Goal: Task Accomplishment & Management: Complete application form

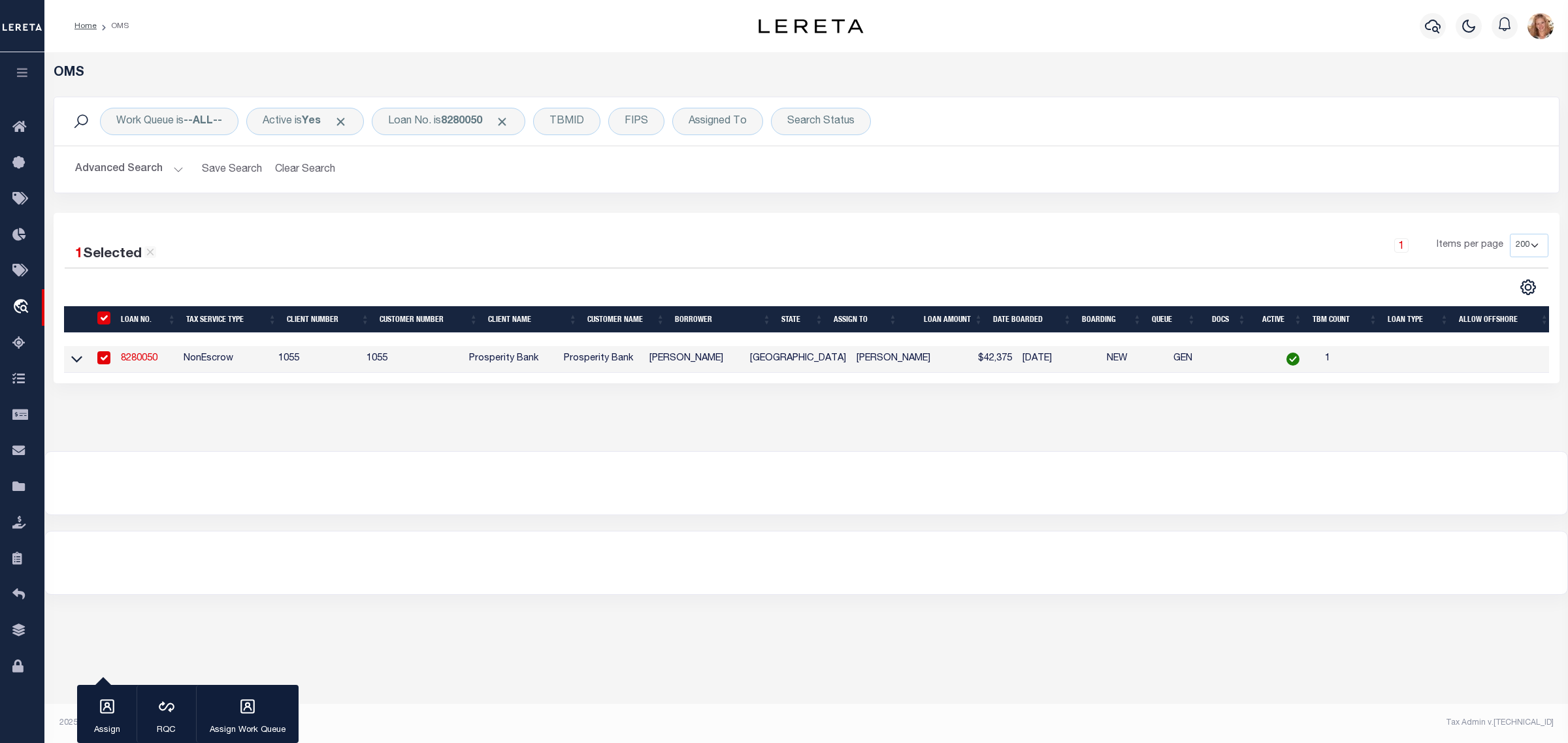
select select "200"
click at [425, 122] on div "Loan No. is 8280050" at bounding box center [448, 120] width 153 height 27
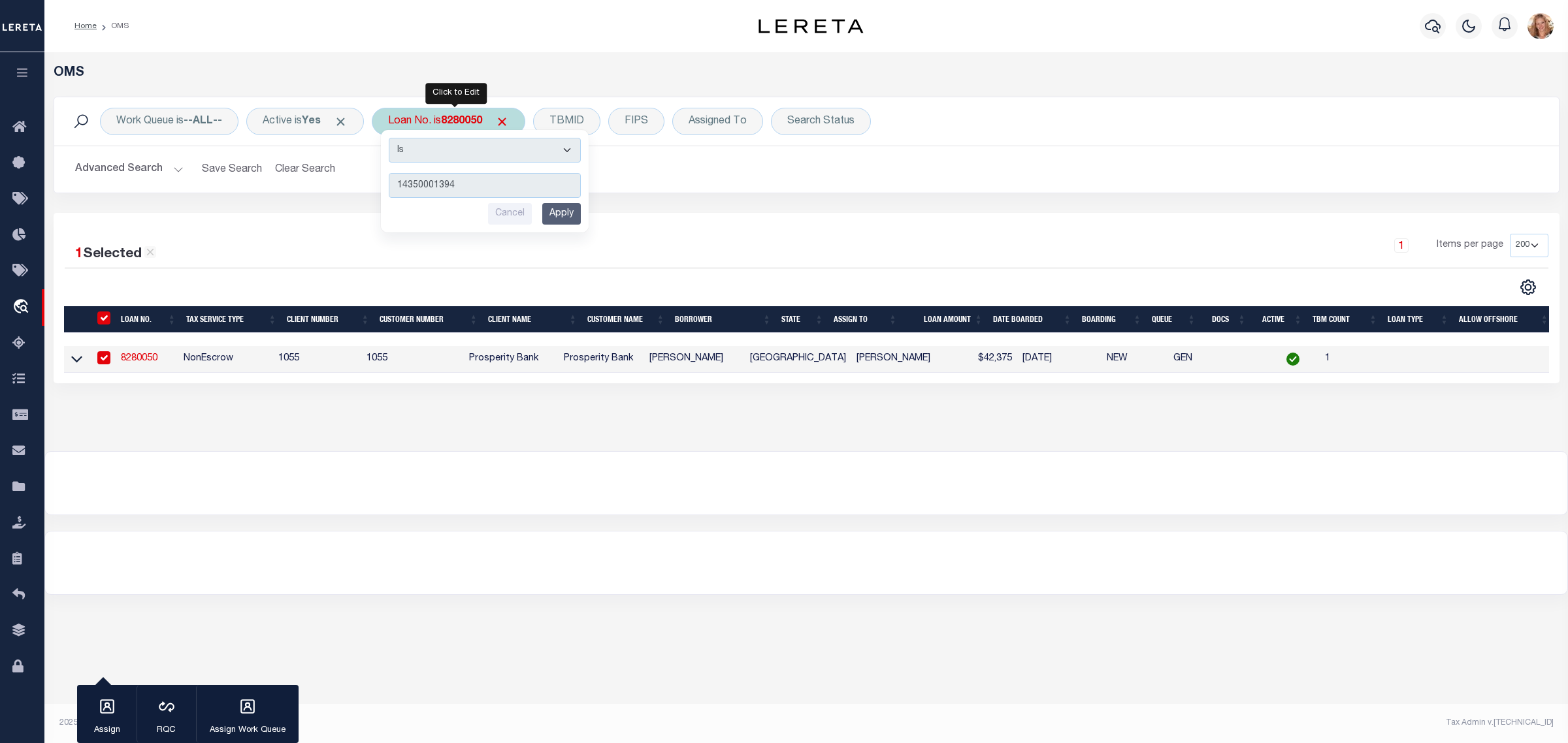
type input "143500013949"
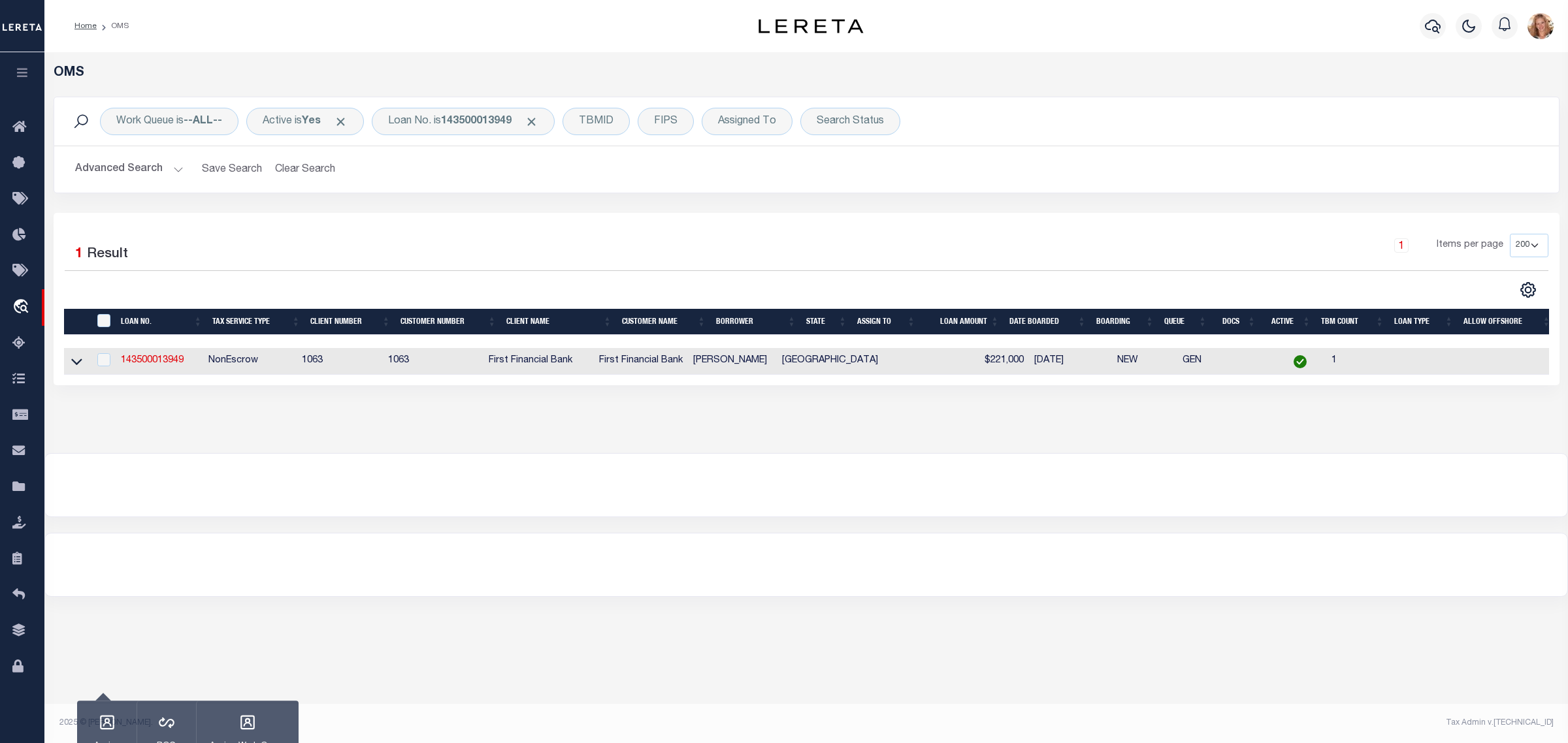
click at [162, 369] on td "143500013949" at bounding box center [159, 361] width 87 height 27
checkbox input "true"
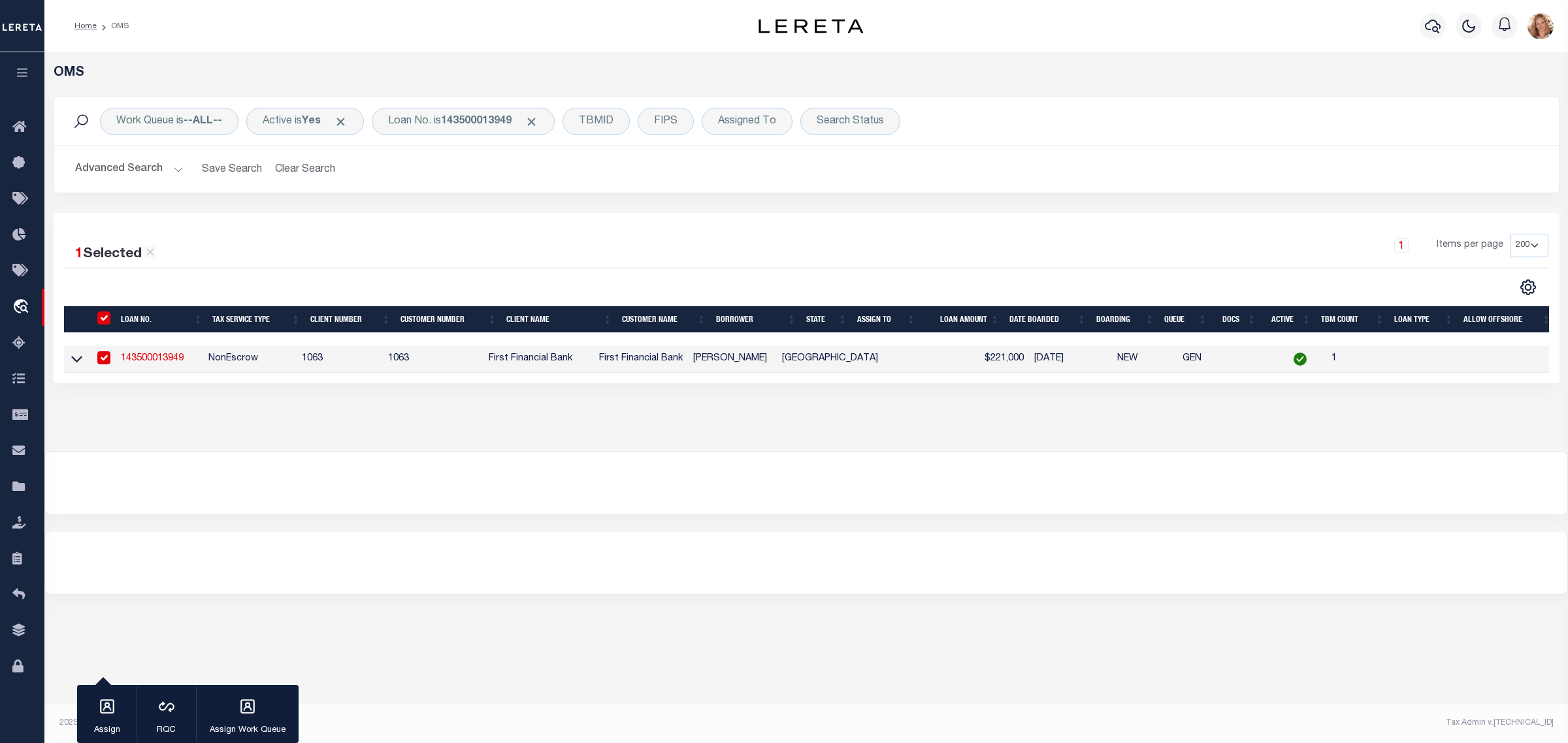
click at [162, 363] on link "143500013949" at bounding box center [151, 358] width 63 height 9
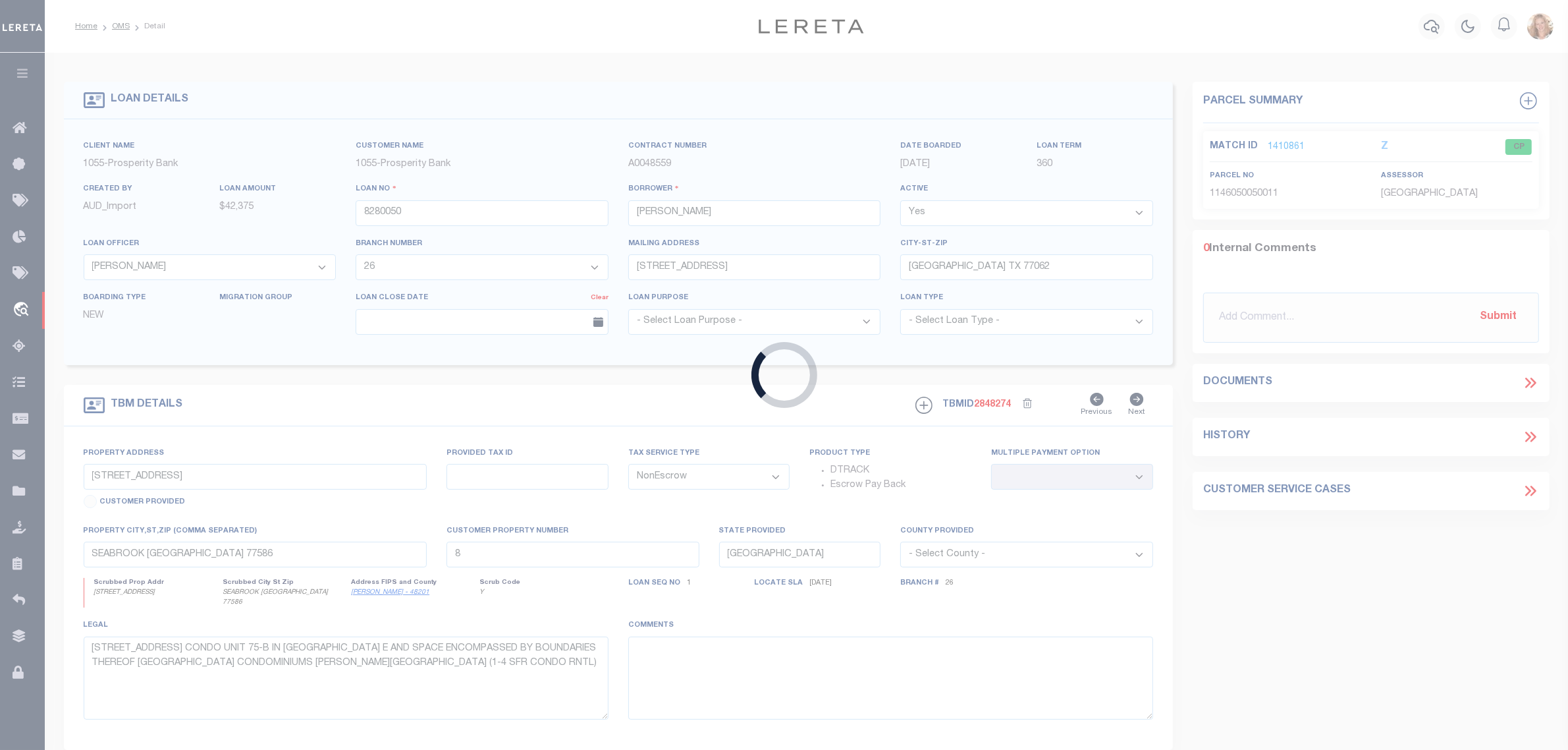
type input "143500013949"
type input "[PERSON_NAME]"
select select
select select "100"
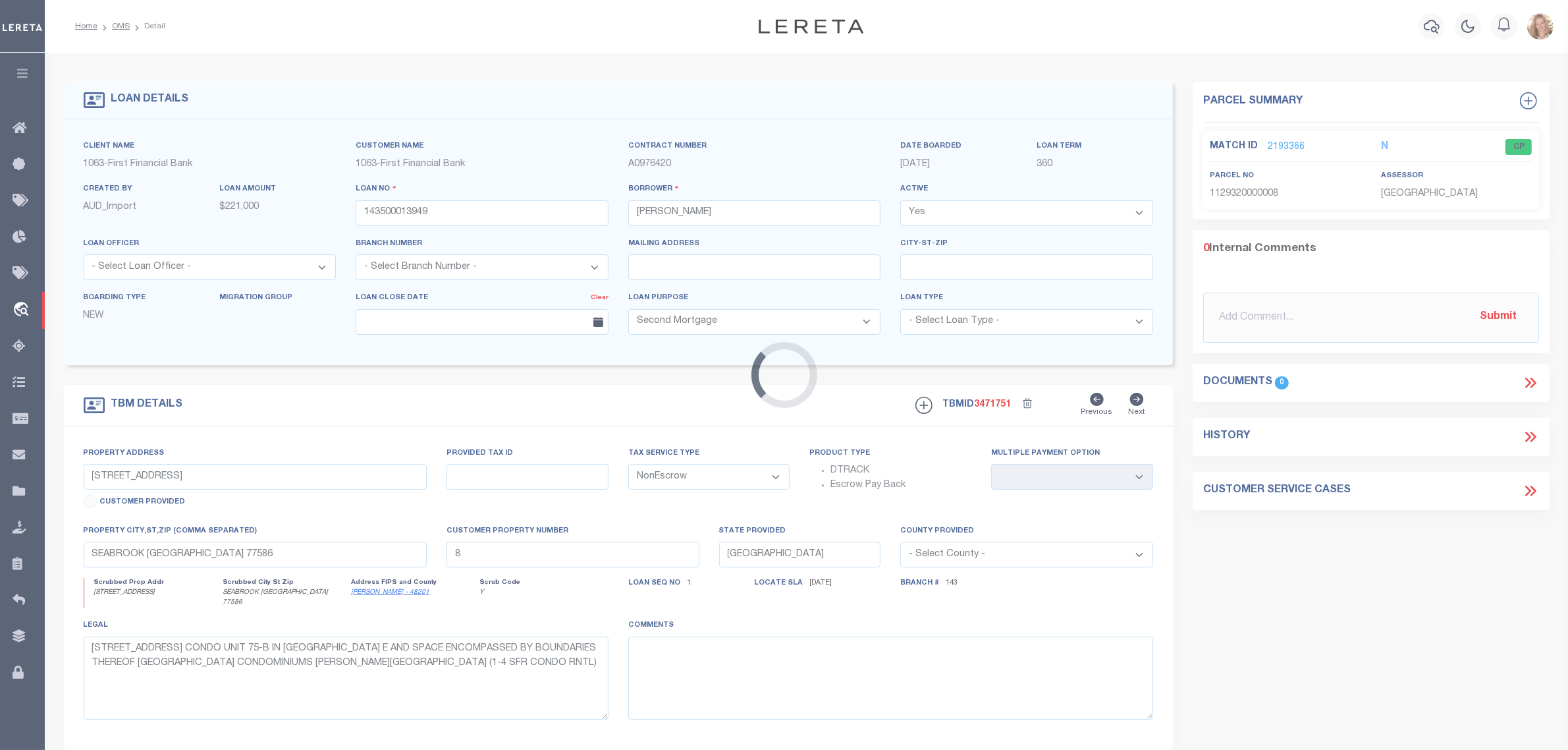
select select "92683"
select select "794"
type input "331 MAYBROOK DR"
select select
type input "[GEOGRAPHIC_DATA] TX 770150000"
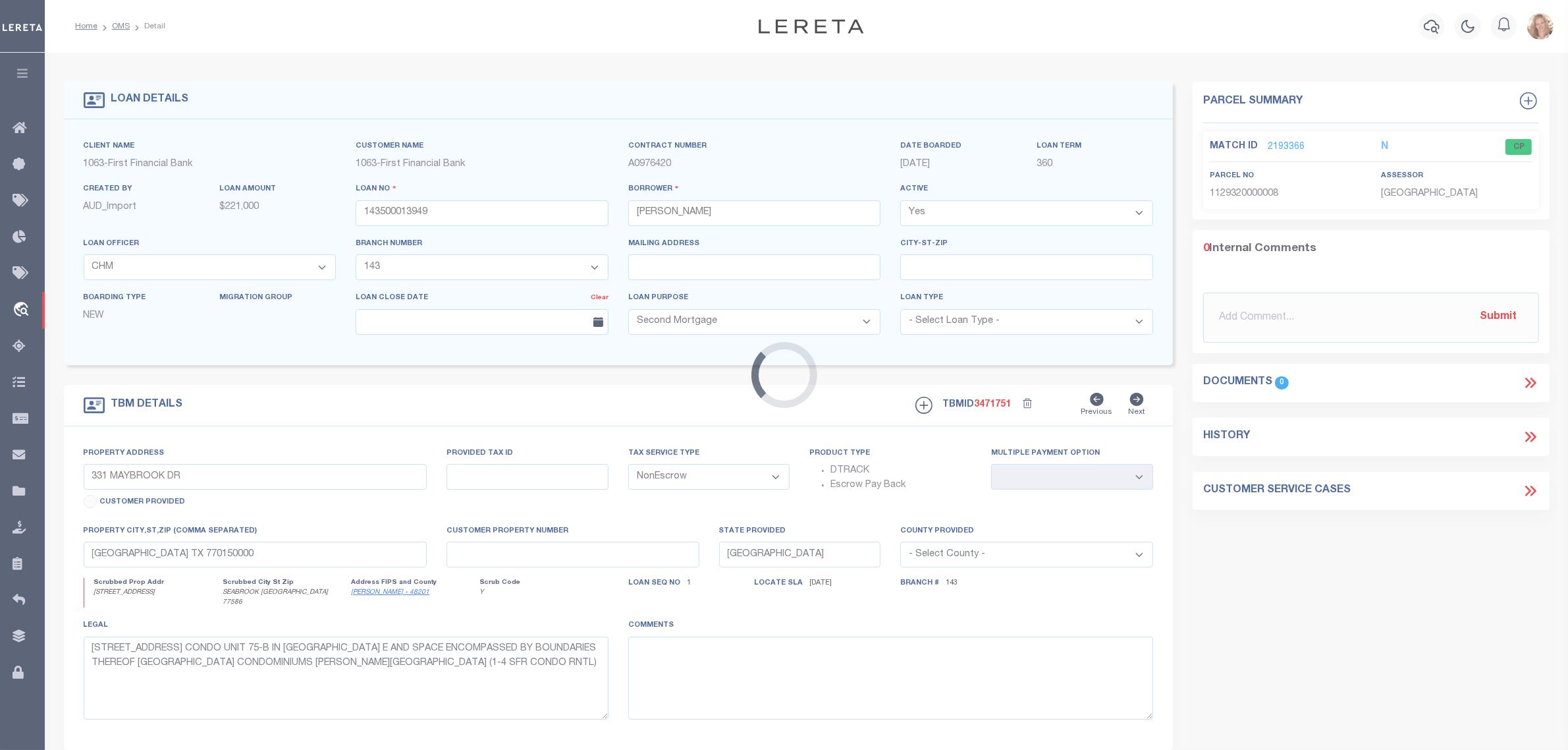
select select
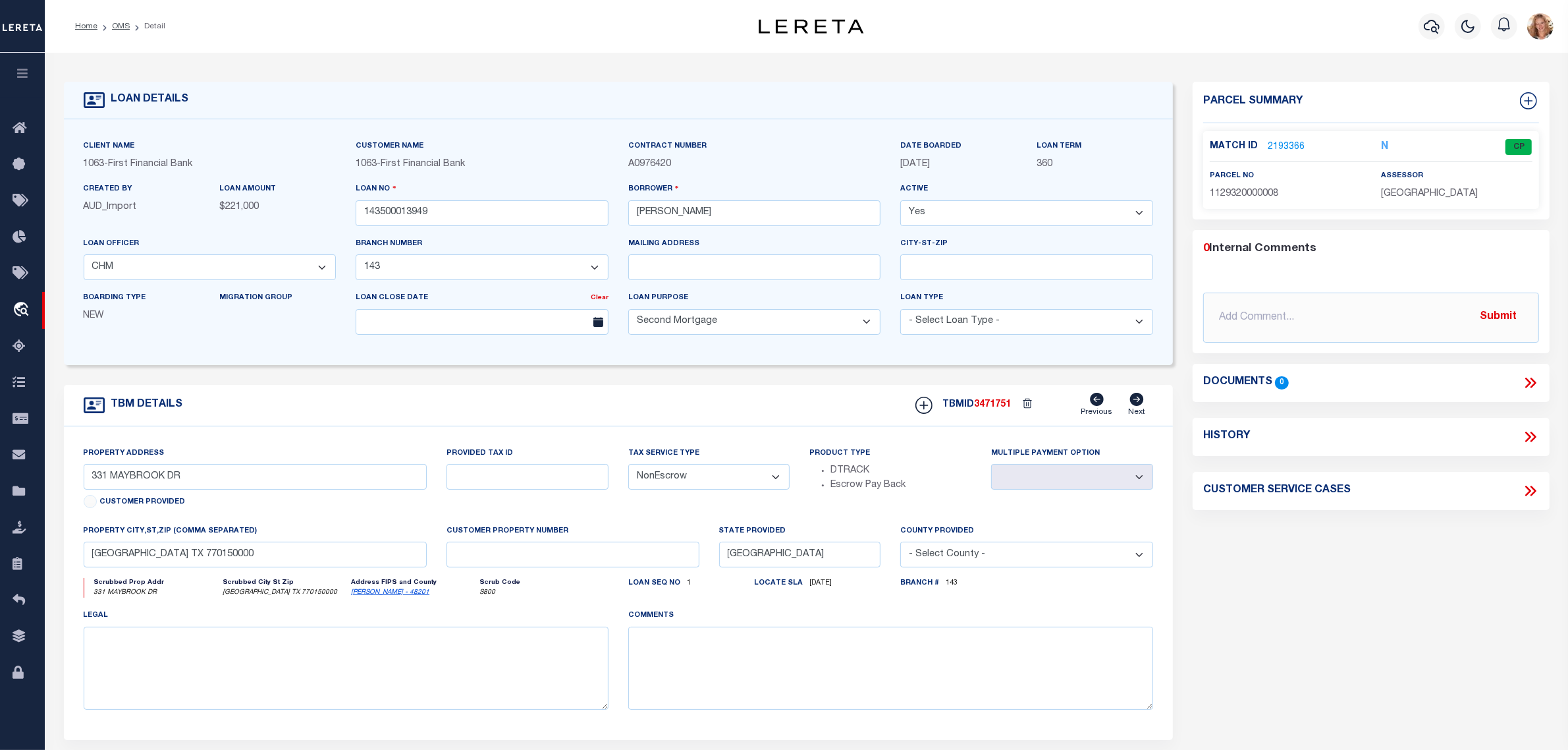
click at [721, 475] on select "- Select Tax Service Type - Escrow NonEscrow" at bounding box center [709, 476] width 162 height 25
select select "Escrow"
click at [628, 468] on select "- Select Tax Service Type - Escrow NonEscrow" at bounding box center [709, 476] width 162 height 25
click at [706, 692] on textarea at bounding box center [890, 668] width 525 height 83
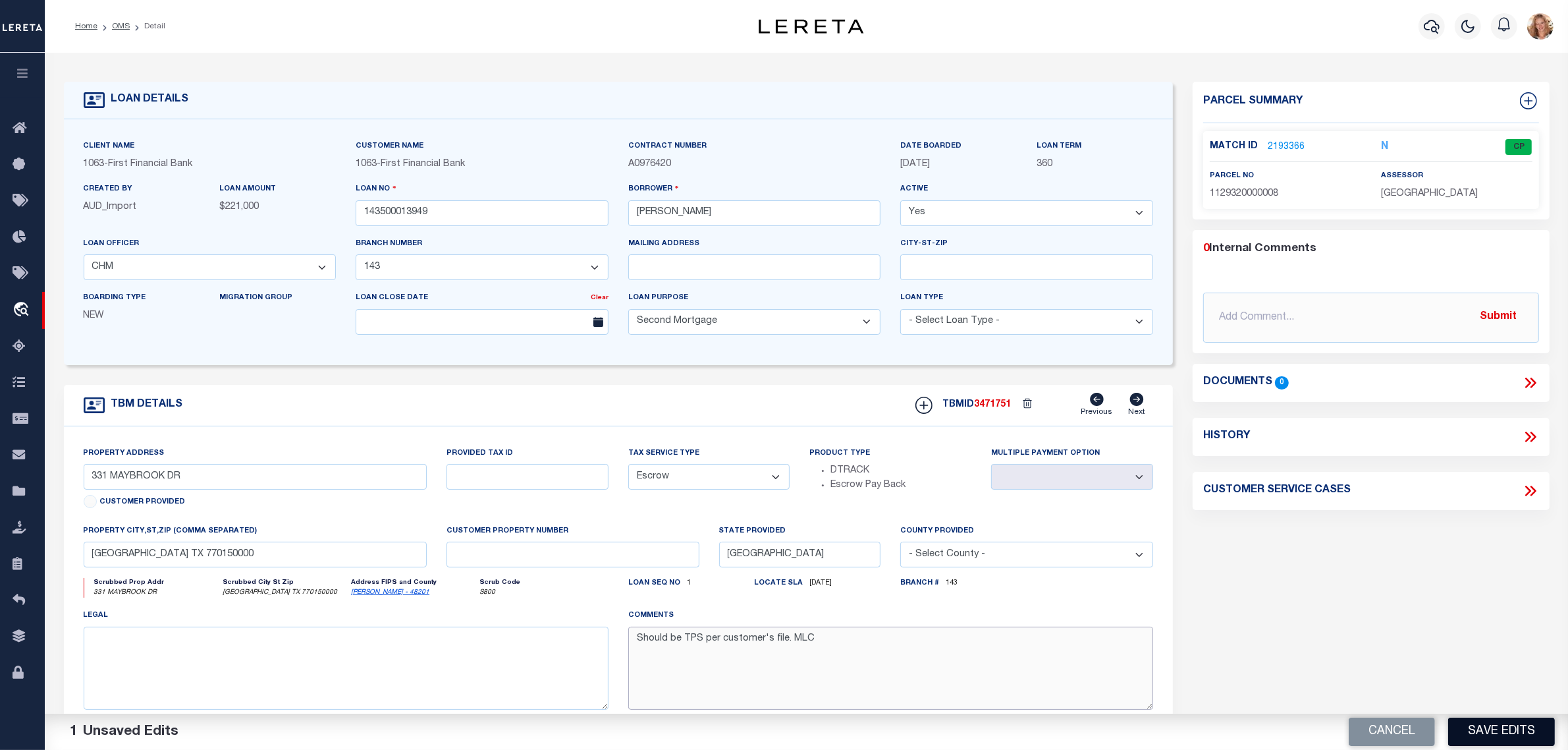
type textarea "Should be TPS per customer's file. MLC"
click at [1507, 730] on button "Save Edits" at bounding box center [1501, 732] width 106 height 28
select select "NonEscrow"
select select
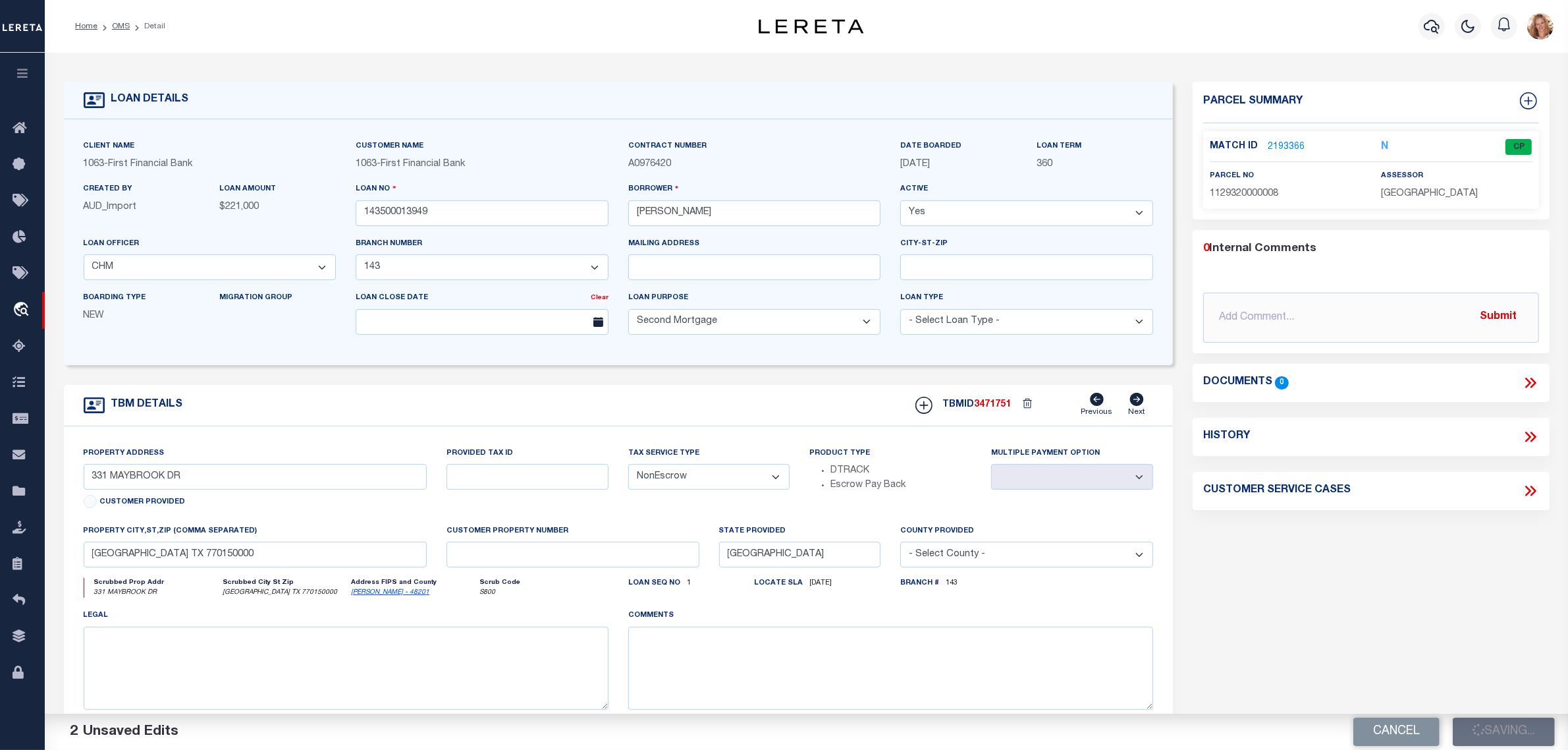
select select
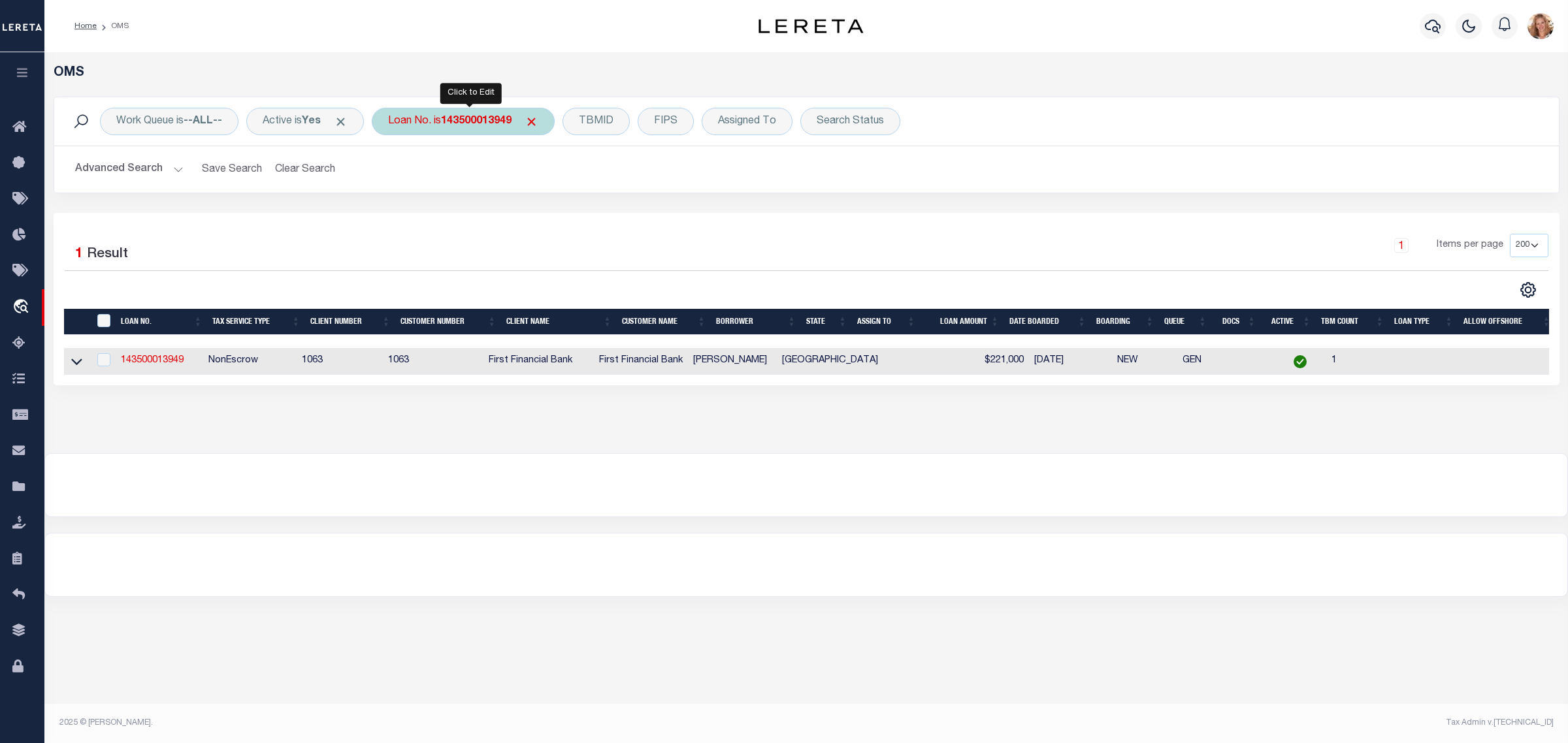
click at [430, 127] on div "Loan No. is 143500013949" at bounding box center [463, 120] width 183 height 27
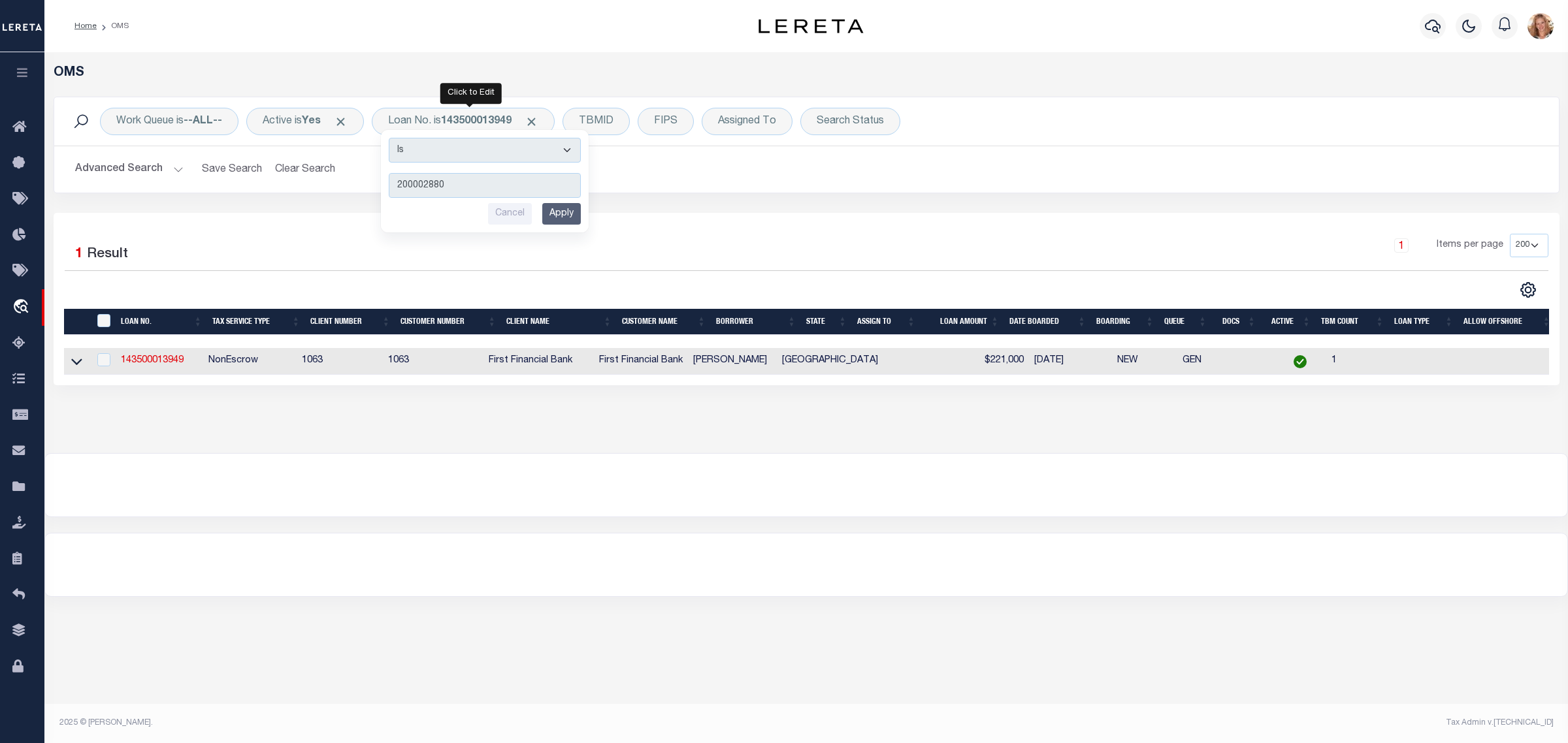
type input "2000028809"
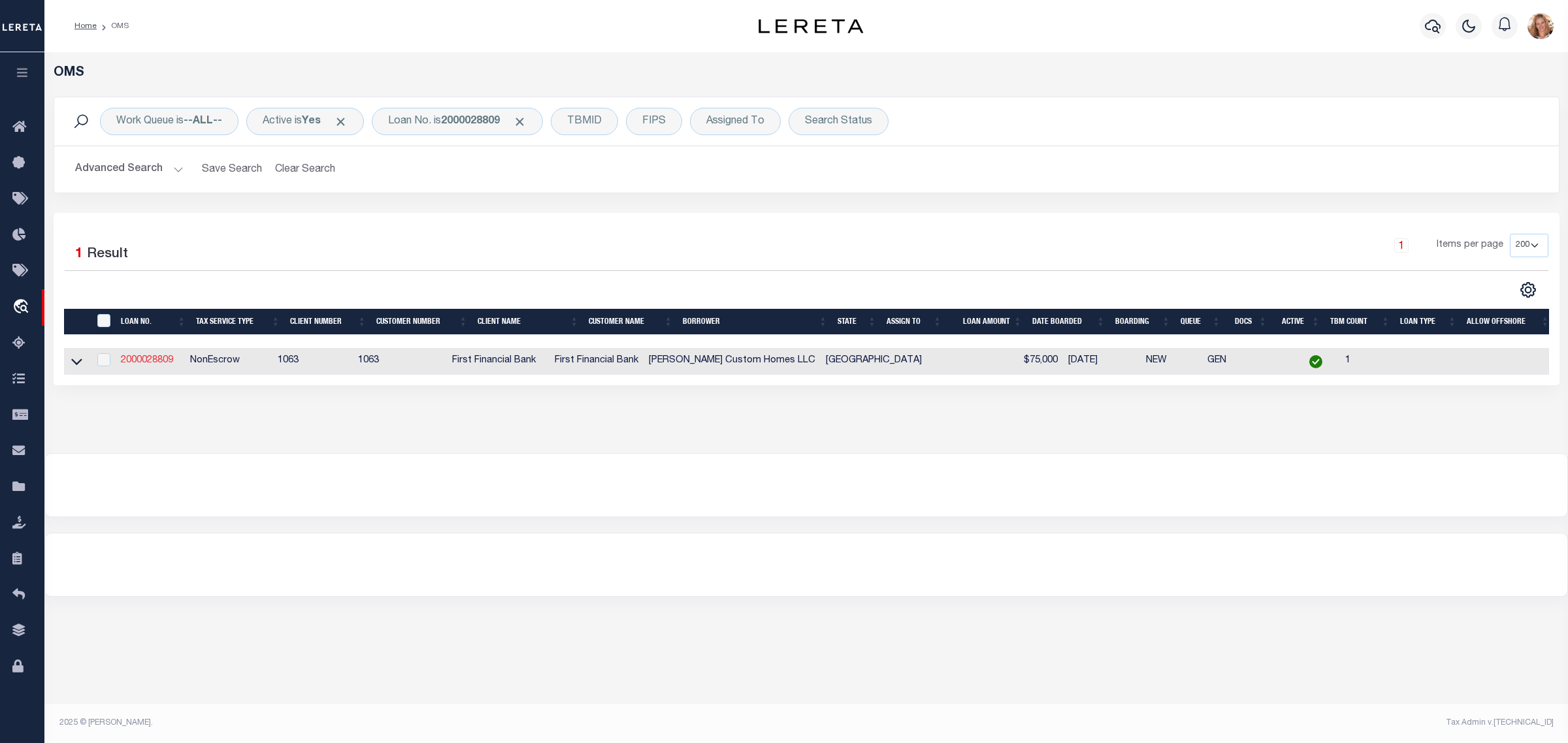
click at [162, 363] on link "2000028809" at bounding box center [147, 360] width 52 height 9
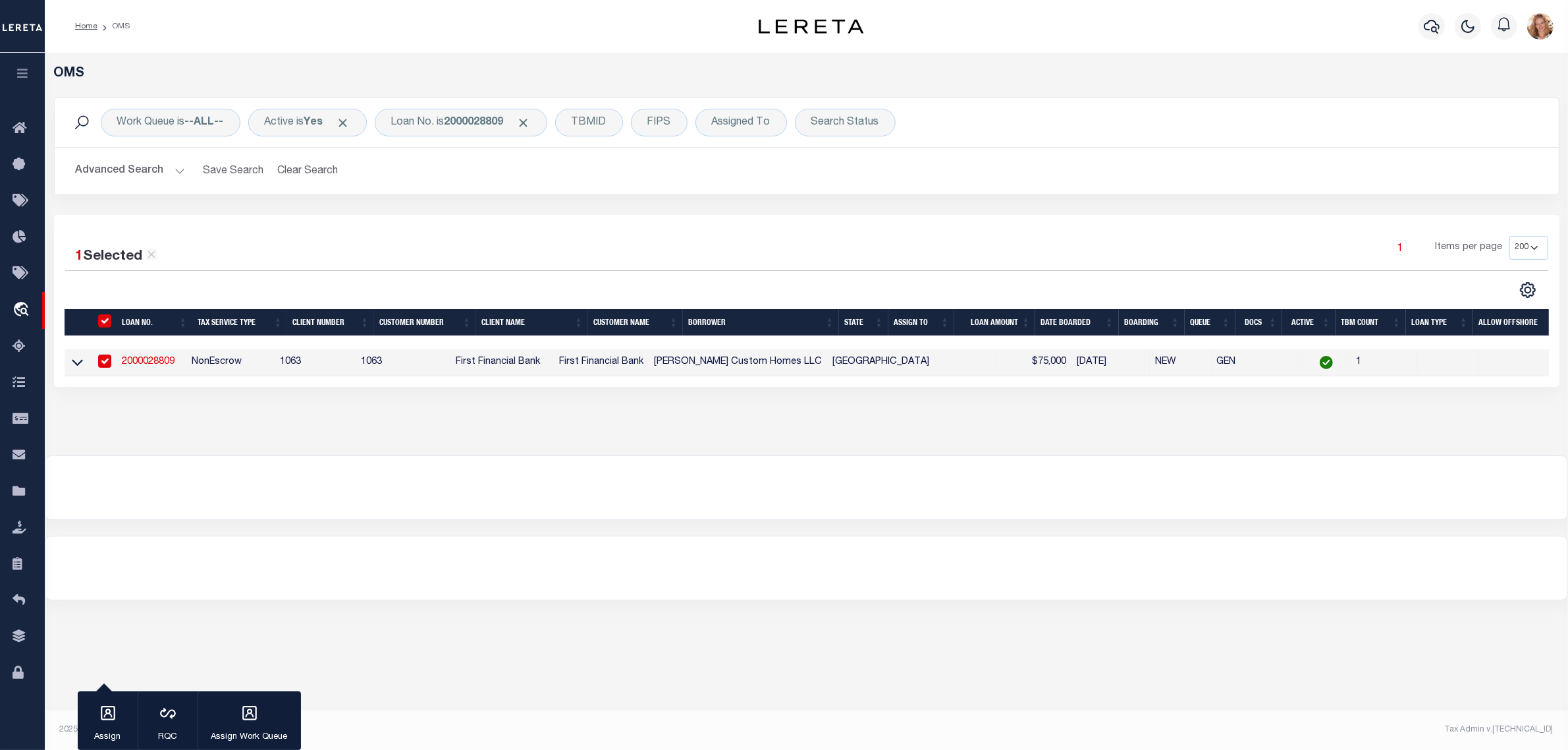
type input "2000028809"
type input "[PERSON_NAME] Custom Homes LLC"
select select "42905"
select select "490"
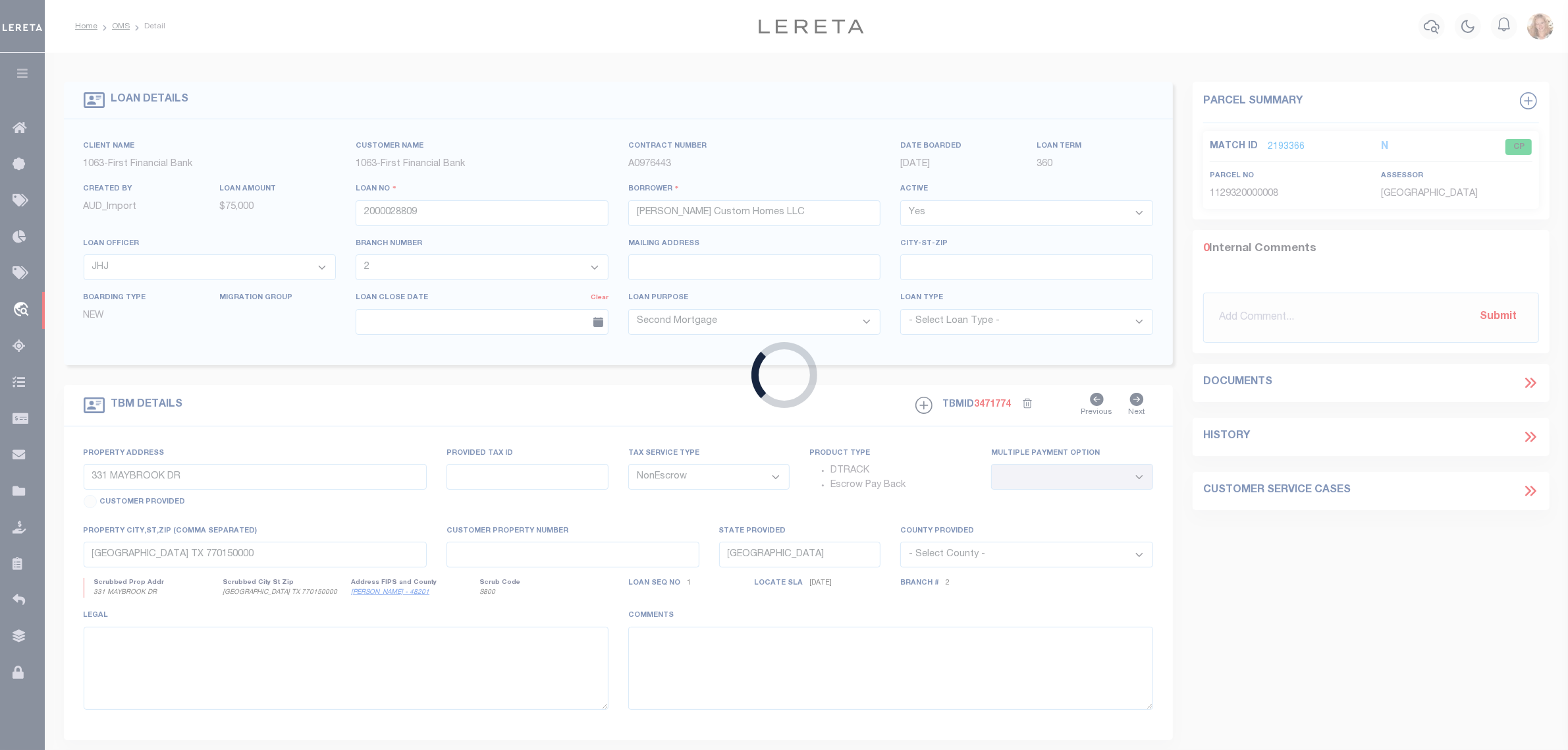
select select "42905"
select select "490"
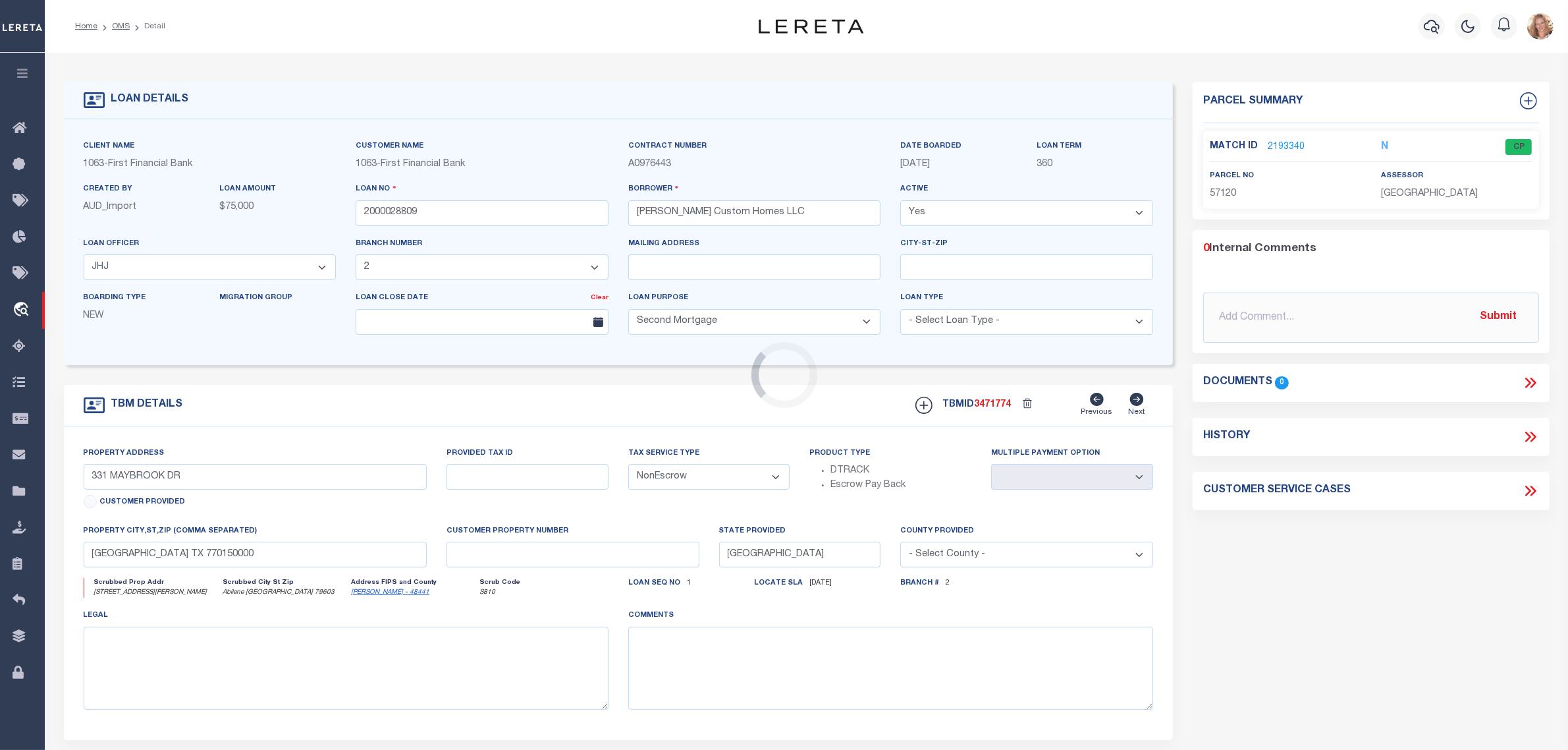
type input "2049 [PERSON_NAME]"
select select
type input "Abilene [GEOGRAPHIC_DATA] 79603"
select select
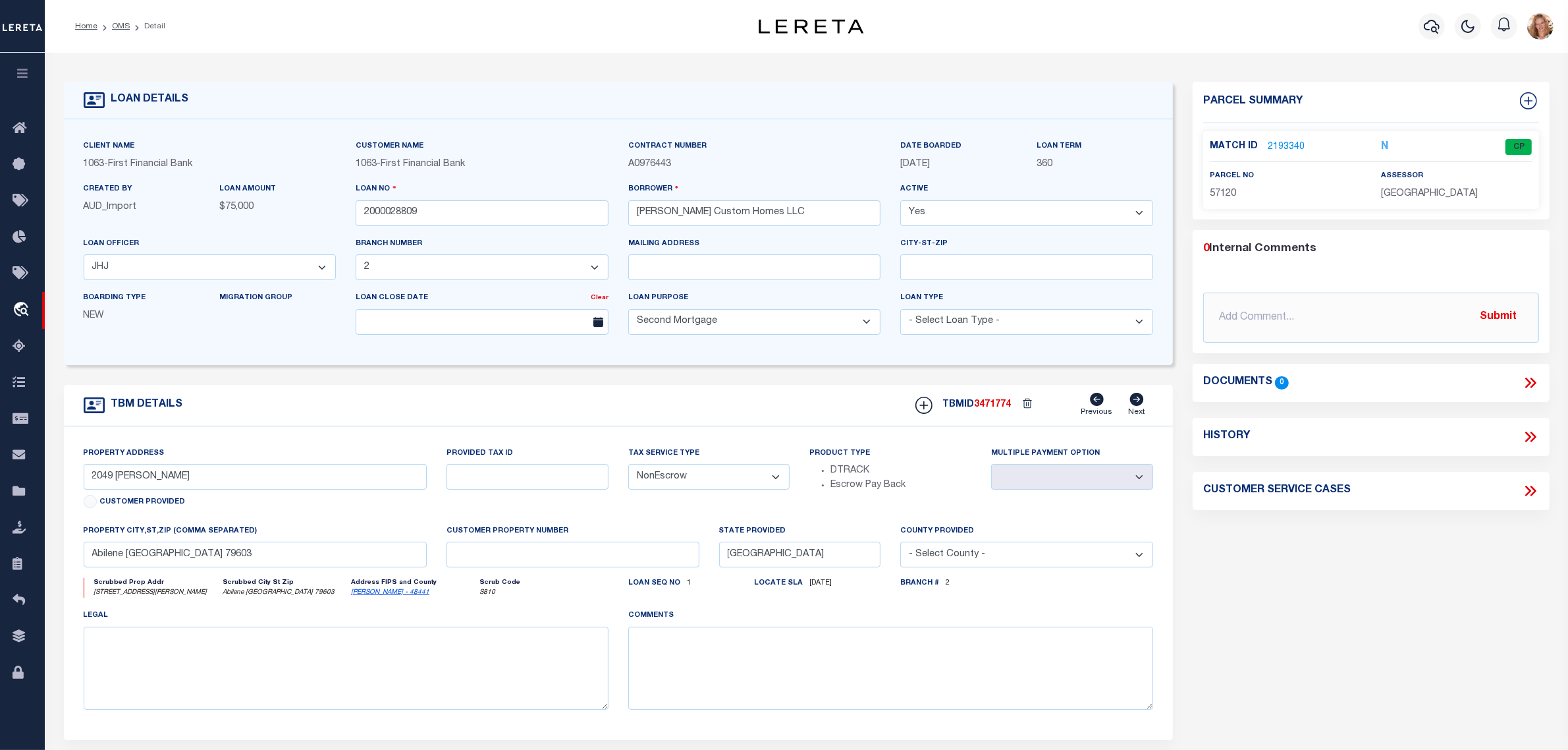
click at [765, 490] on select "- Select Tax Service Type - Escrow NonEscrow" at bounding box center [709, 476] width 162 height 25
select select "Escrow"
click at [628, 468] on select "- Select Tax Service Type - Escrow NonEscrow" at bounding box center [709, 476] width 162 height 25
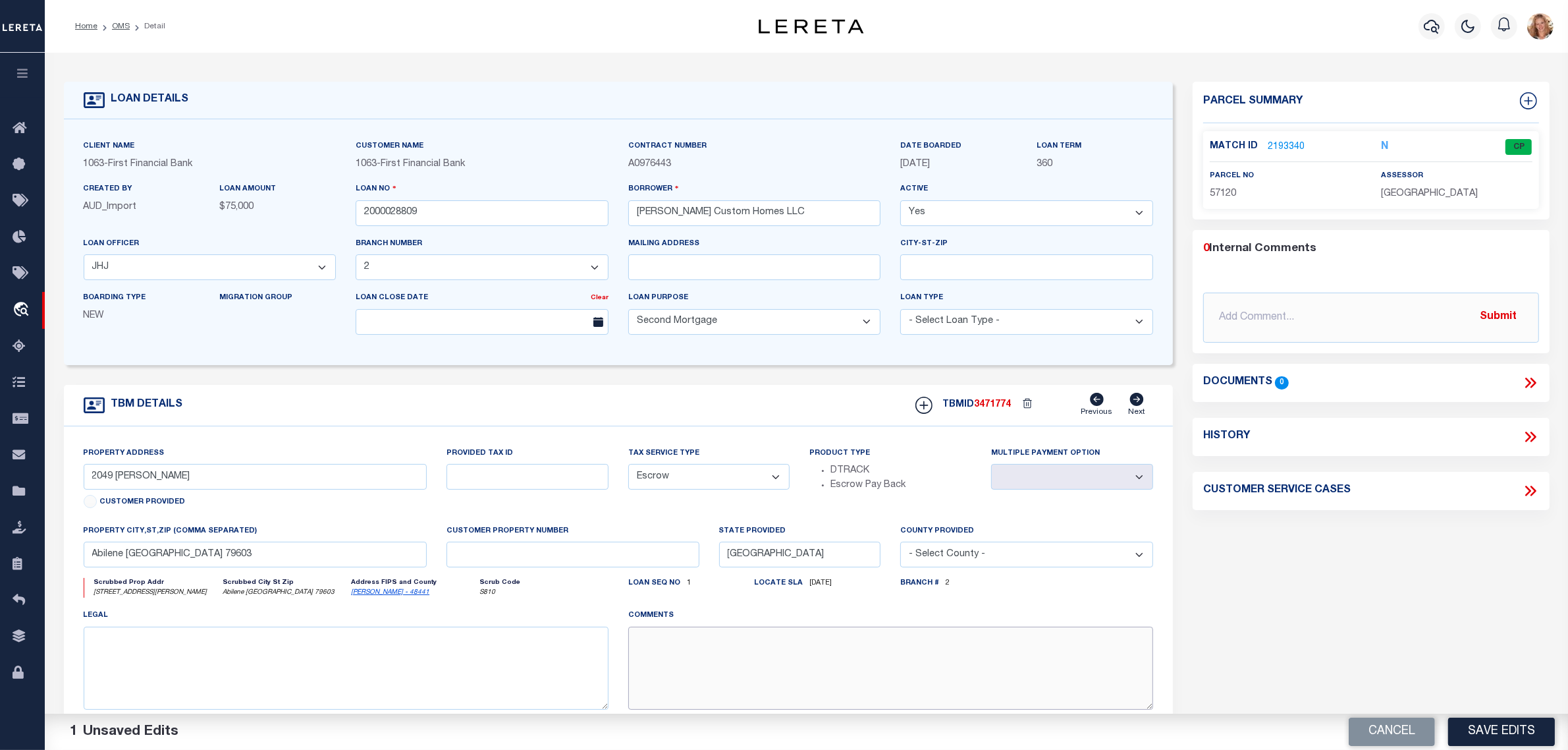
click at [723, 657] on textarea at bounding box center [890, 668] width 525 height 83
paste textarea "Should be TPS per customer's file. MLC"
type textarea "Should be TPS per customer's file. MLC"
click at [1495, 729] on button "Save Edits" at bounding box center [1501, 732] width 106 height 28
select select "NonEscrow"
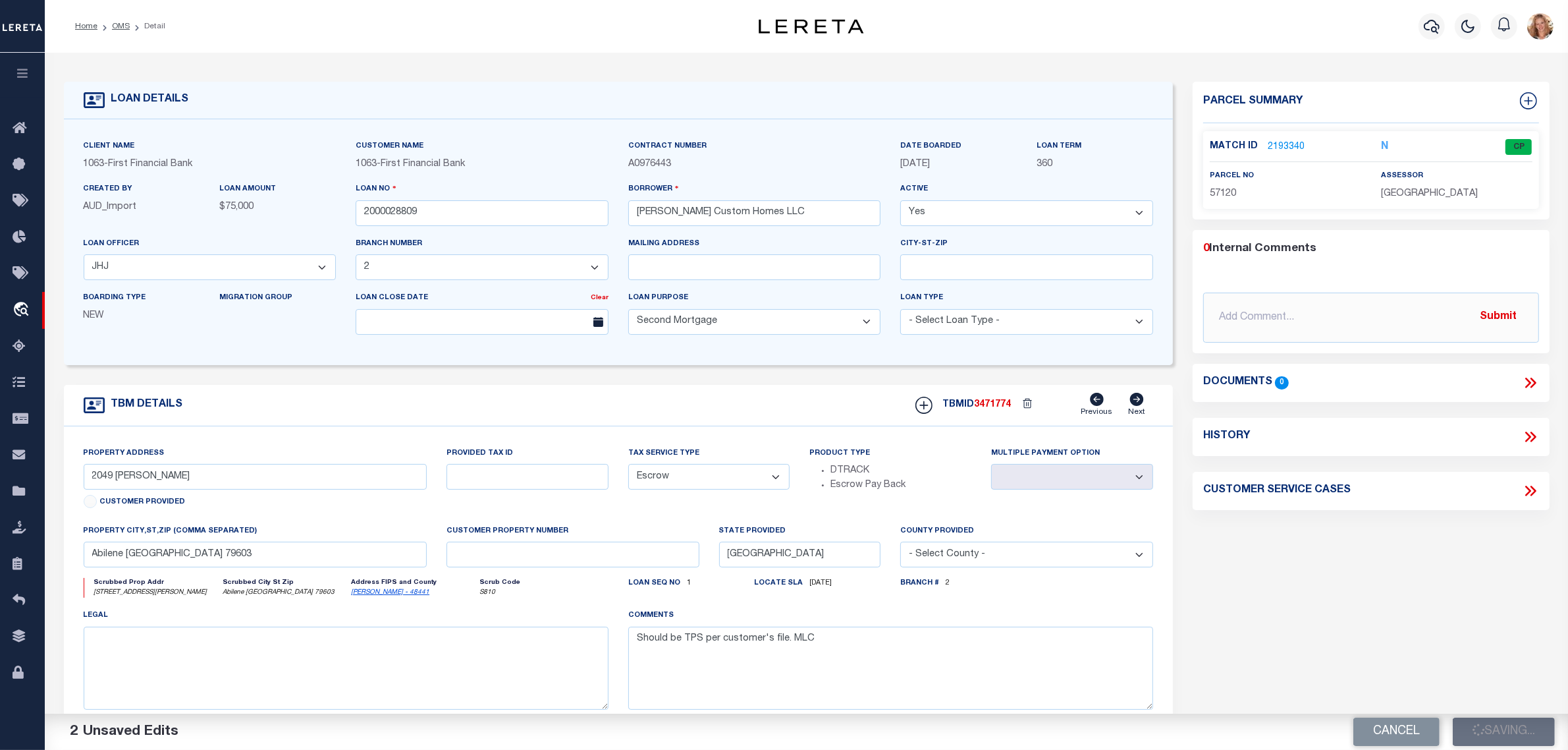
select select
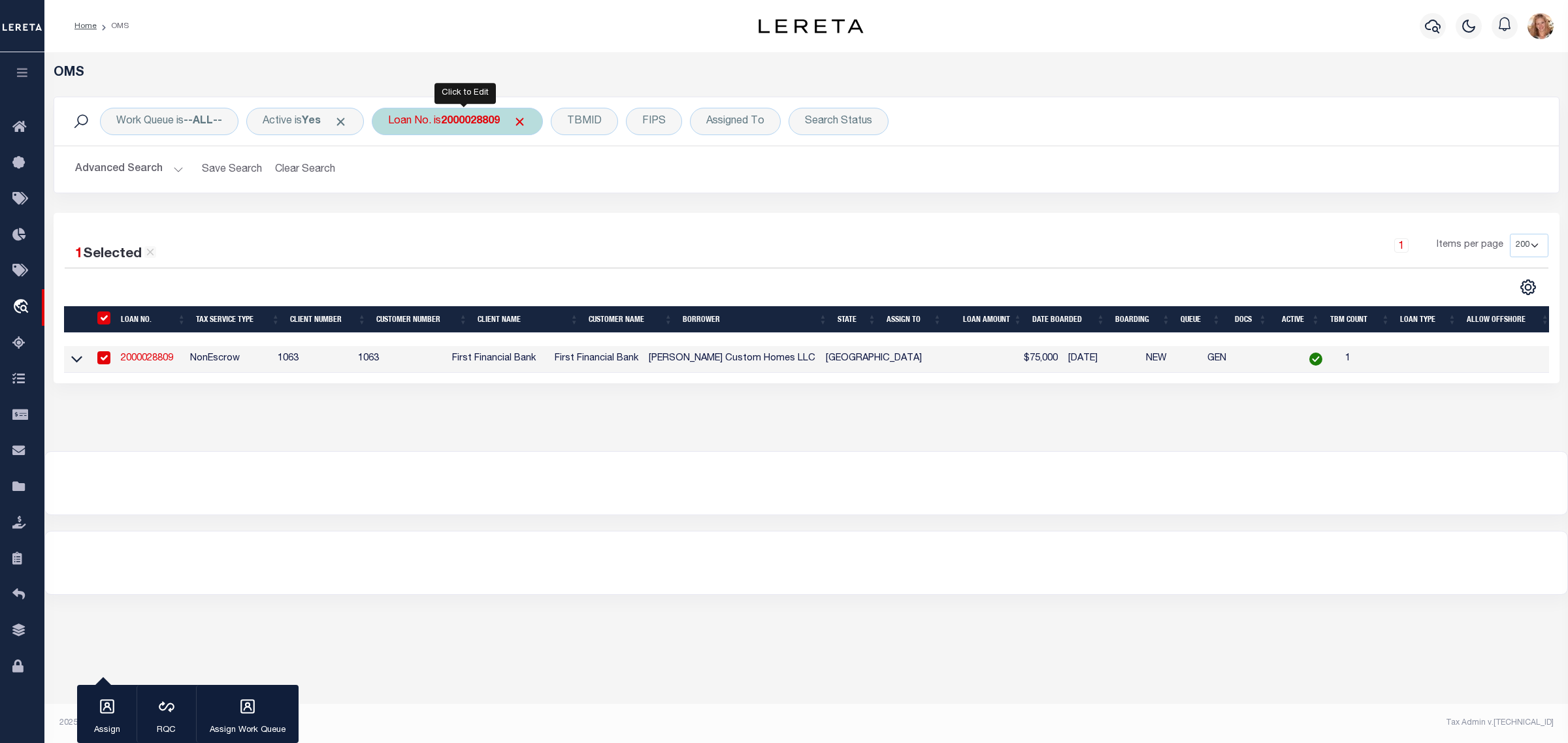
click at [420, 114] on div "Loan No. is 2000028809" at bounding box center [457, 120] width 171 height 27
type input "2500253360"
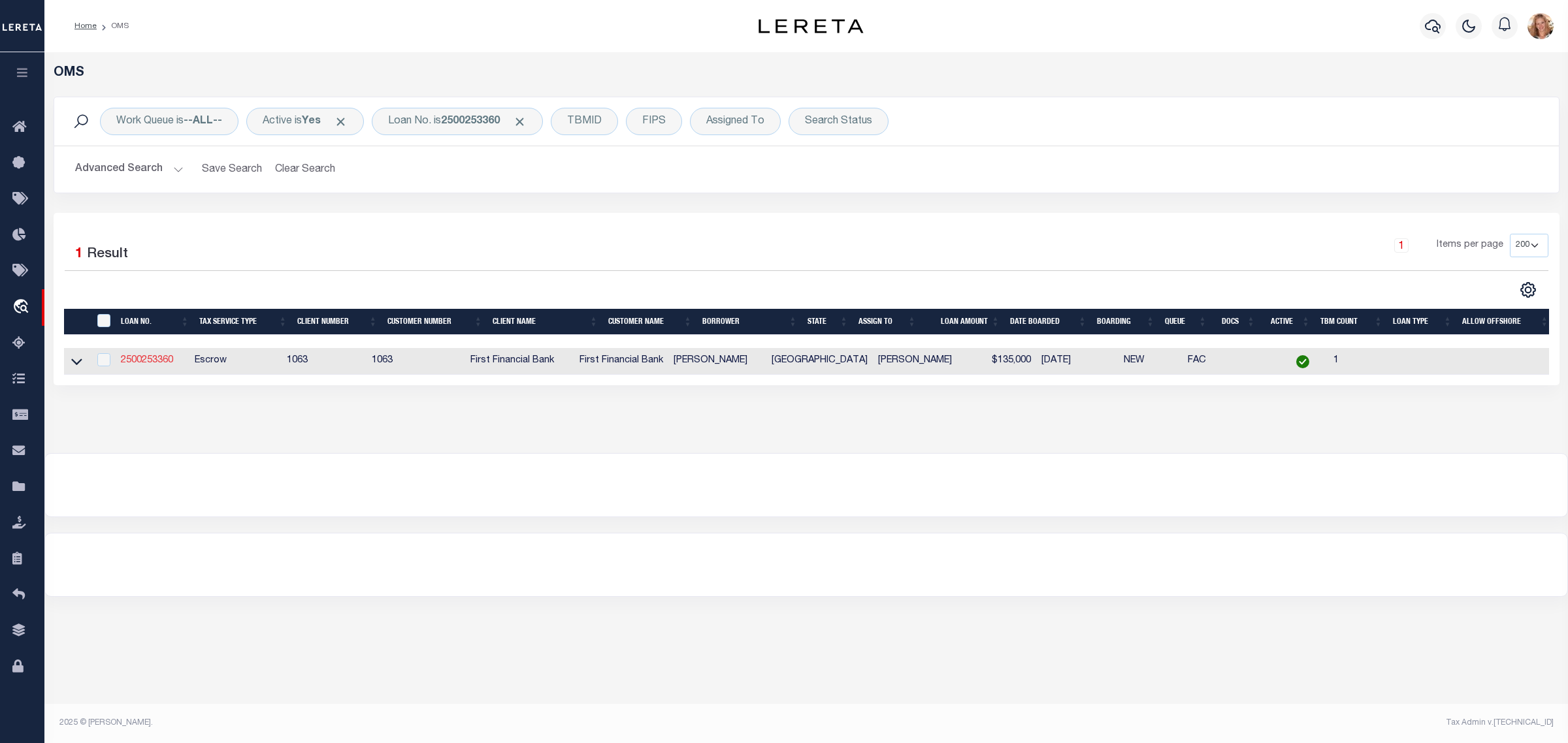
click at [148, 365] on link "2500253360" at bounding box center [147, 360] width 52 height 9
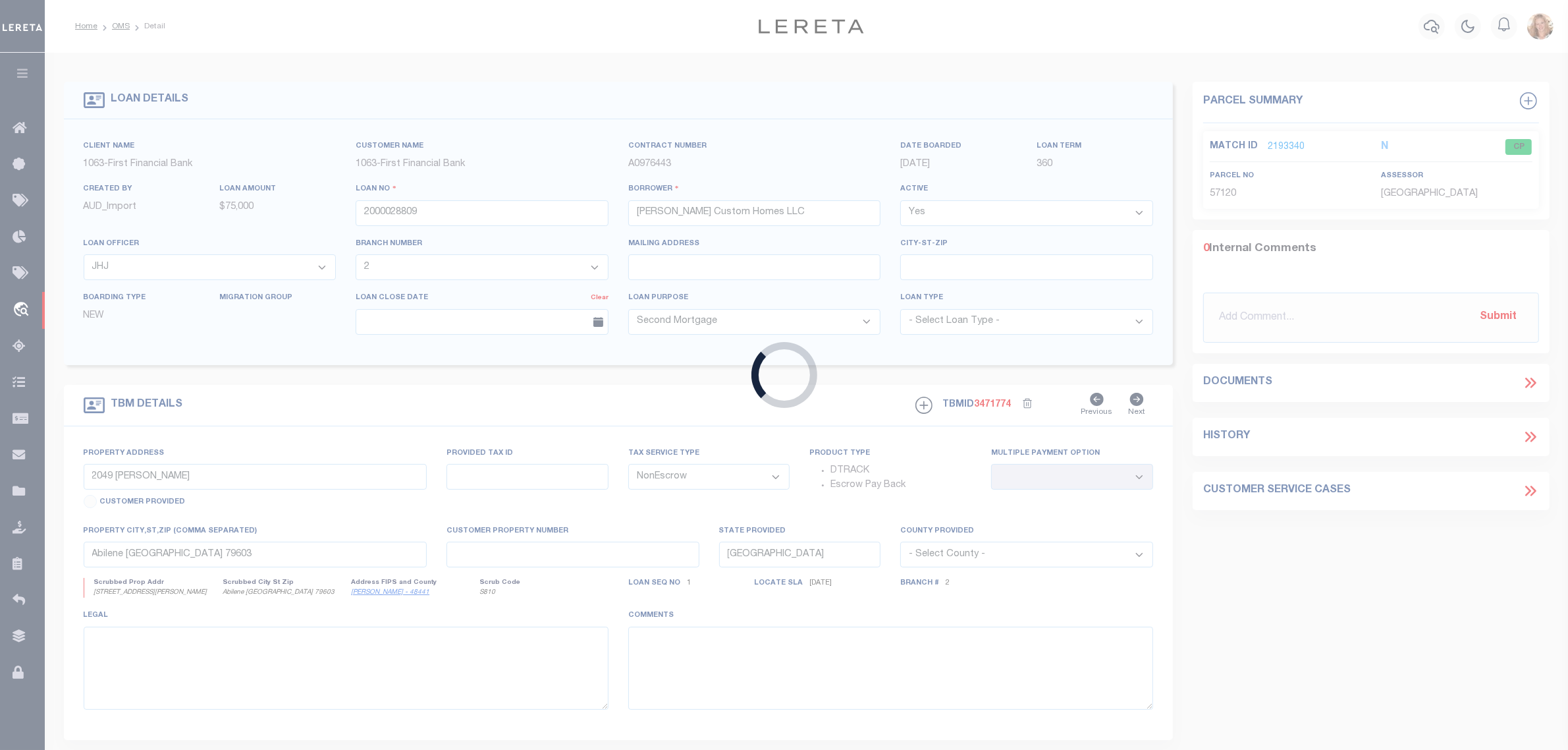
type input "2500253360"
type input "[PERSON_NAME]"
select select "Escrow"
type input "902 POPLAR ST"
select select
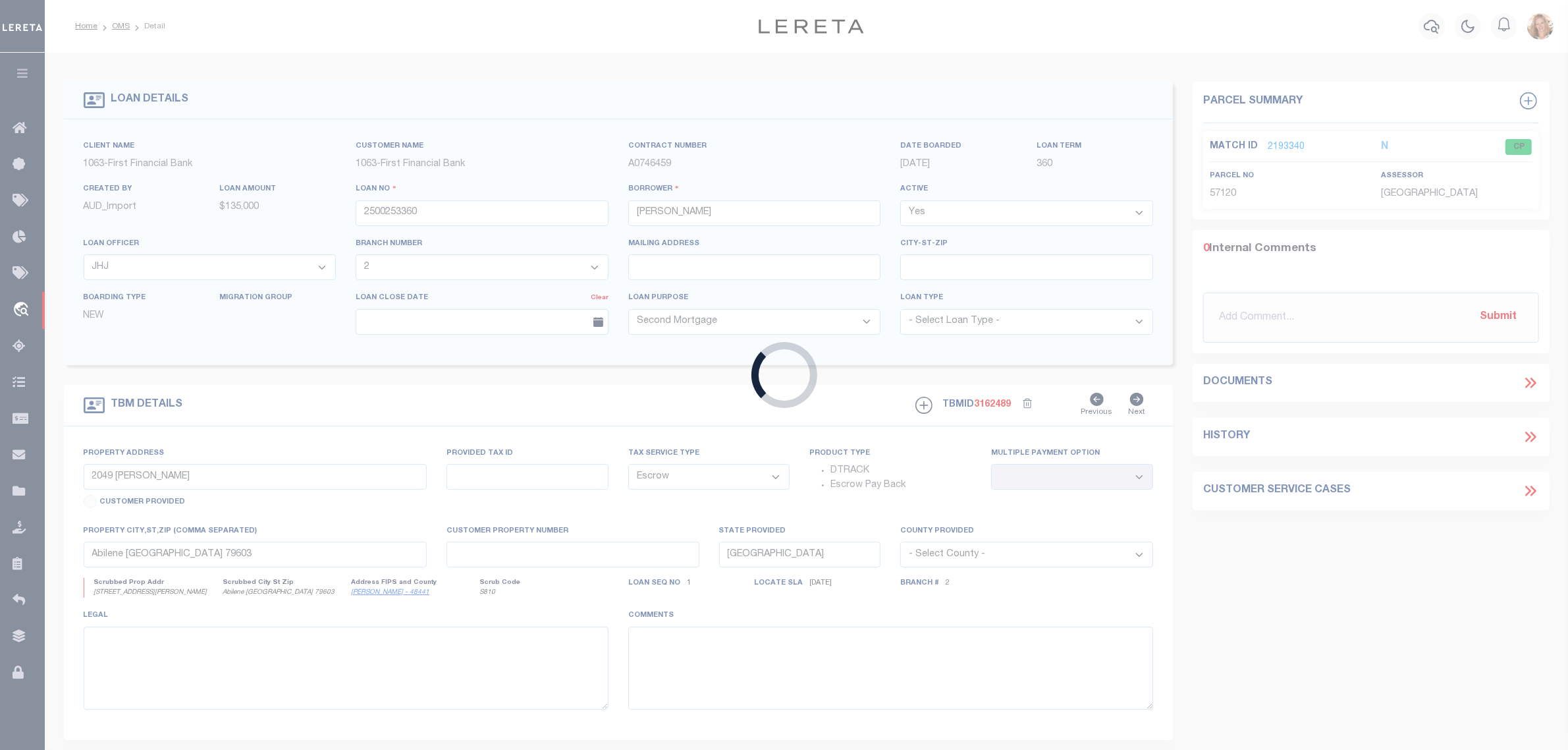
type input "ABILENE TX 796022536"
select select
select select "42905"
select select "490"
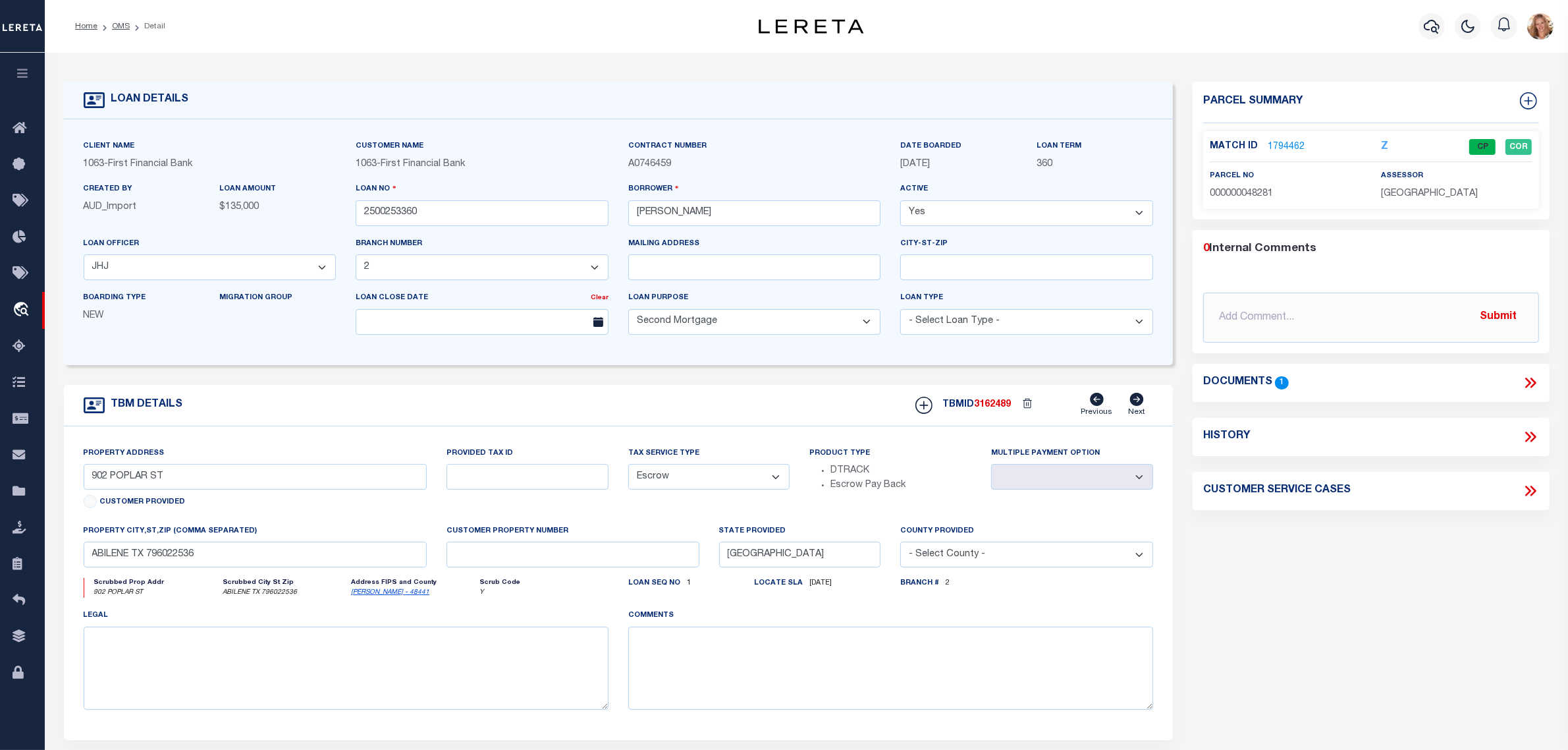
click at [709, 484] on select "- Select Tax Service Type - Escrow NonEscrow" at bounding box center [709, 476] width 162 height 25
select select "NonEscrow"
click at [628, 468] on select "- Select Tax Service Type - Escrow NonEscrow" at bounding box center [709, 476] width 162 height 25
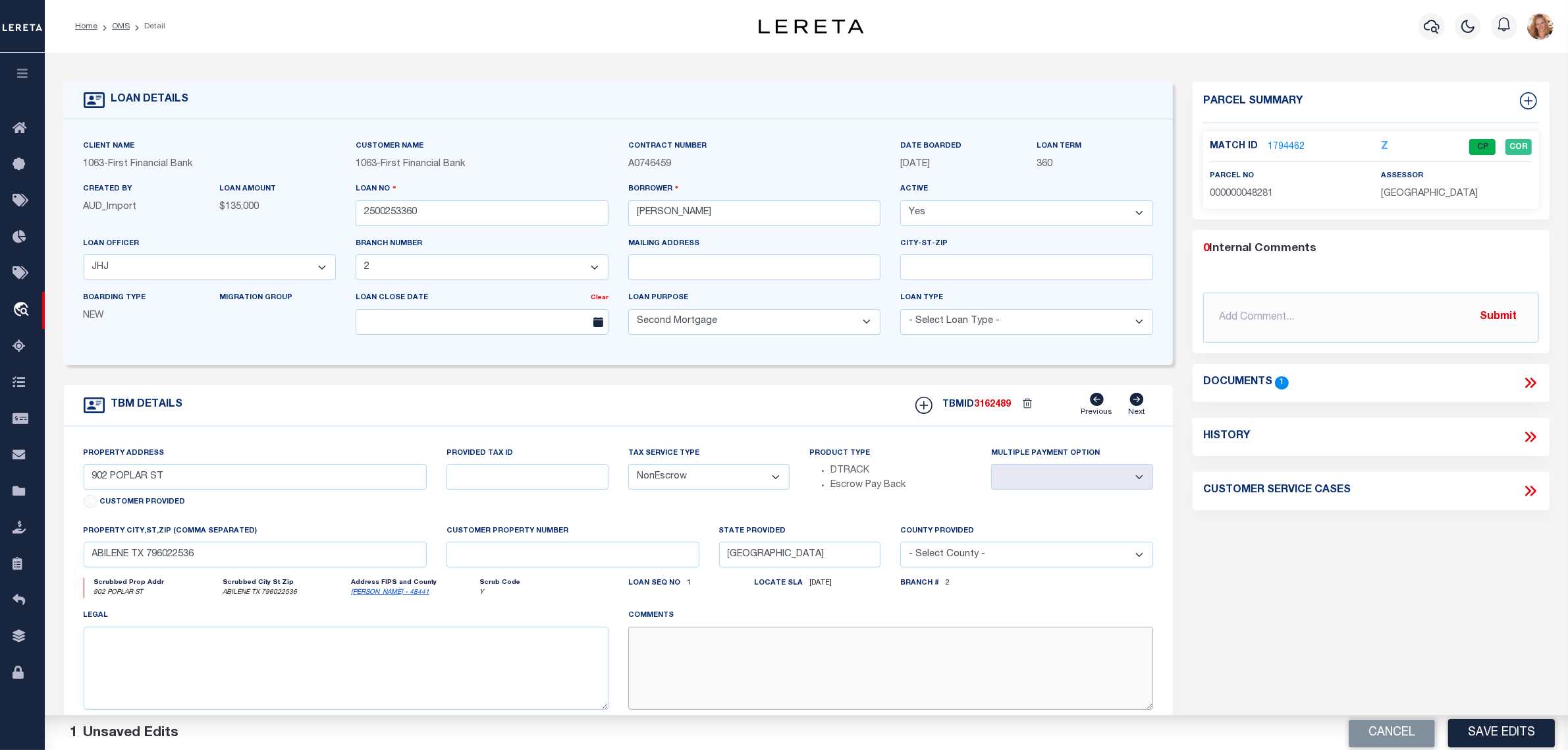
click at [703, 692] on textarea at bounding box center [890, 668] width 525 height 83
paste textarea "Should be TPS per customer's file. MLC"
click at [1260, 581] on div "Parcel Summary Match ID 1794462 Z parcel no 000000048281 0 1" at bounding box center [1371, 436] width 377 height 709
click at [689, 644] on textarea "Should be TPS per customer's file. MLC" at bounding box center [890, 668] width 525 height 83
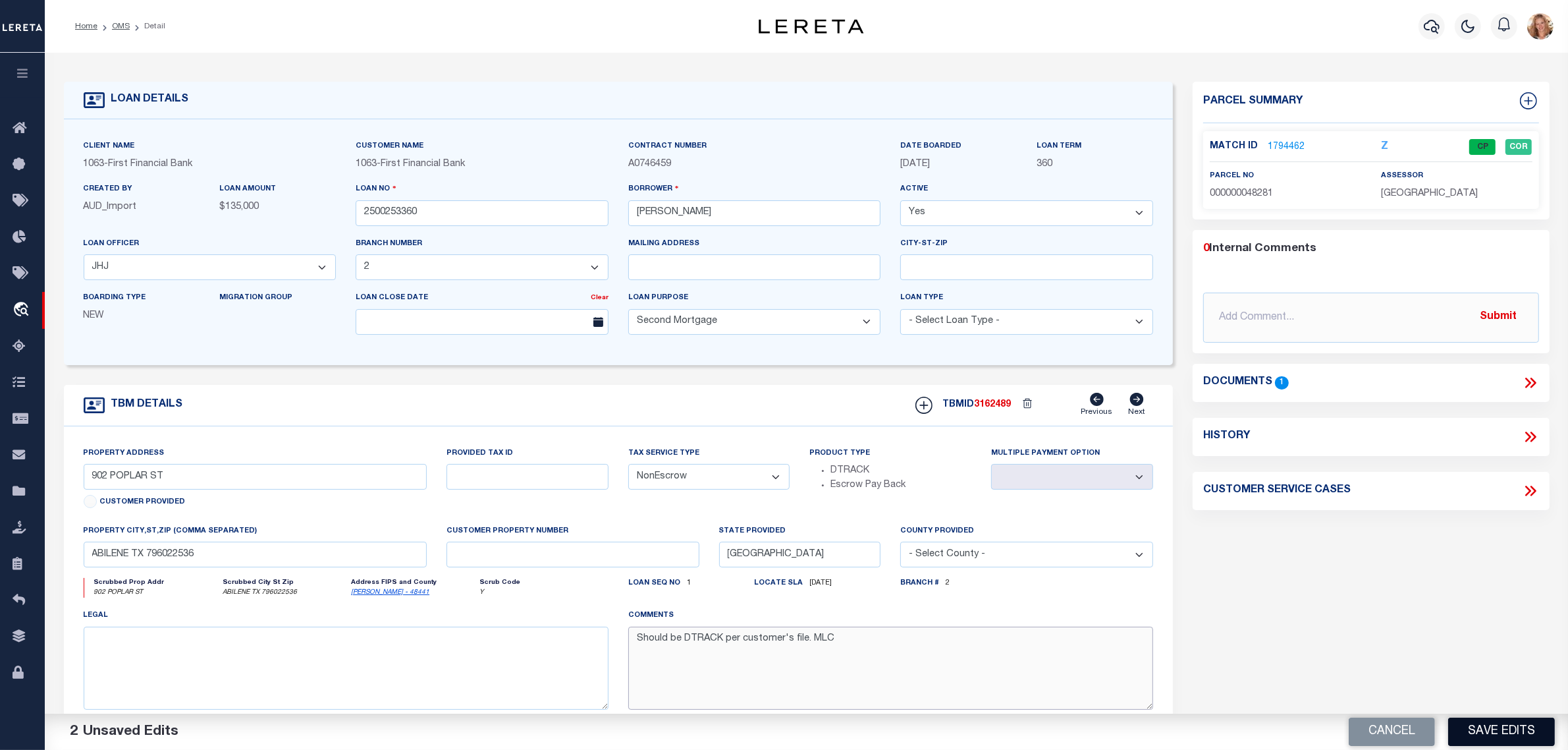
type textarea "Should be DTRACK per customer's file. MLC"
click at [1535, 723] on button "Save Edits" at bounding box center [1501, 732] width 106 height 28
select select "Escrow"
select select
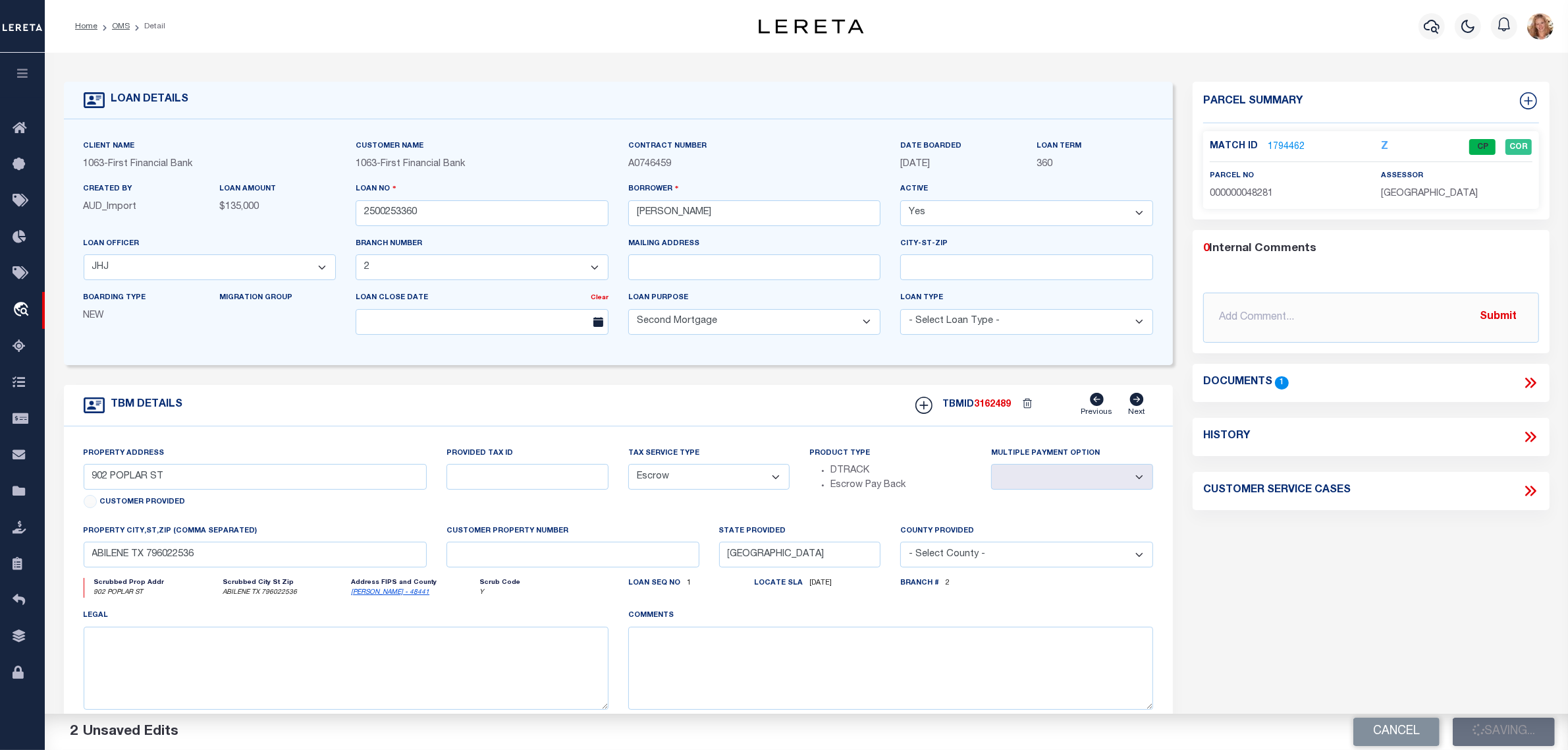
select select
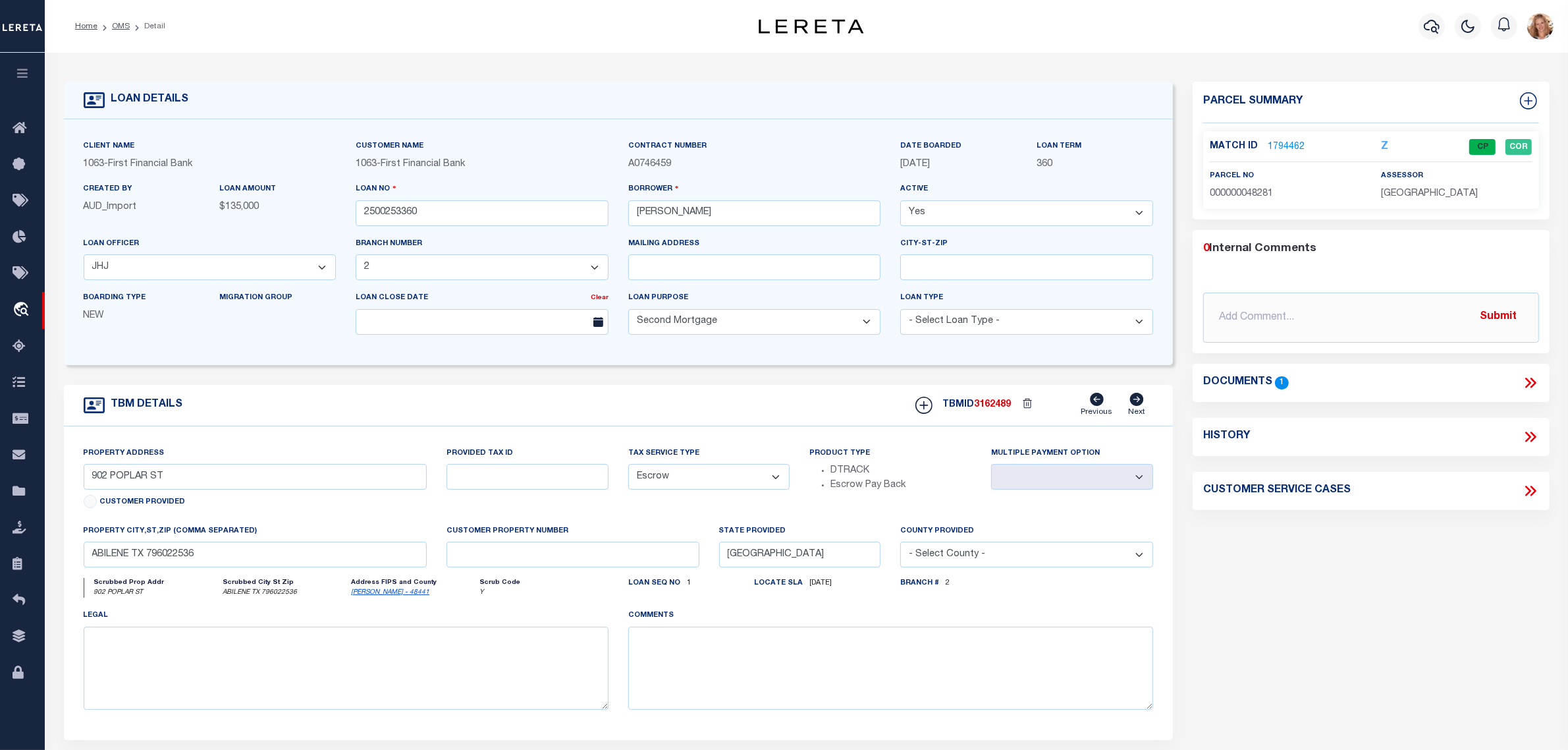
drag, startPoint x: 1243, startPoint y: 120, endPoint x: 1294, endPoint y: 146, distance: 57.2
click at [1294, 146] on link "1794462" at bounding box center [1285, 147] width 37 height 14
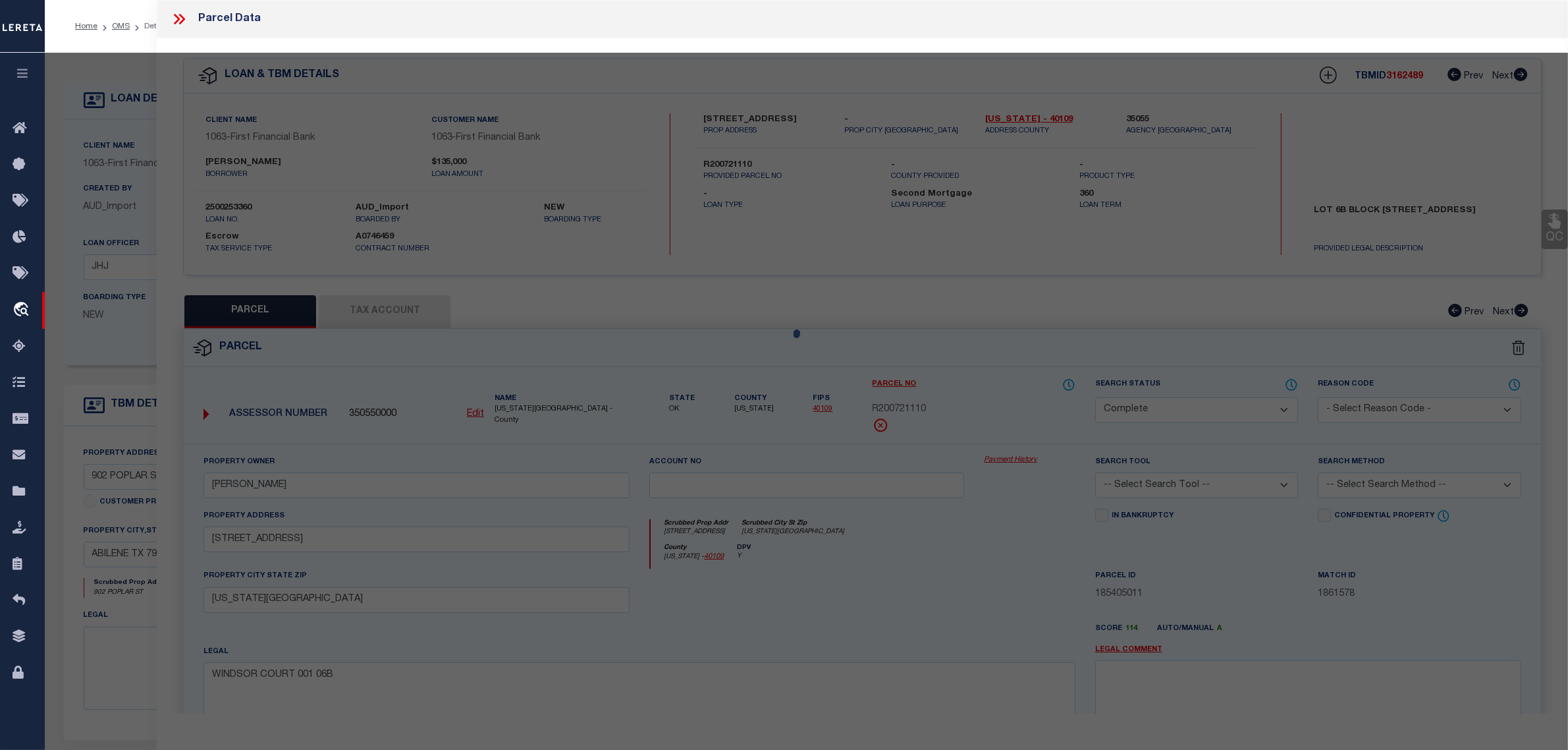
select select "AS"
checkbox input "false"
select select "CP"
type input "[PERSON_NAME] ET AL"
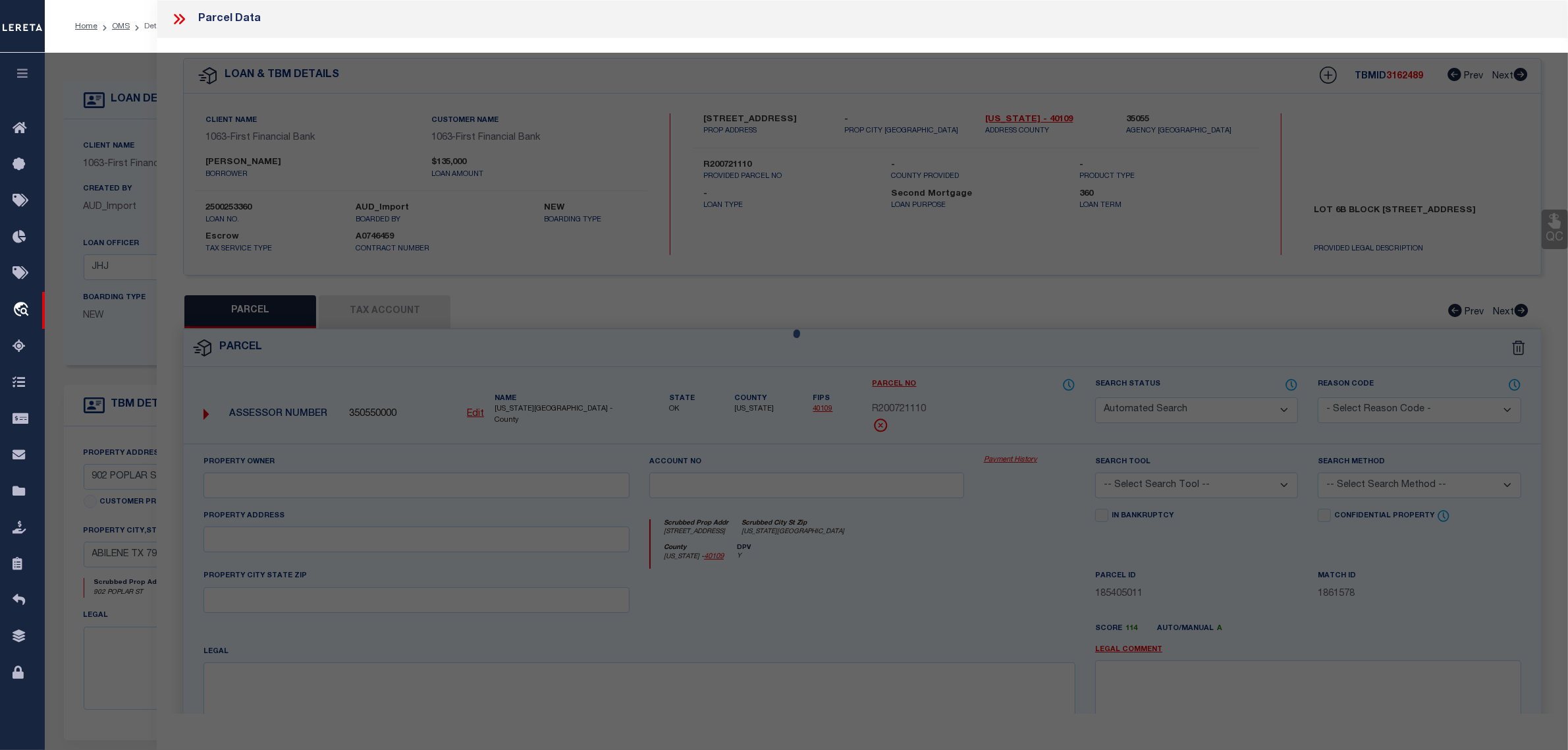
select select
type input "902 POPLAR ST"
checkbox input "false"
type input "ABILENE TX 796022536"
type textarea "JALONICK 1ST, BLOCK B, LOT N105 OF LTS 5-6"
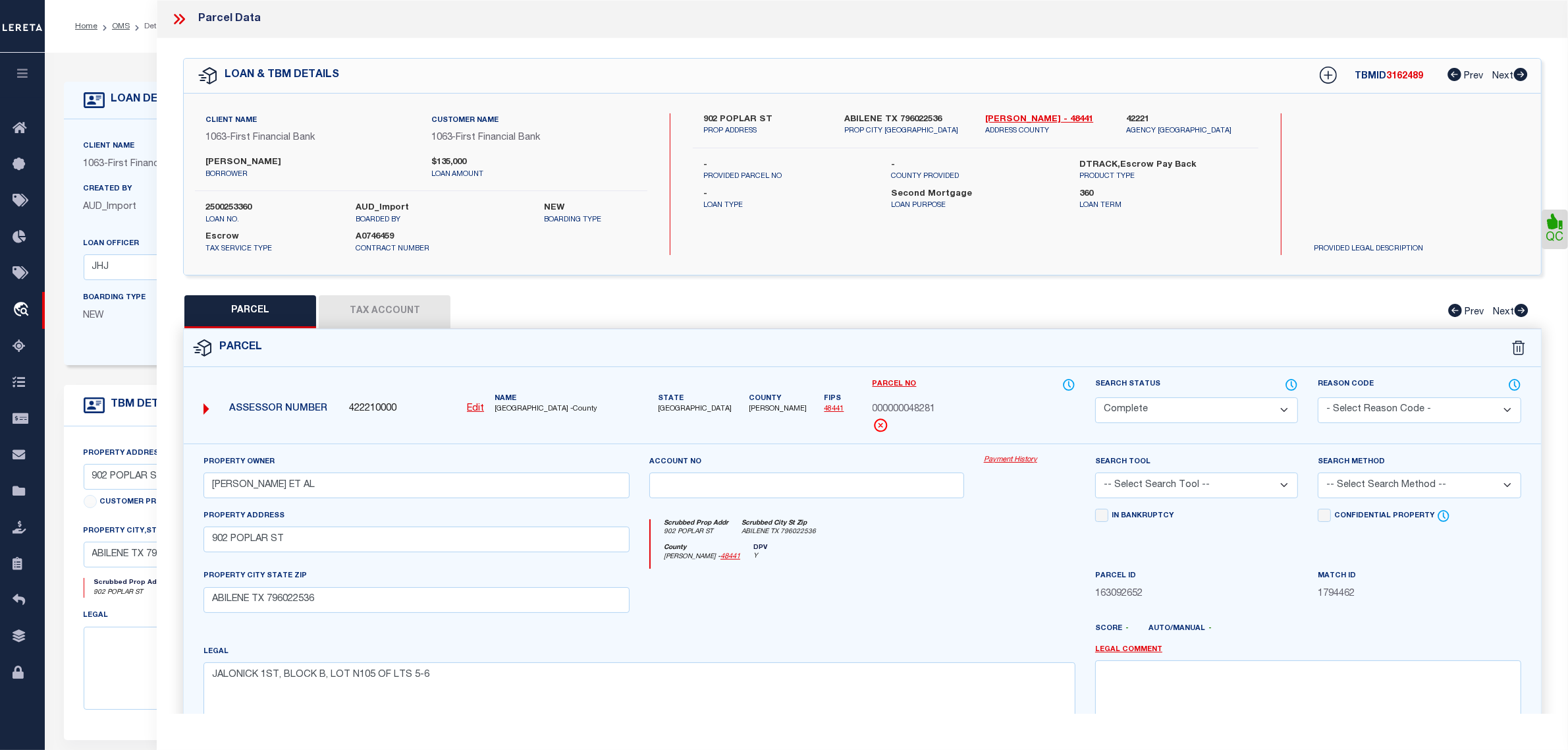
click at [1018, 463] on link "Payment History" at bounding box center [1029, 461] width 91 height 11
click at [138, 356] on div "Client Name 1063 - First Financial Bank Customer Name 1063 - First Financial Ba…" at bounding box center [619, 242] width 1110 height 246
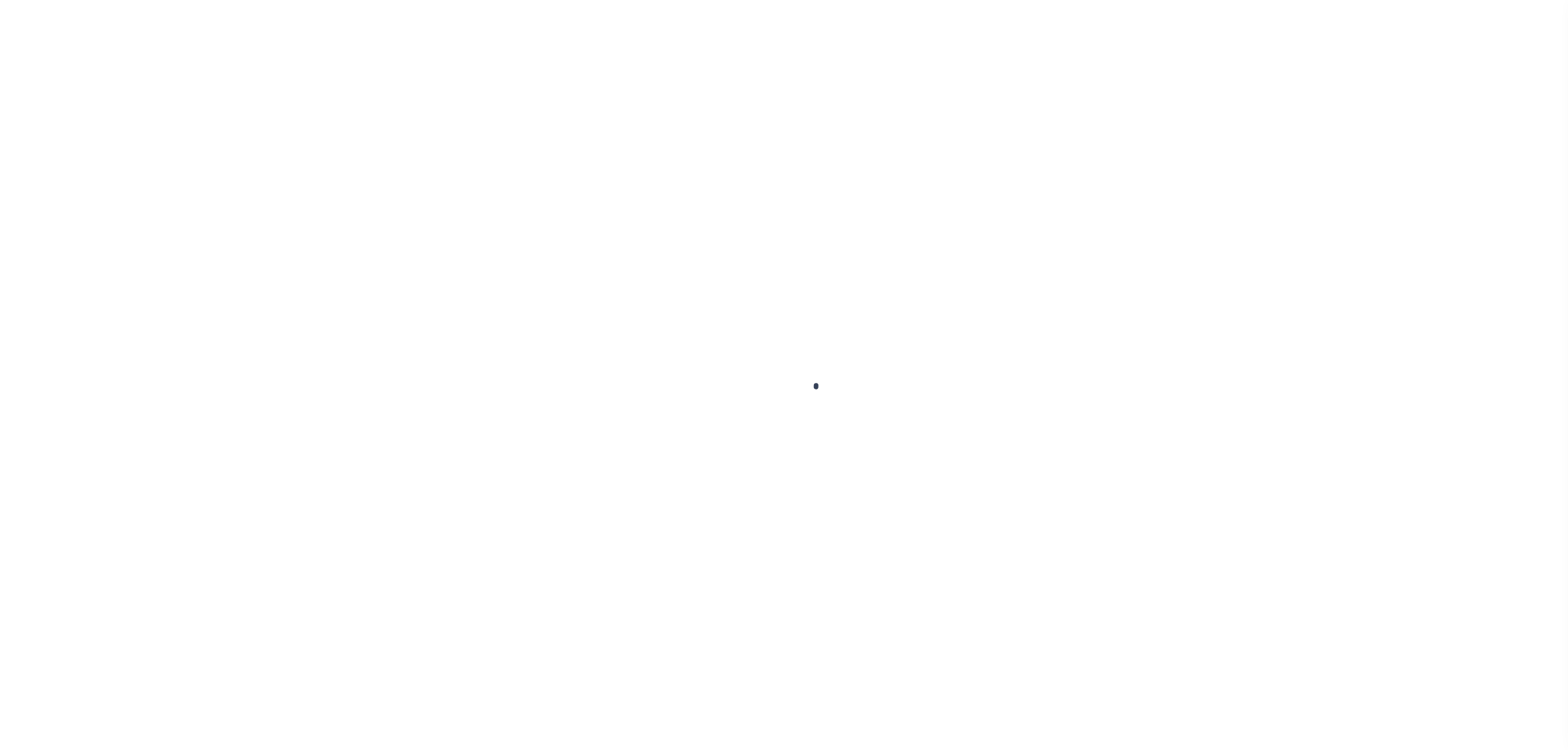
type input "2500253360"
type input "[PERSON_NAME]"
select select
select select "100"
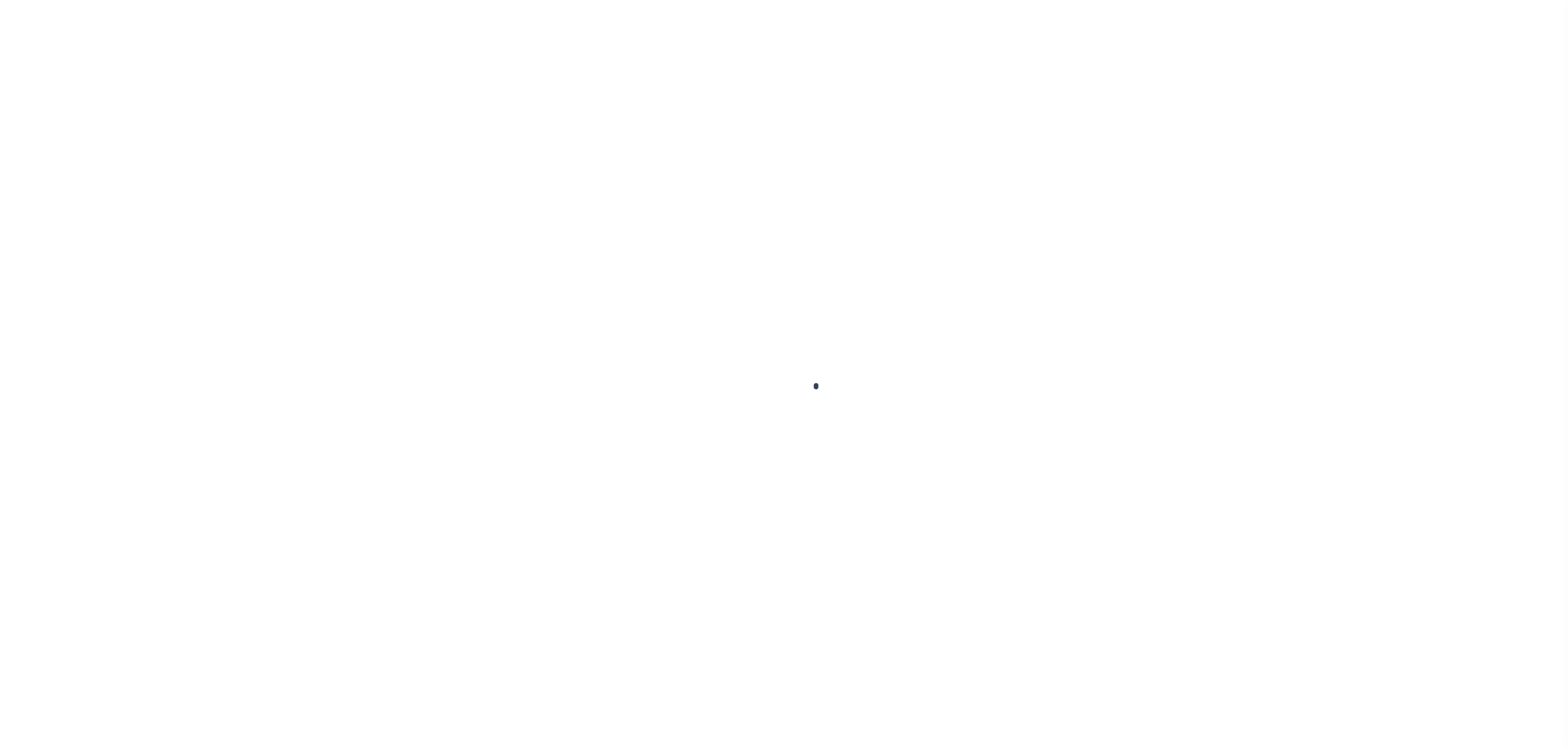
select select "NonEscrow"
type input "902 POPLAR ST"
select select
type input "ABILENE TX 796022536"
type input "[GEOGRAPHIC_DATA]"
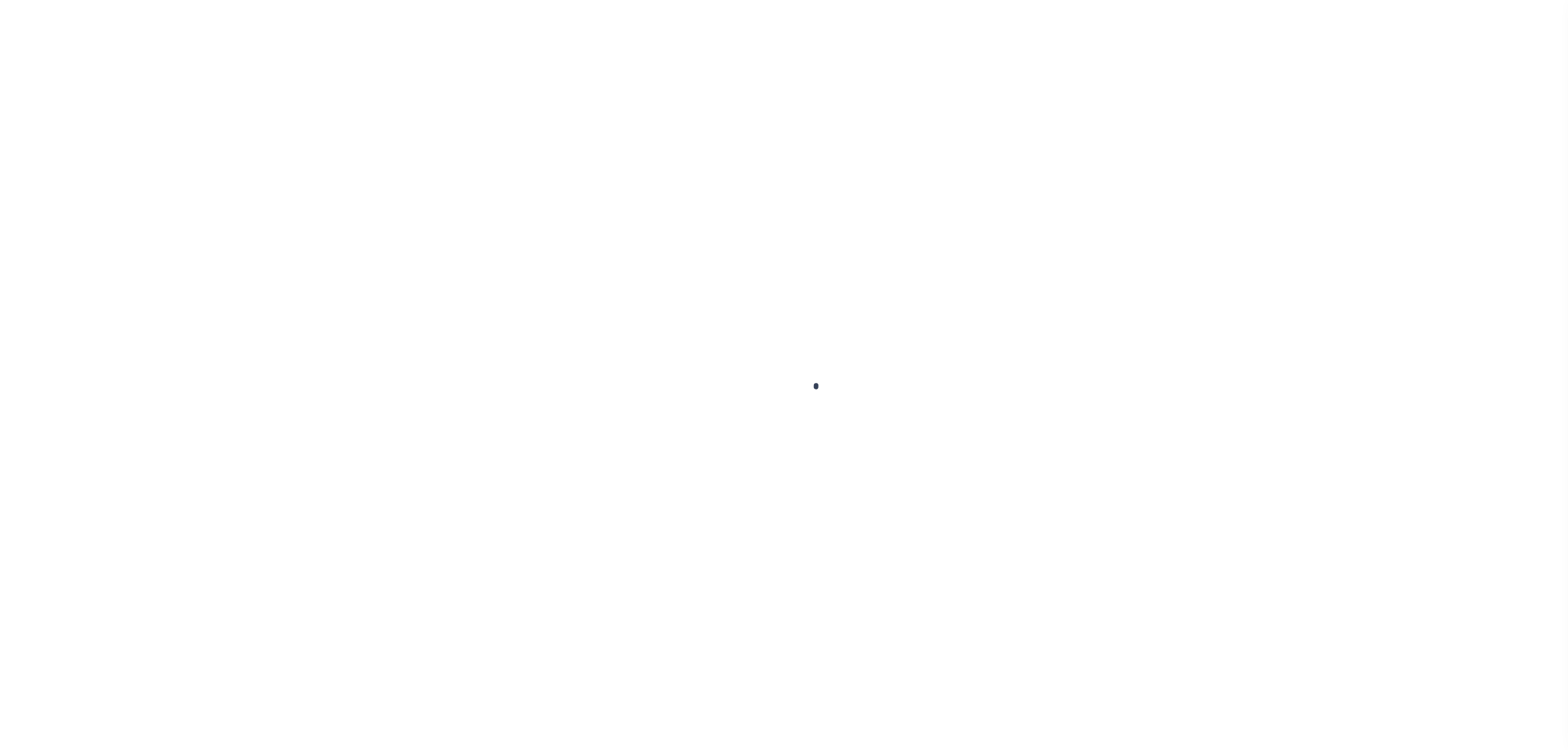
type textarea "Should be DTRACK per customer's file. MLC"
select select "42905"
select select "490"
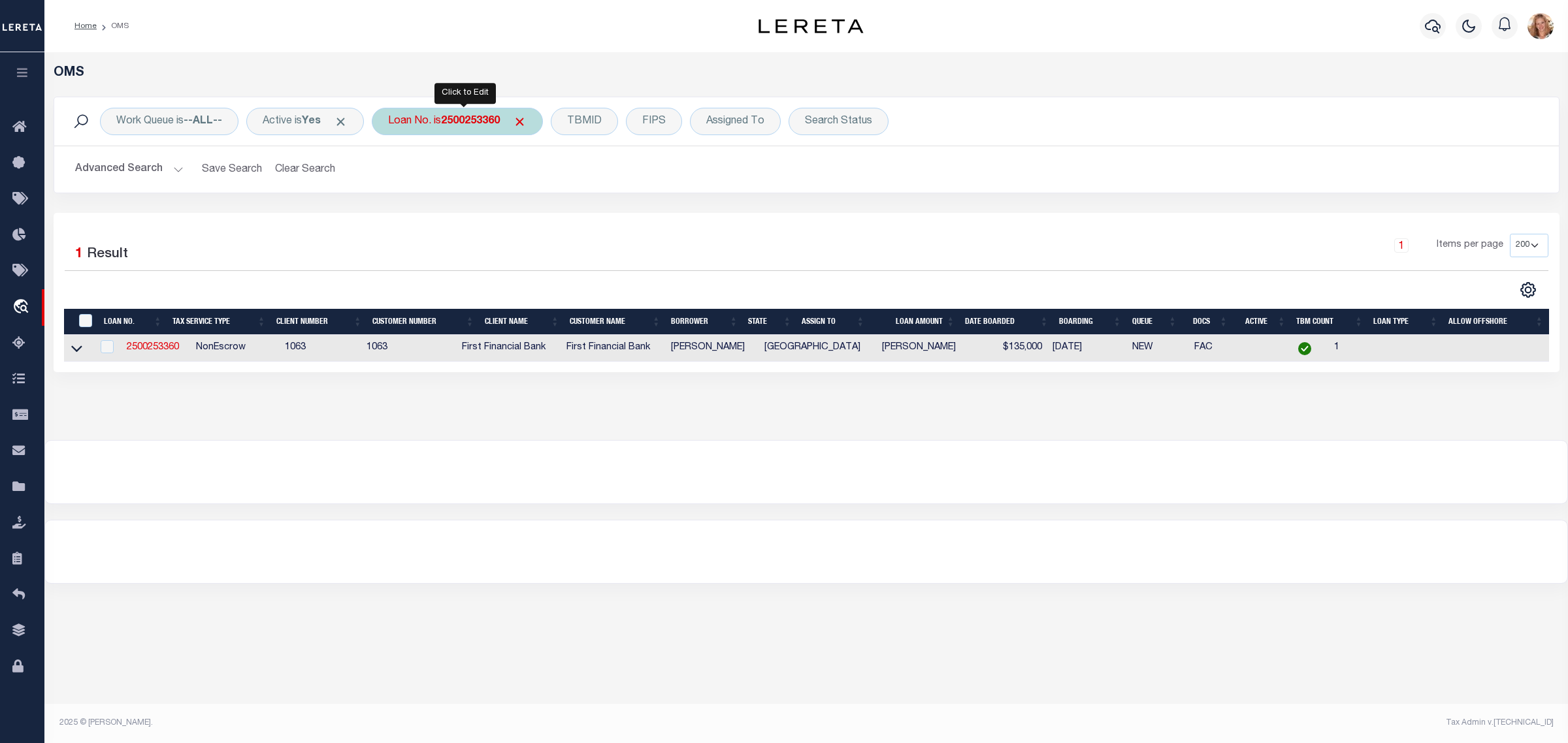
click at [464, 121] on b "2500253360" at bounding box center [470, 120] width 59 height 10
type input "993251128"
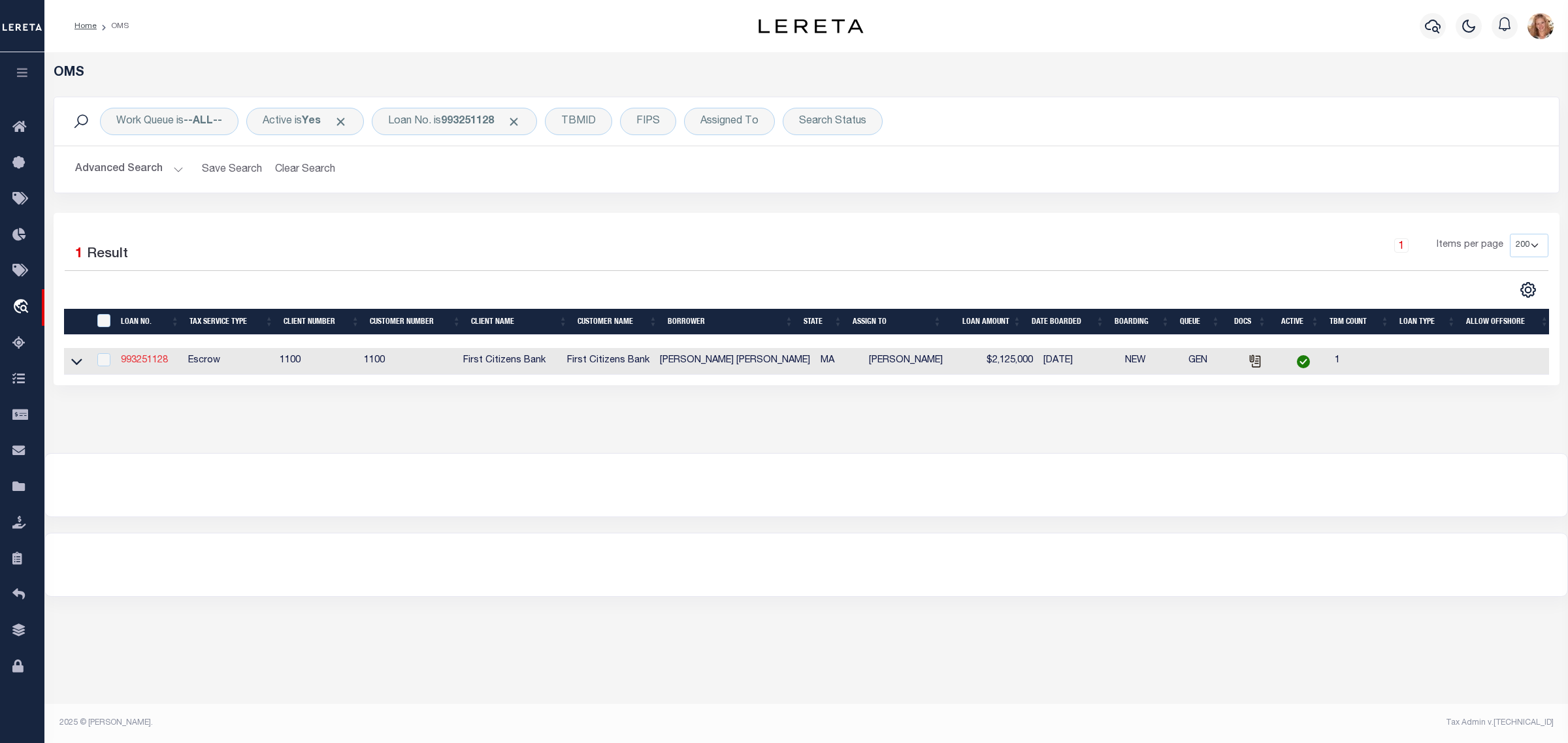
click at [132, 365] on link "993251128" at bounding box center [144, 360] width 47 height 9
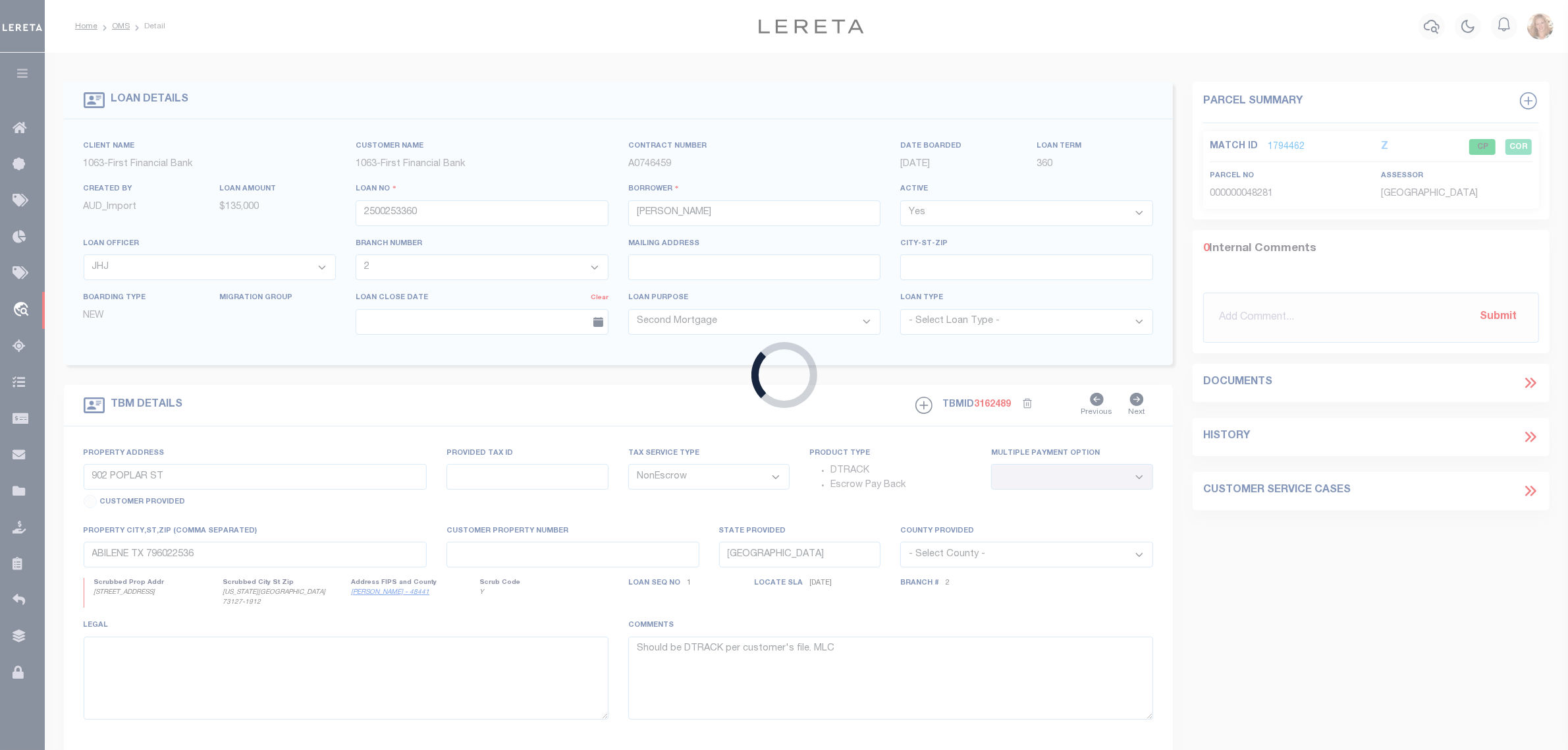
type input "993251128"
type input "JOHN HOWARD PAYNE"
select select
type input "33 CLIFTON HEIGHTS LN"
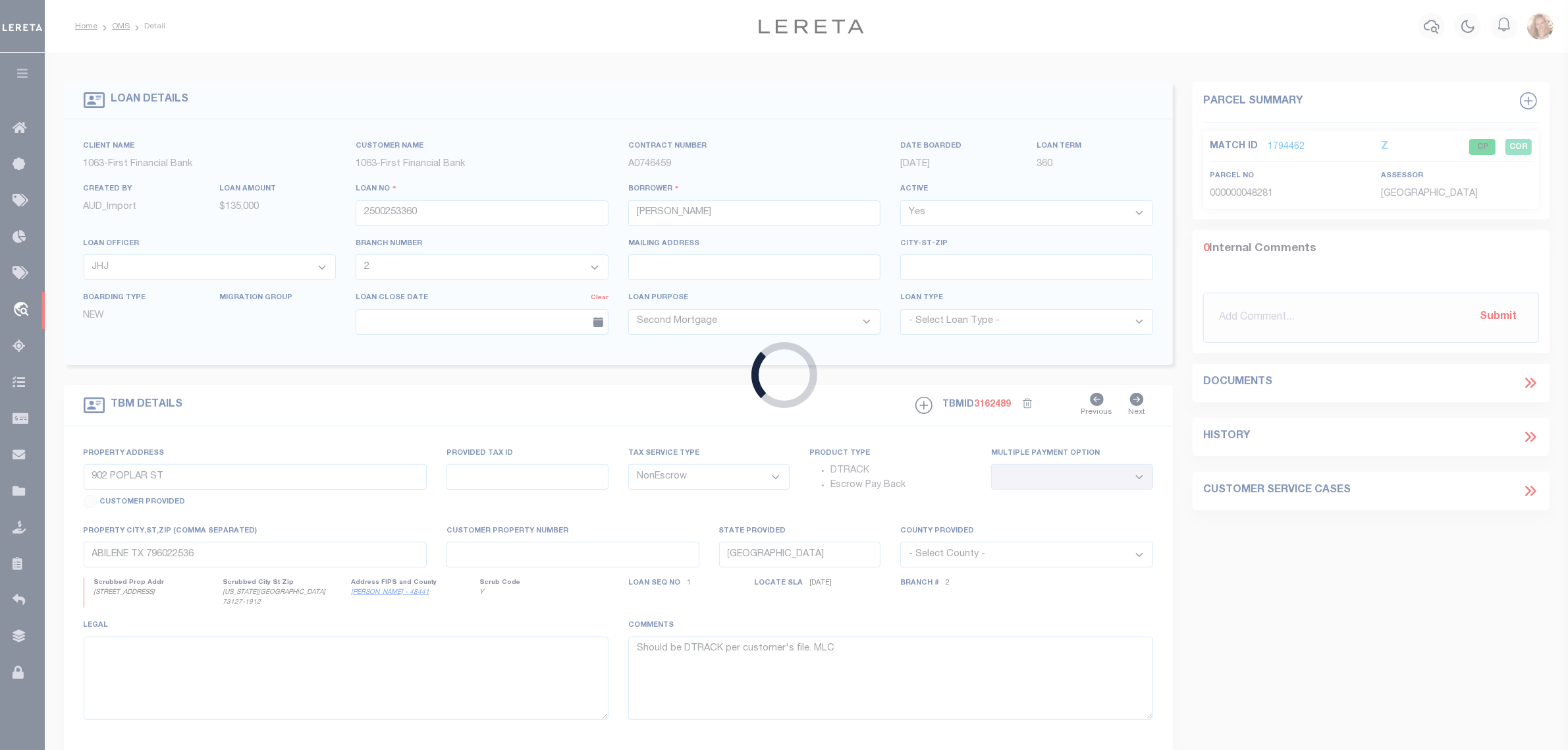
type input "MARBLEHEAD MA 1945"
select select "10"
select select "Escrow"
type input "33 CLIFTON HEIGHTS LANE"
select select
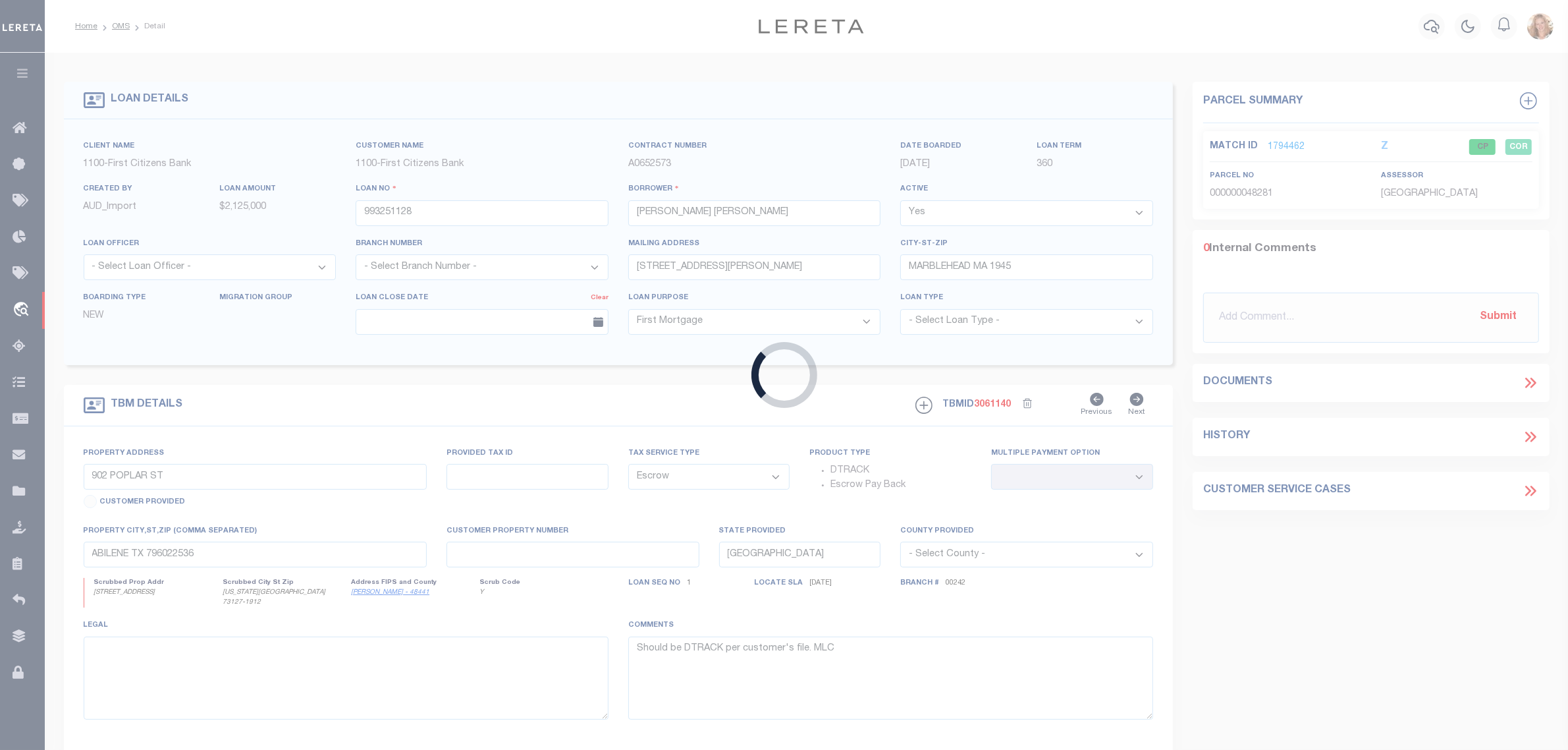
type input "MARBLEHEAD MA 1945"
type input "MA"
select select "92721"
select select "24368"
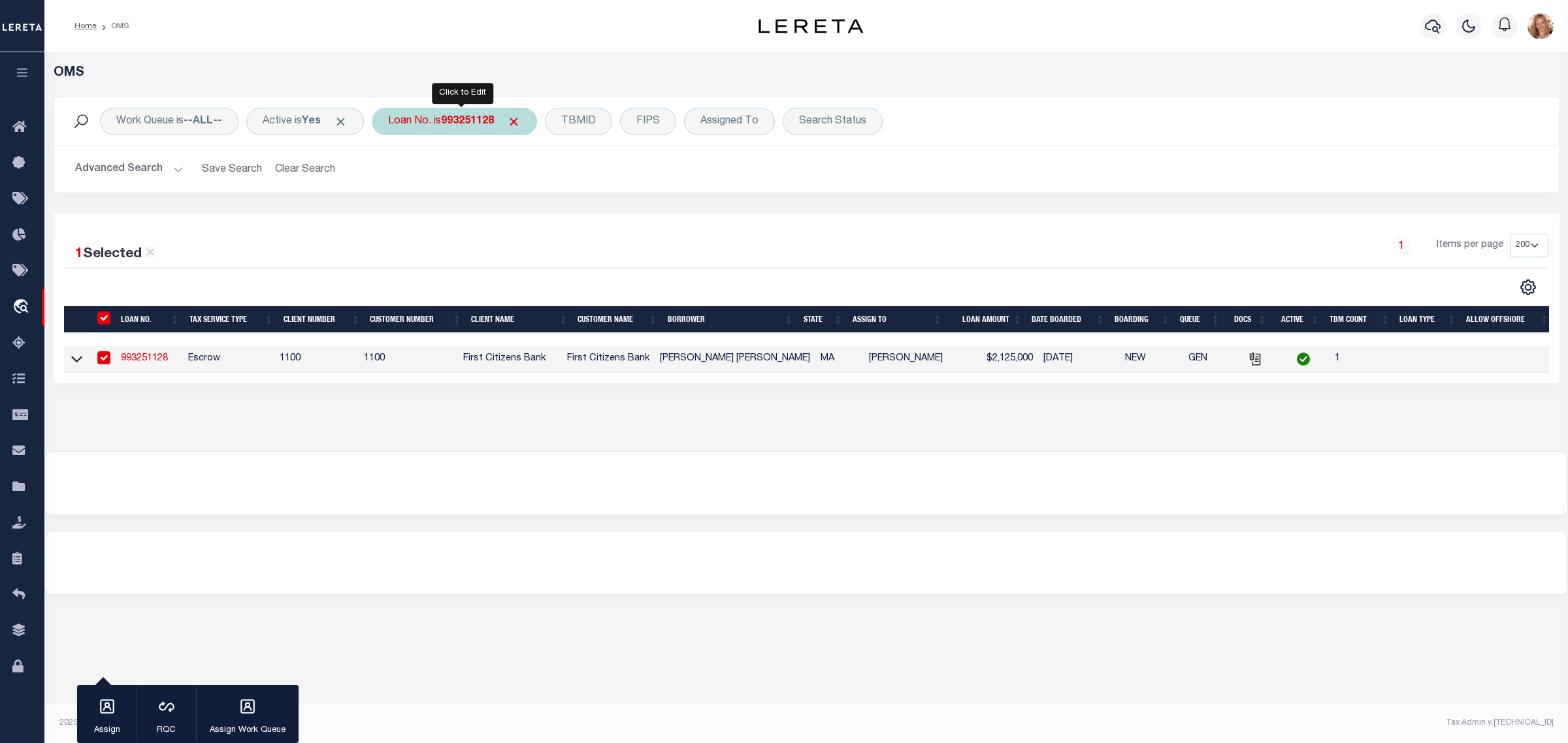
click at [412, 118] on div "Loan No. is 993251128" at bounding box center [454, 120] width 165 height 27
type input "146500002929"
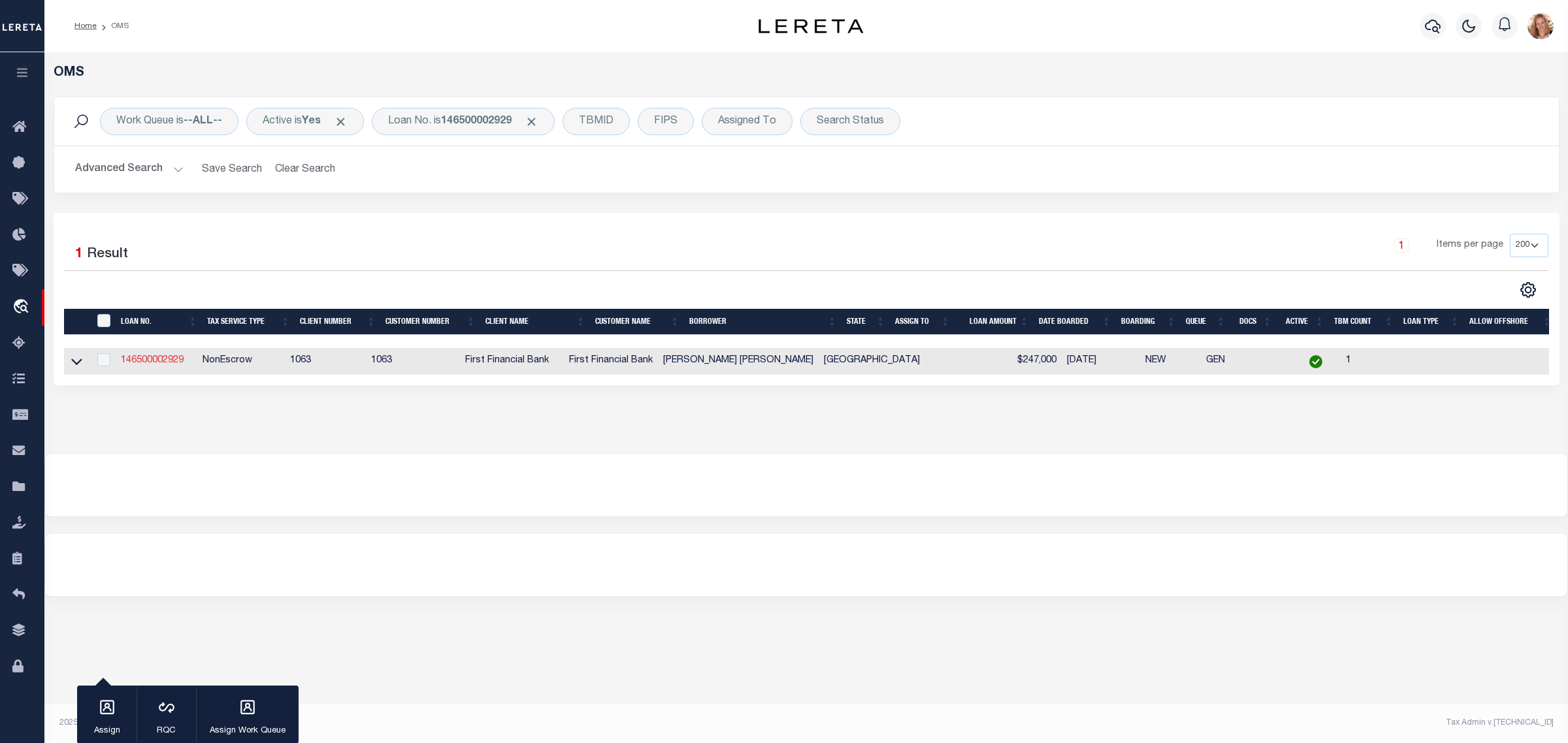
click at [175, 363] on link "146500002929" at bounding box center [151, 360] width 63 height 9
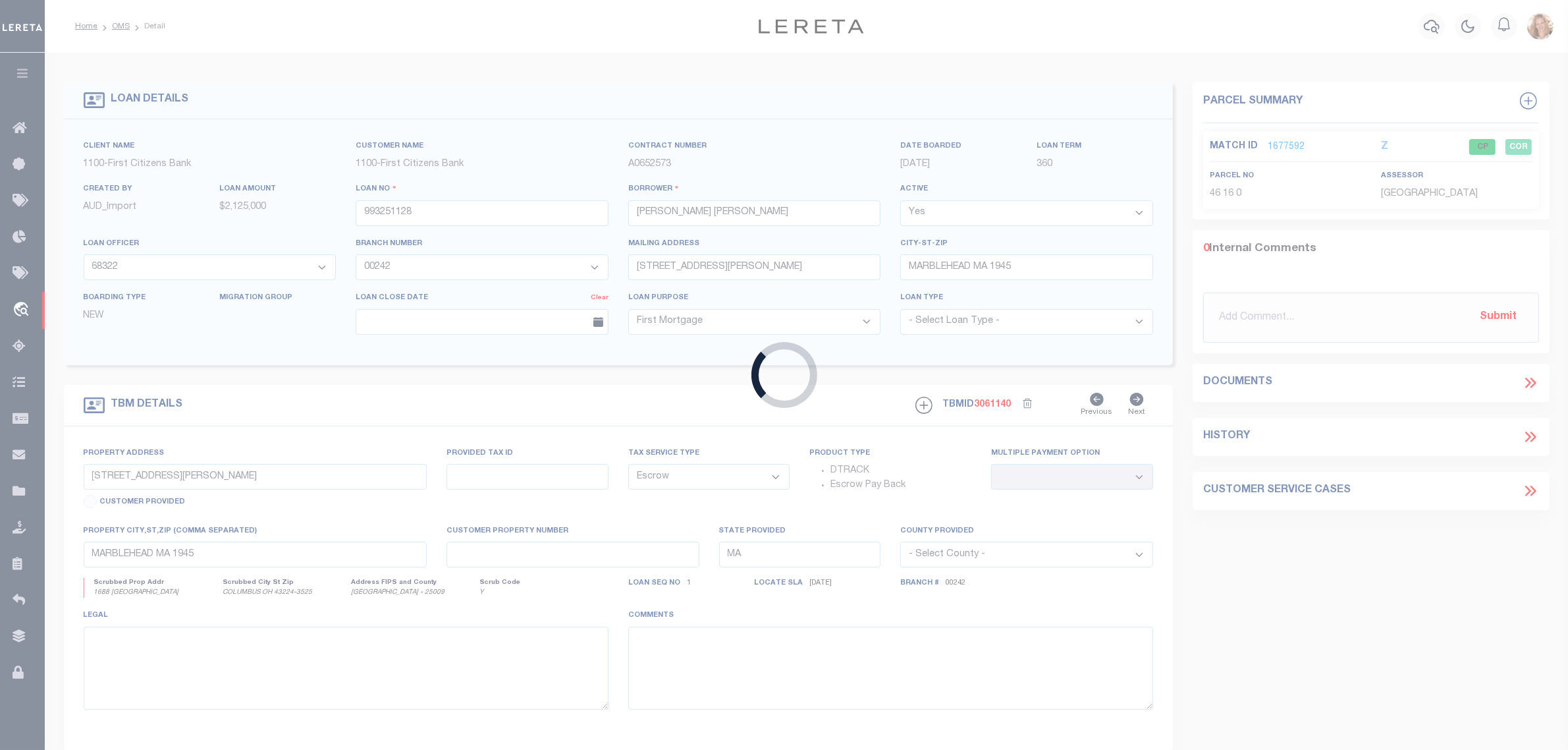
type input "146500002929"
type input "Jose Guadalupe Rangel Guel"
select select
select select "100"
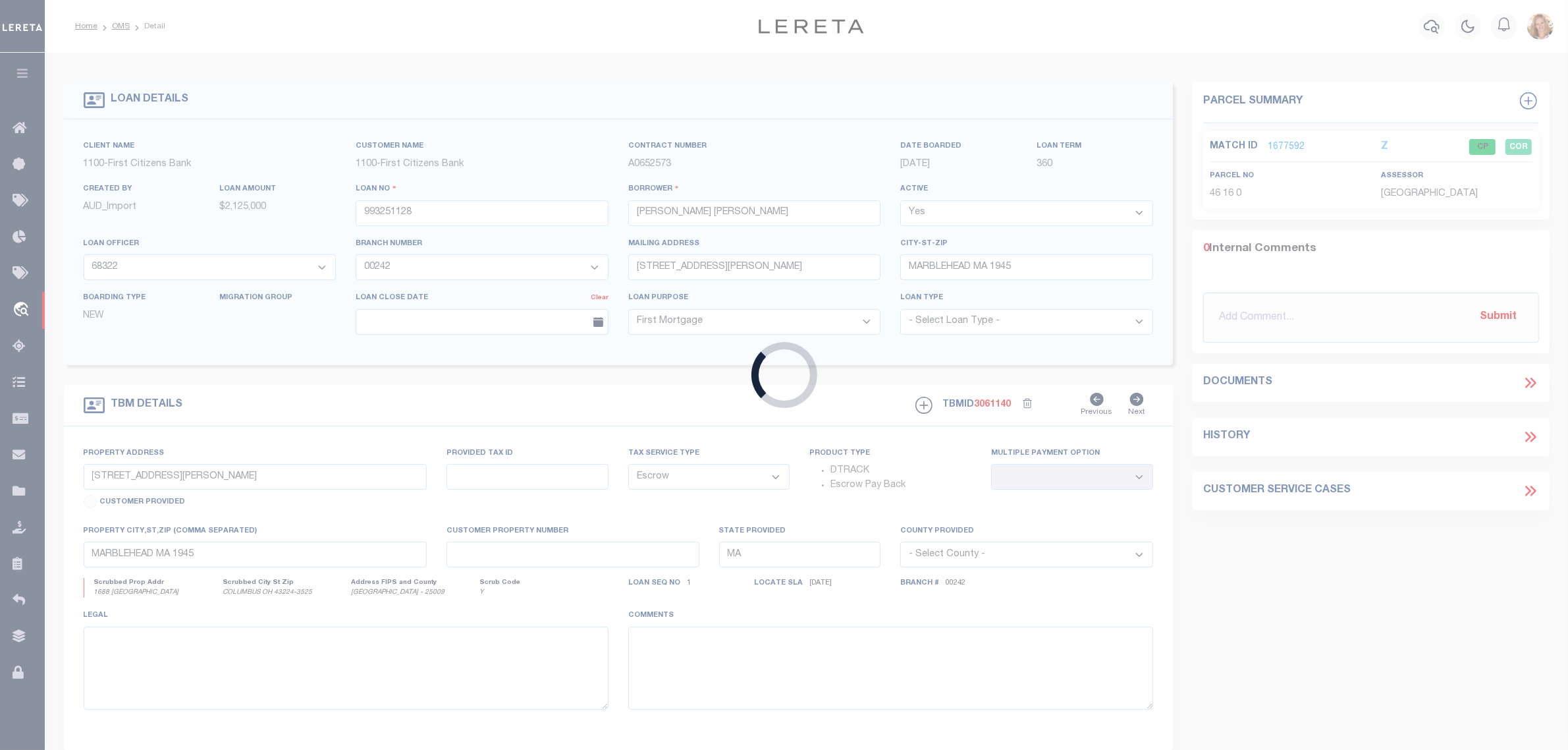
select select "NonEscrow"
select select "42902"
select select "797"
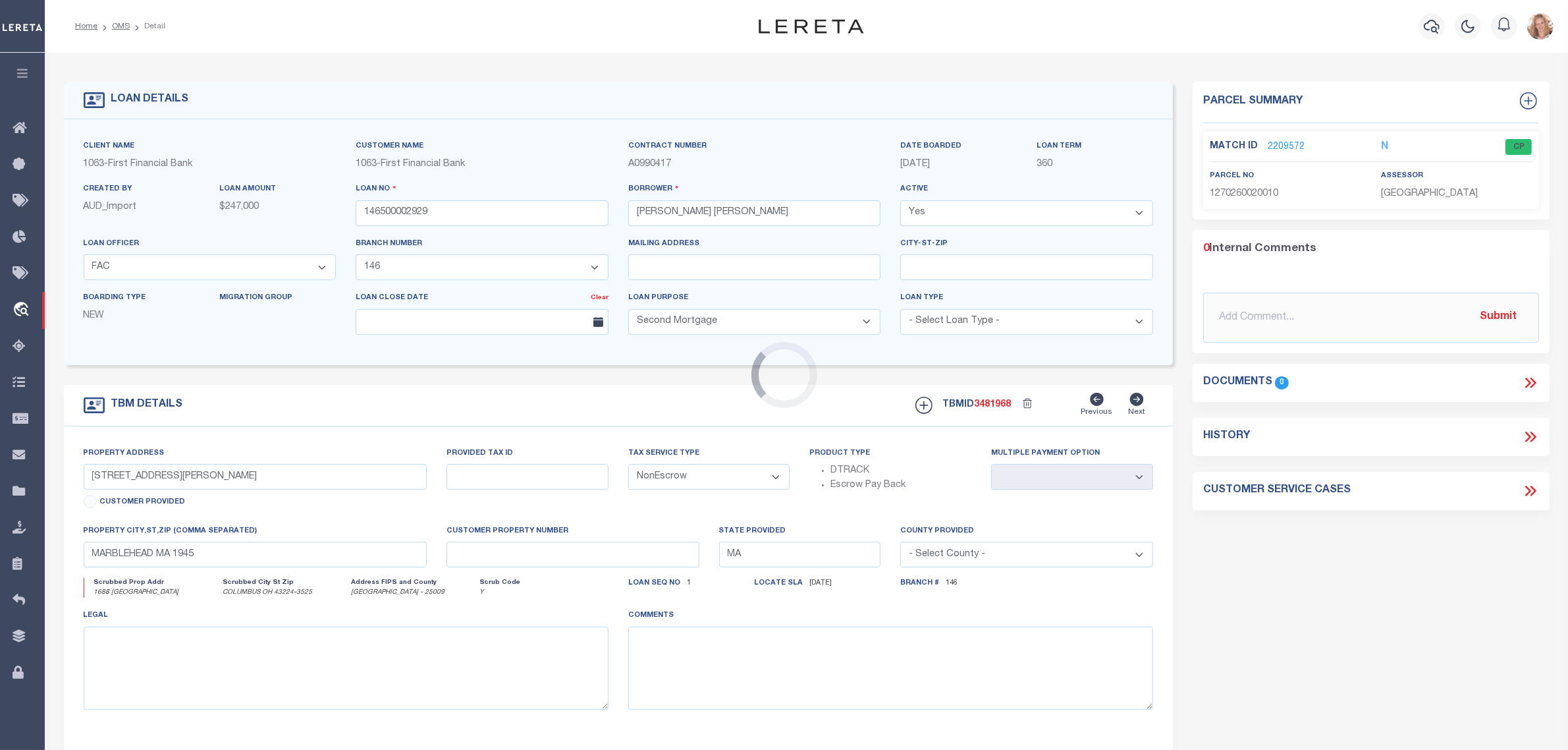
type input "6618 CARLY PARK WAY"
select select
type input "HOUSTON TX 770841376"
type input "[GEOGRAPHIC_DATA]"
select select
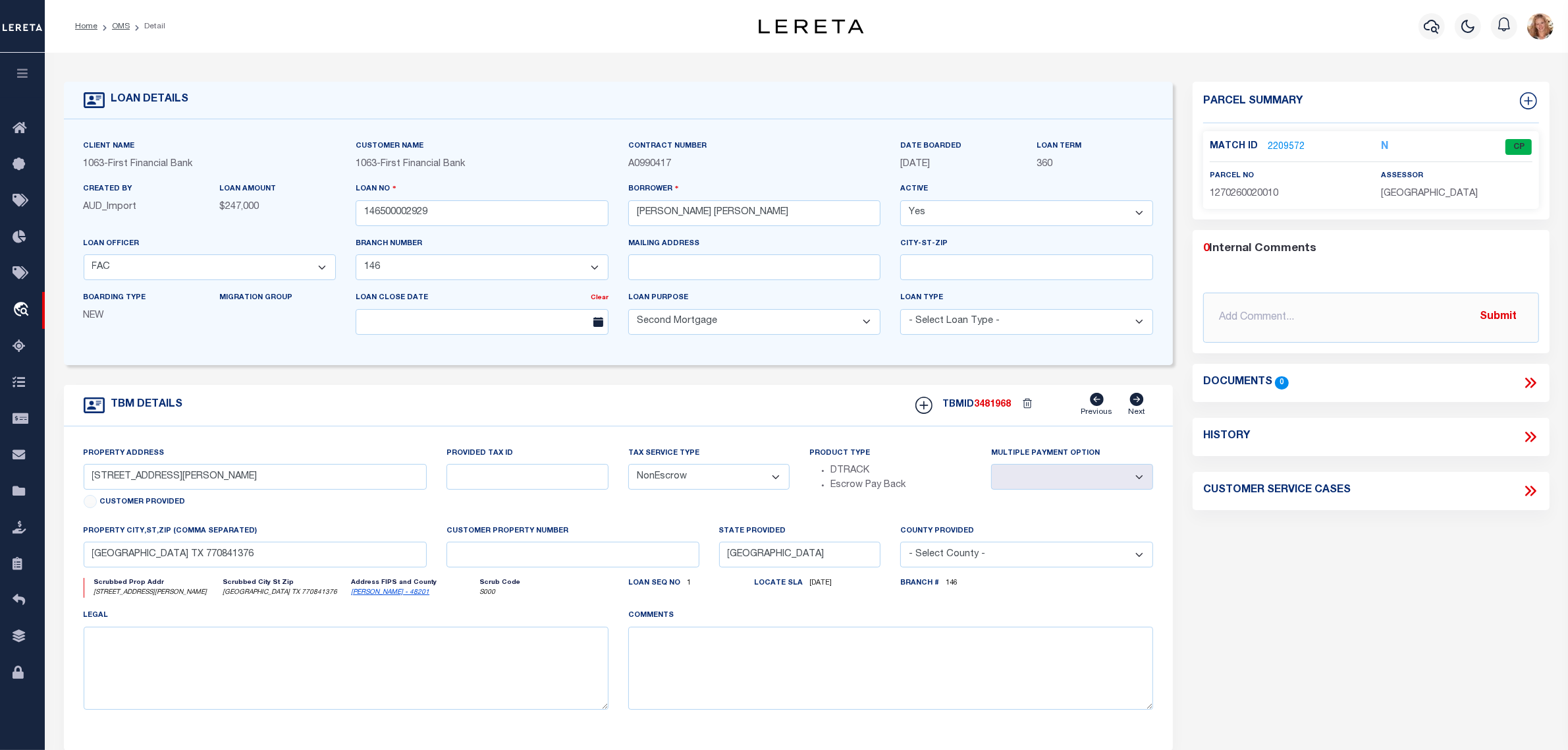
click at [722, 466] on div "Tax Service Type - Select Tax Service Type - Escrow NonEscrow" at bounding box center [709, 467] width 162 height 43
click at [722, 479] on select "- Select Tax Service Type - Escrow NonEscrow" at bounding box center [709, 476] width 162 height 25
select select "Escrow"
click at [628, 468] on select "- Select Tax Service Type - Escrow NonEscrow" at bounding box center [709, 476] width 162 height 25
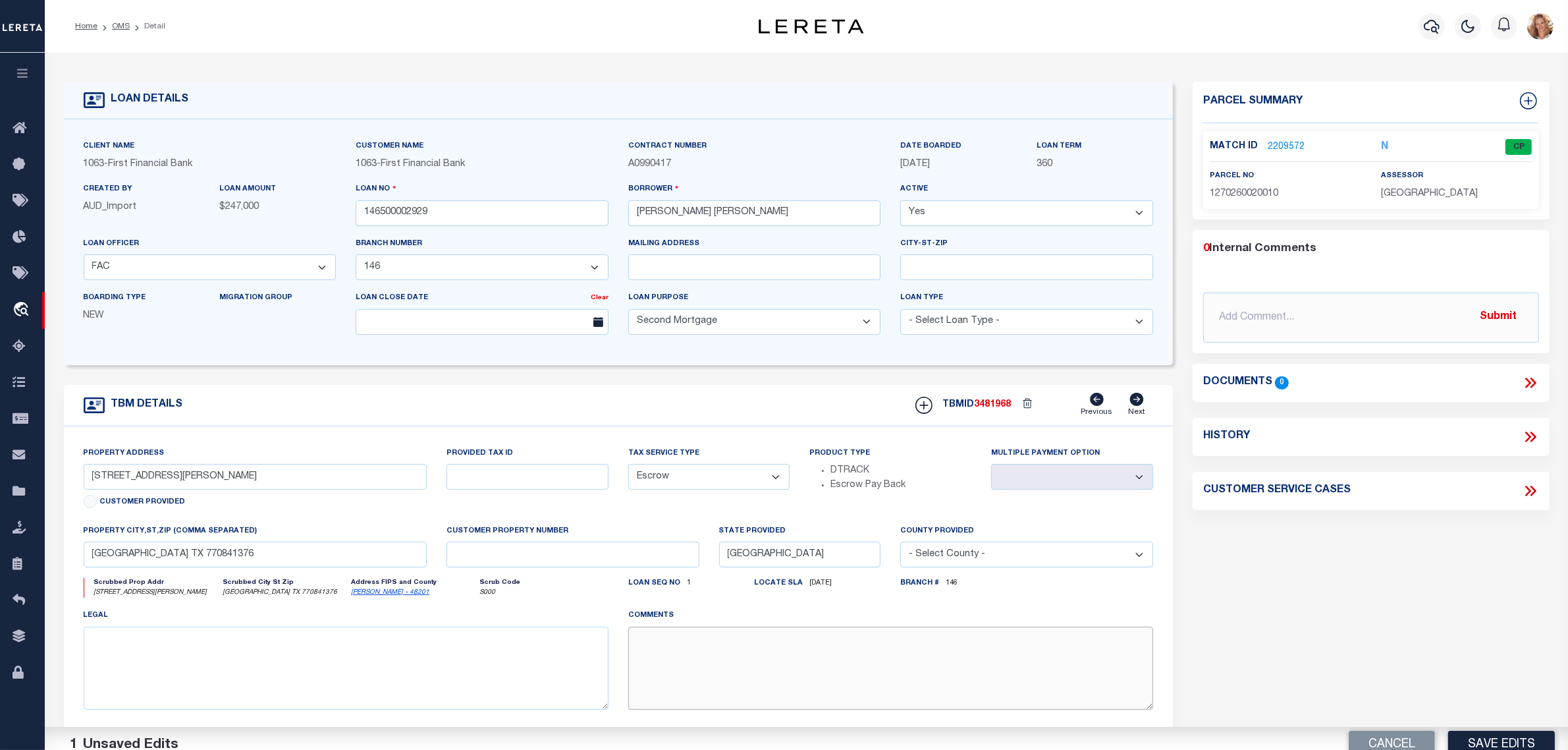
click at [741, 670] on textarea at bounding box center [890, 668] width 525 height 83
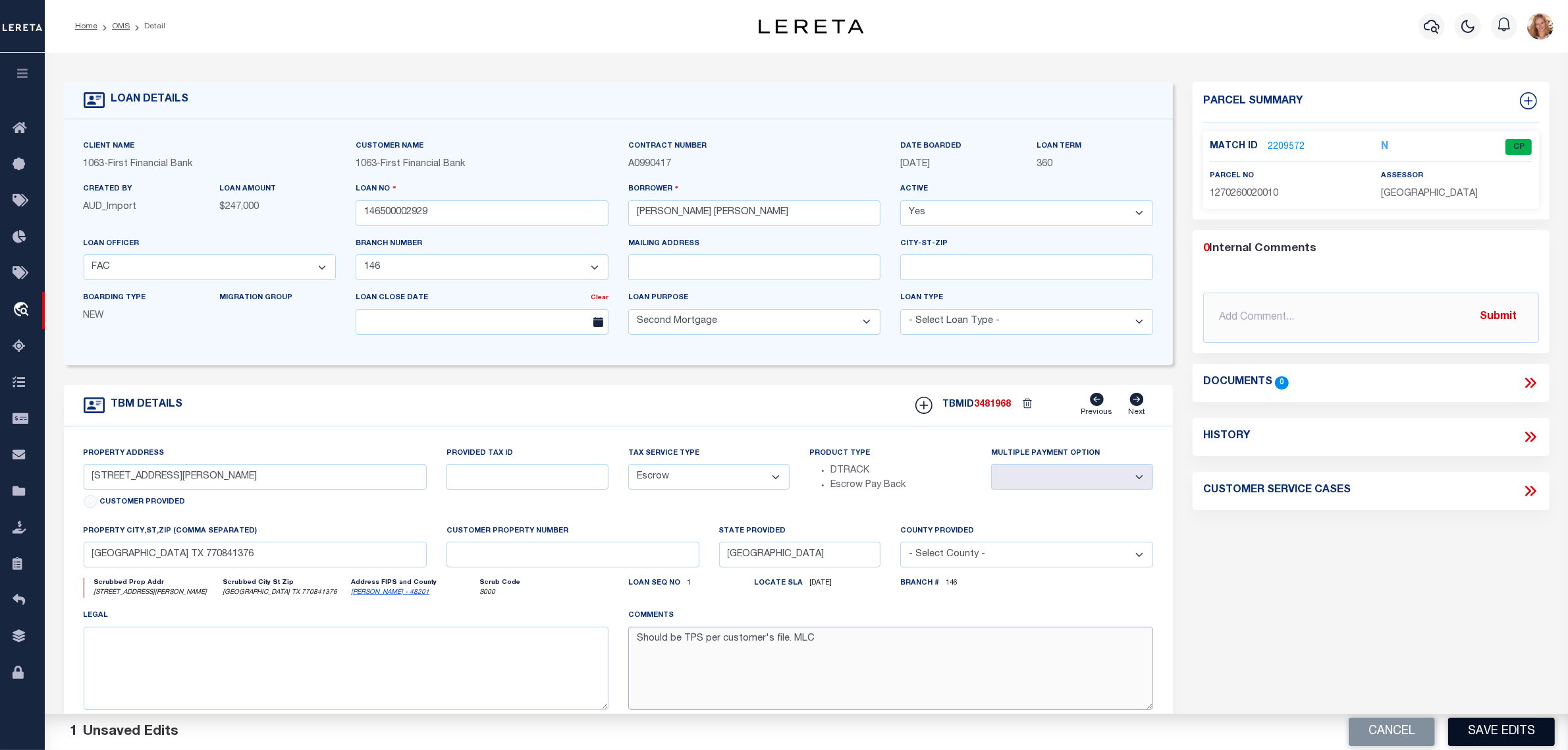
type textarea "Should be TPS per customer's file. MLC"
click at [1489, 736] on button "Save Edits" at bounding box center [1501, 732] width 106 height 28
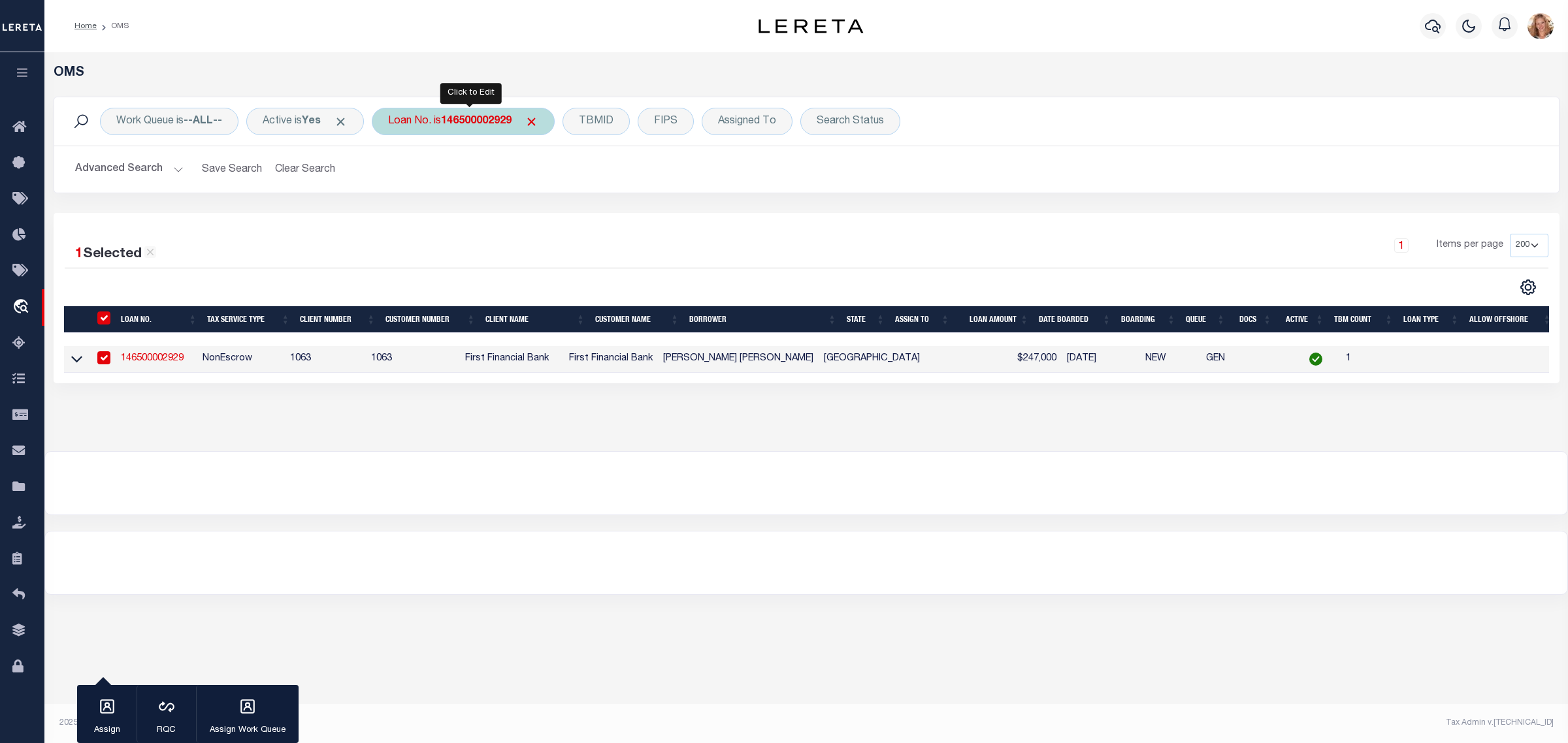
click at [440, 122] on div "Loan No. is 146500002929" at bounding box center [463, 120] width 183 height 27
type input "42500029964"
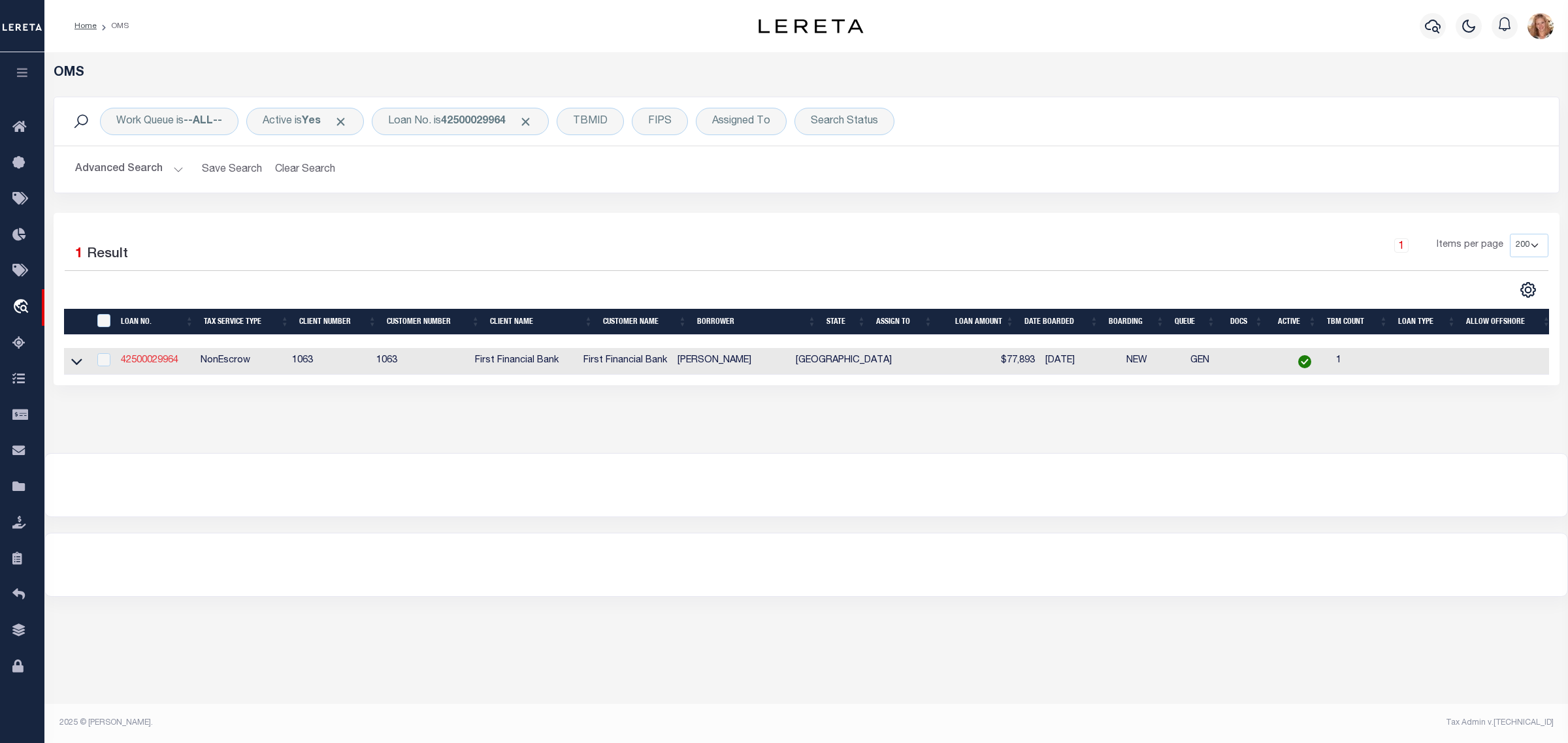
click at [152, 360] on link "42500029964" at bounding box center [149, 360] width 58 height 9
type input "42500029964"
type input "Sandra Cervini Pennay"
select select "897"
select select "515"
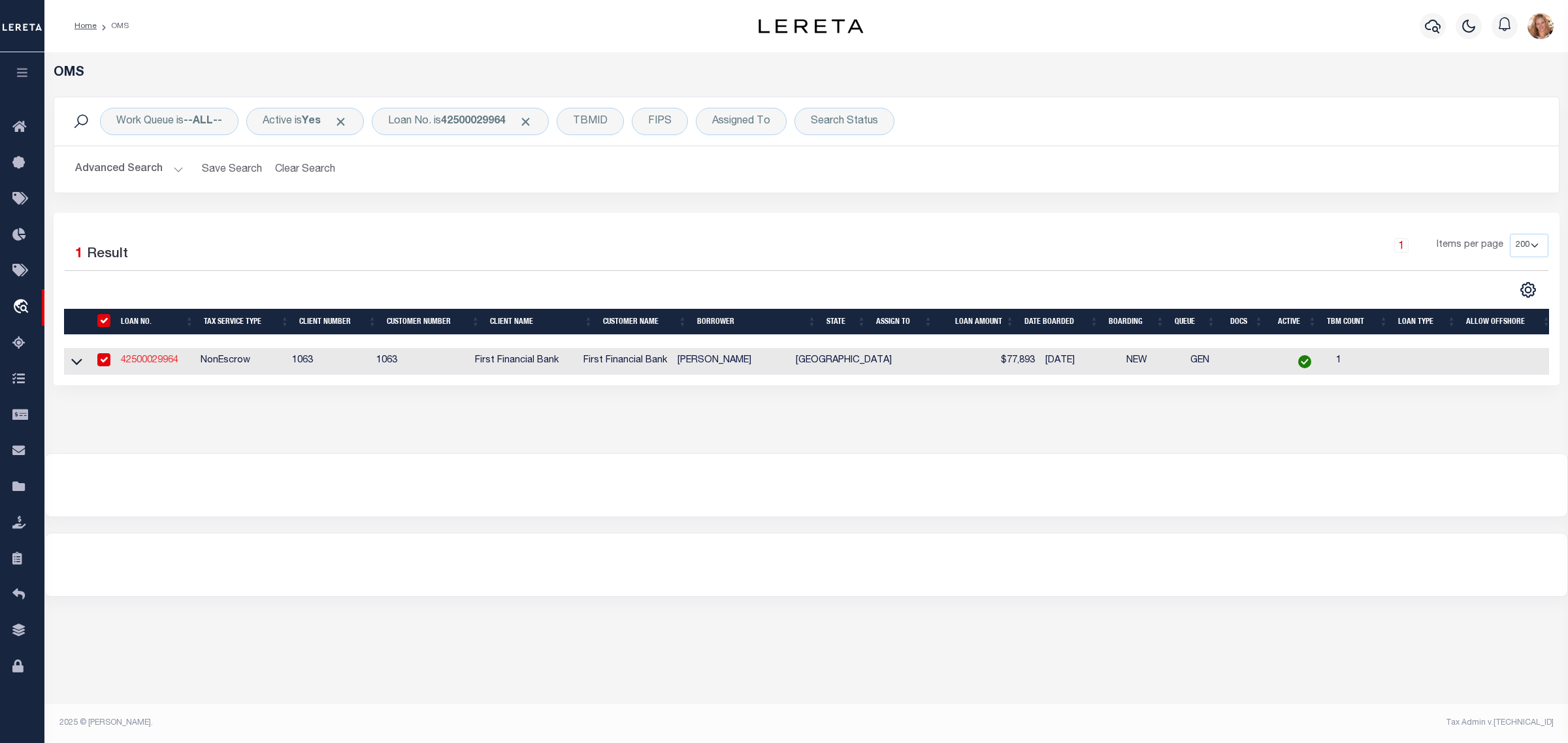
select select "NonEscrow"
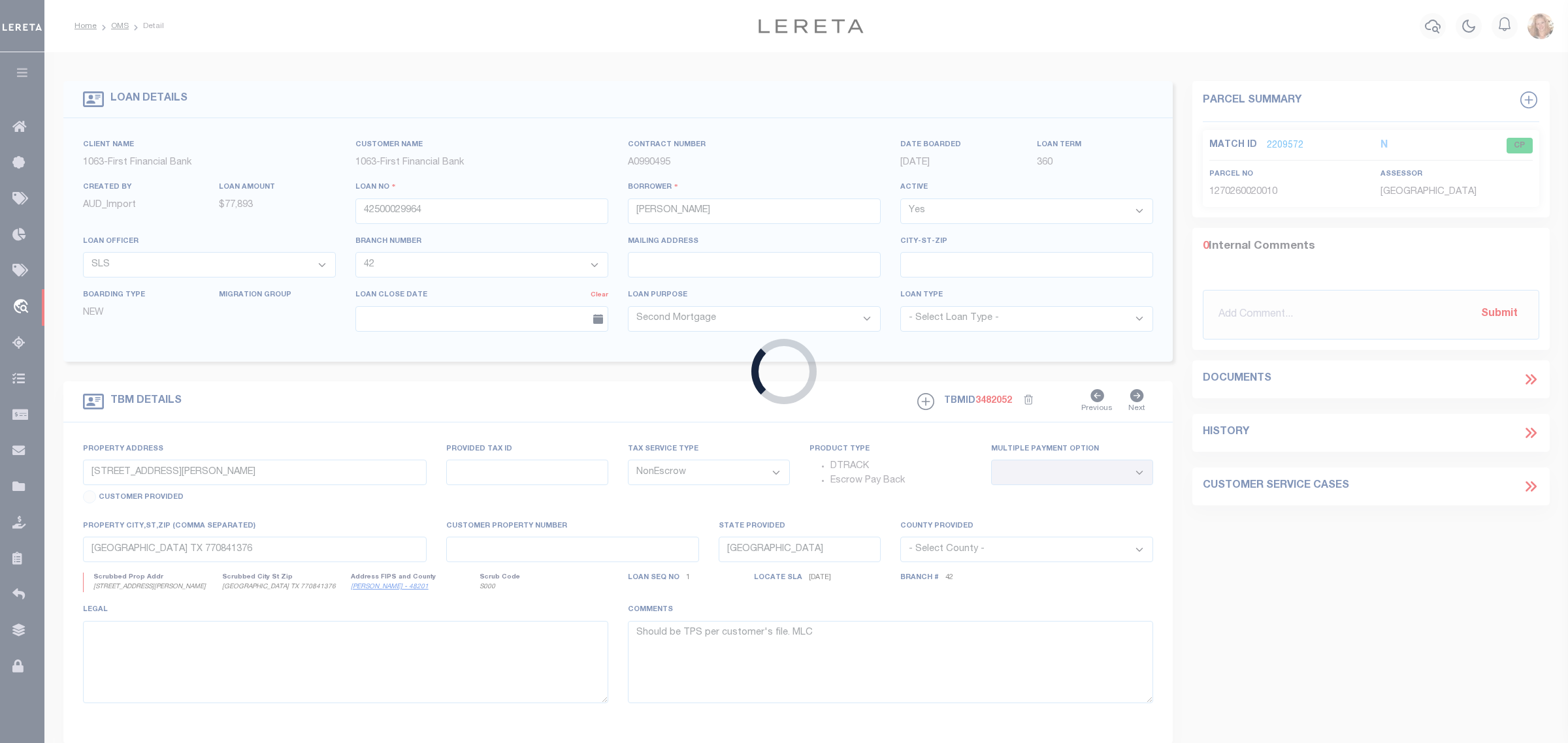
type input "6500 BERRY GROVE LN"
select select
type input "JOSHUA TX 760584481"
select select
select select "897"
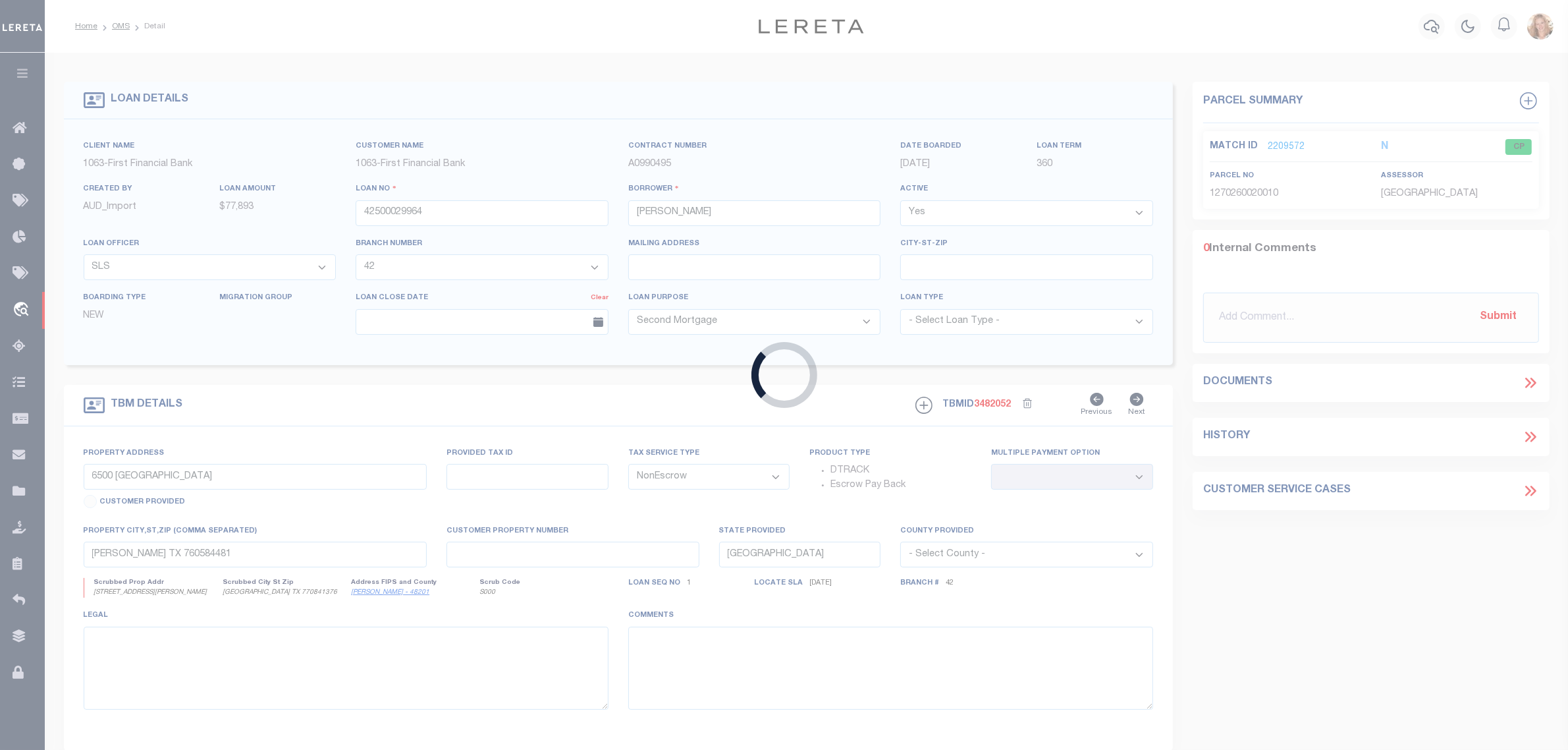
select select "515"
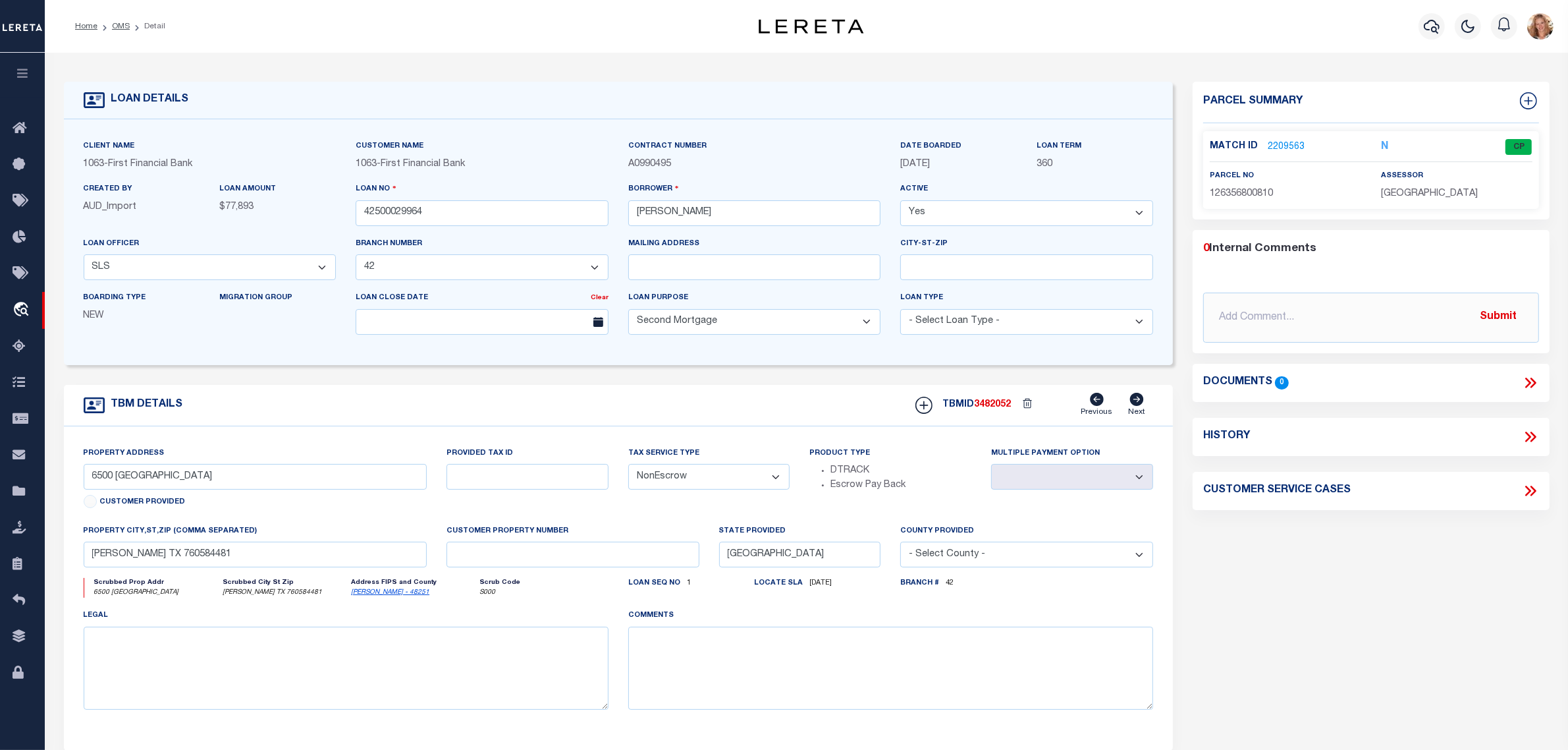
drag, startPoint x: 658, startPoint y: 477, endPoint x: 667, endPoint y: 492, distance: 17.5
click at [659, 478] on select "- Select Tax Service Type - Escrow NonEscrow" at bounding box center [709, 476] width 162 height 25
select select "Escrow"
click at [628, 468] on select "- Select Tax Service Type - Escrow NonEscrow" at bounding box center [709, 476] width 162 height 25
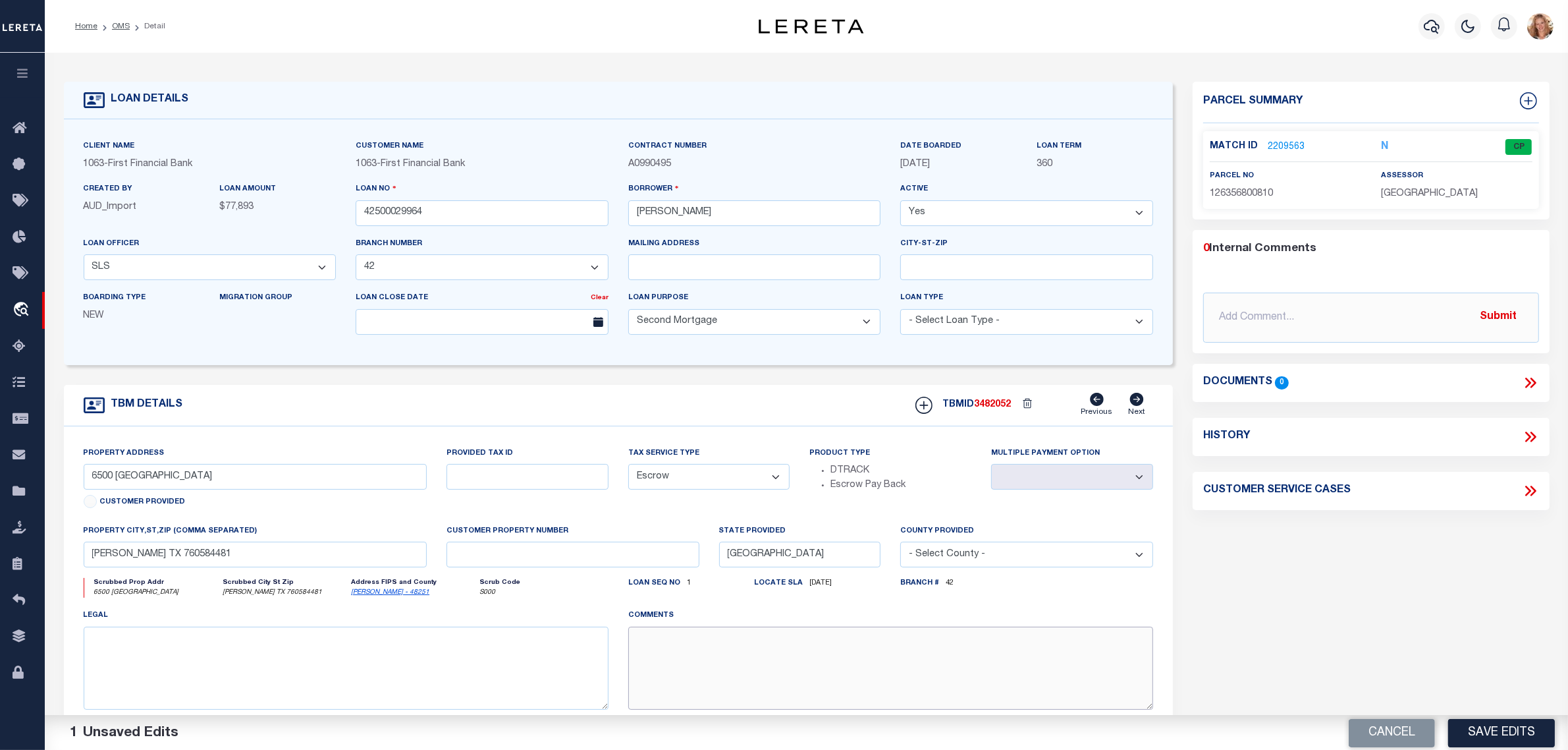
click at [669, 657] on textarea at bounding box center [890, 668] width 525 height 83
paste textarea "Should be TPS per customer's file. MLC"
type textarea "Should be TPS per customer's file. MLC"
click at [1484, 735] on button "Save Edits" at bounding box center [1501, 732] width 106 height 28
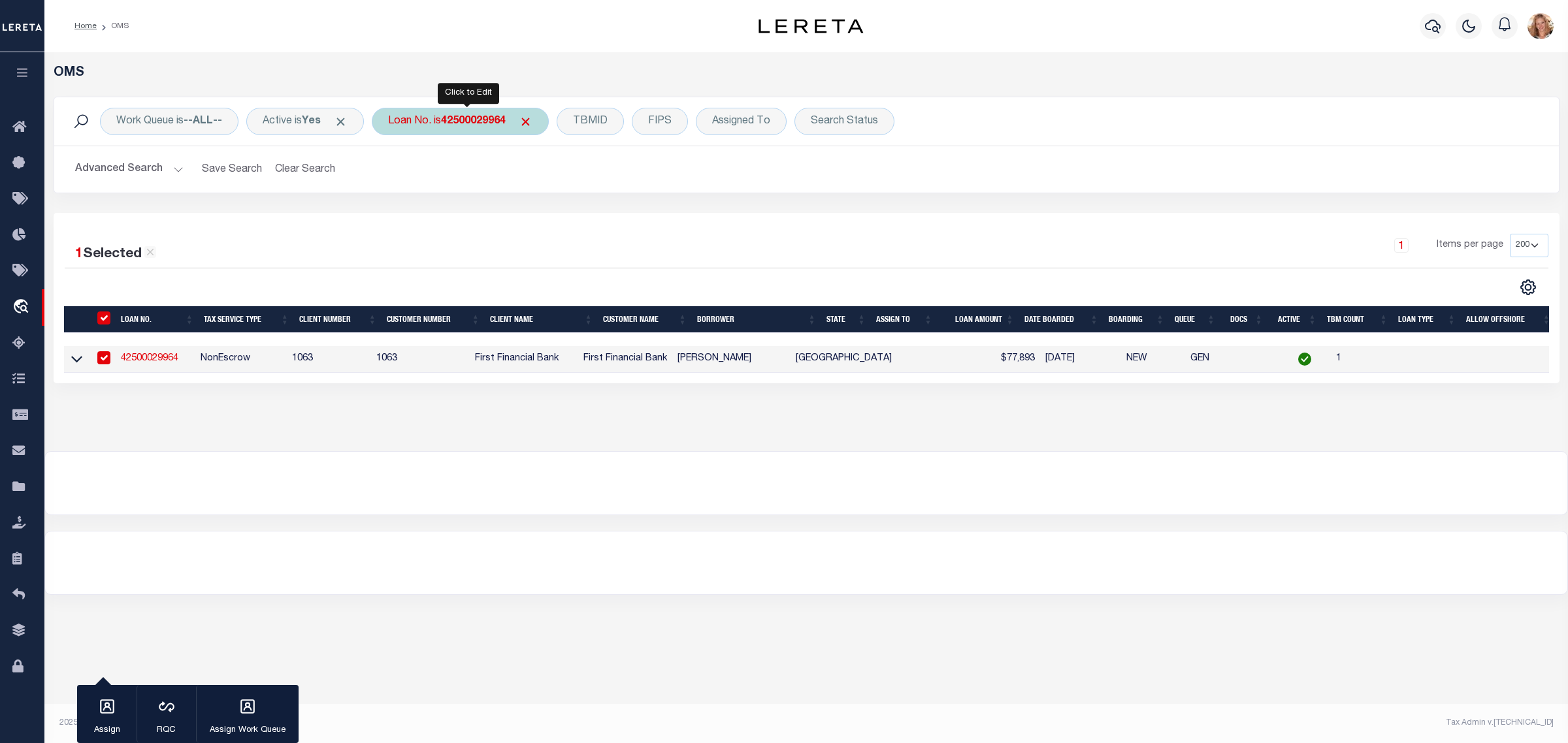
click at [477, 122] on b "42500029964" at bounding box center [473, 120] width 64 height 10
type input "87500055329"
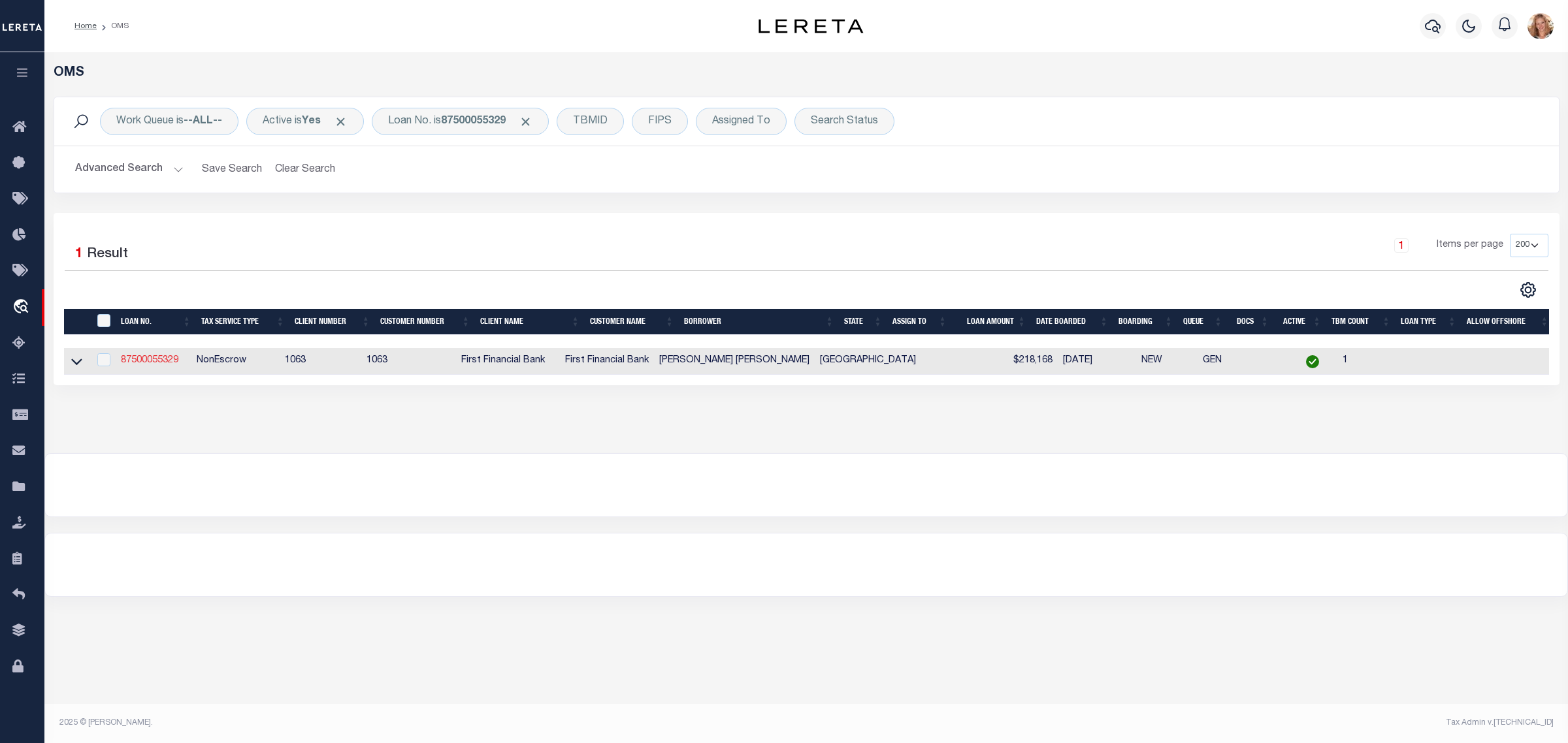
click at [164, 364] on link "87500055329" at bounding box center [149, 360] width 58 height 9
type input "87500055329"
type input "Cristian Adrian Cholico Lopez"
select select "49040"
select select "535"
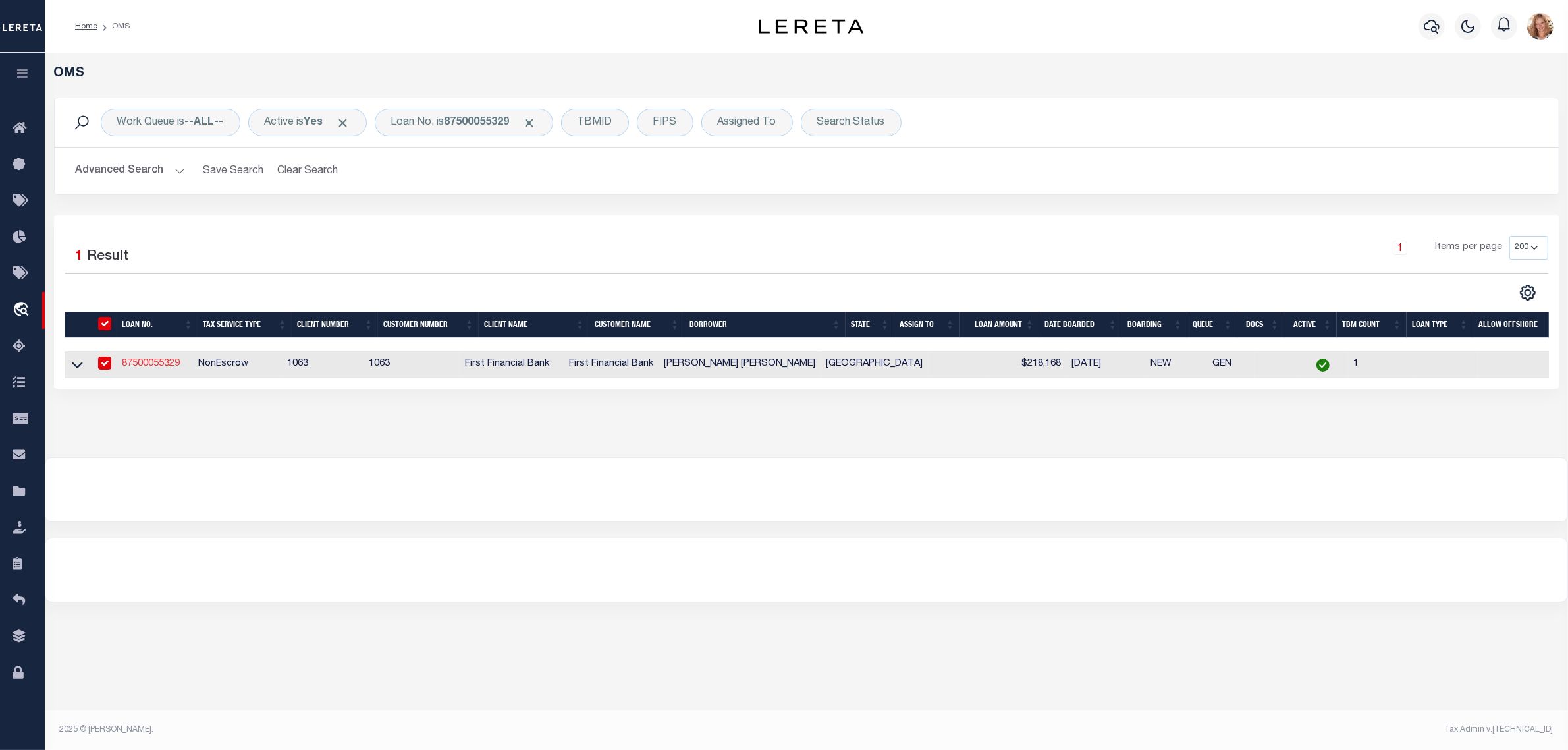
select select "NonEscrow"
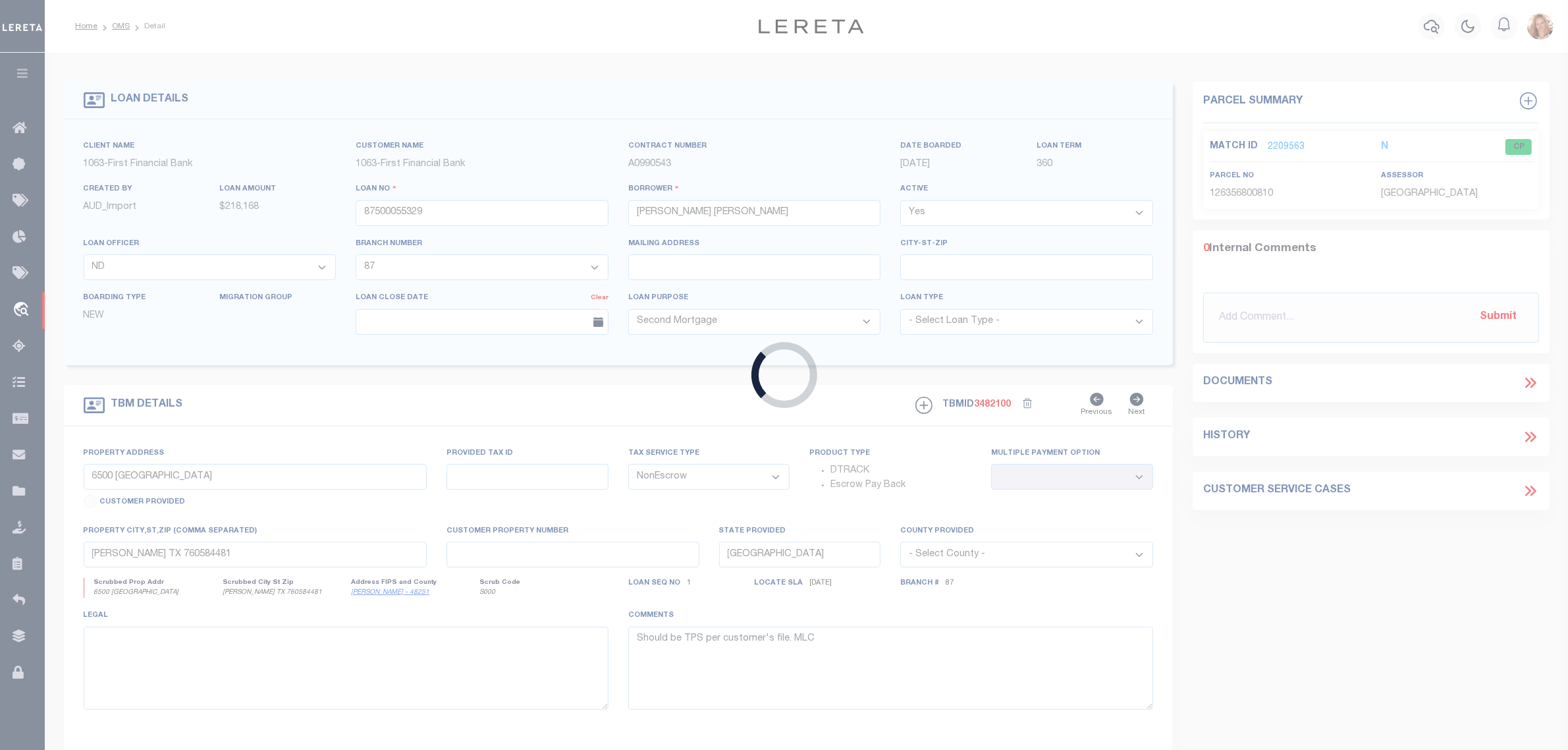
type input "912 PATRIA DR"
select select
type input "MESQUITE TX 751495243"
select select
select select "49040"
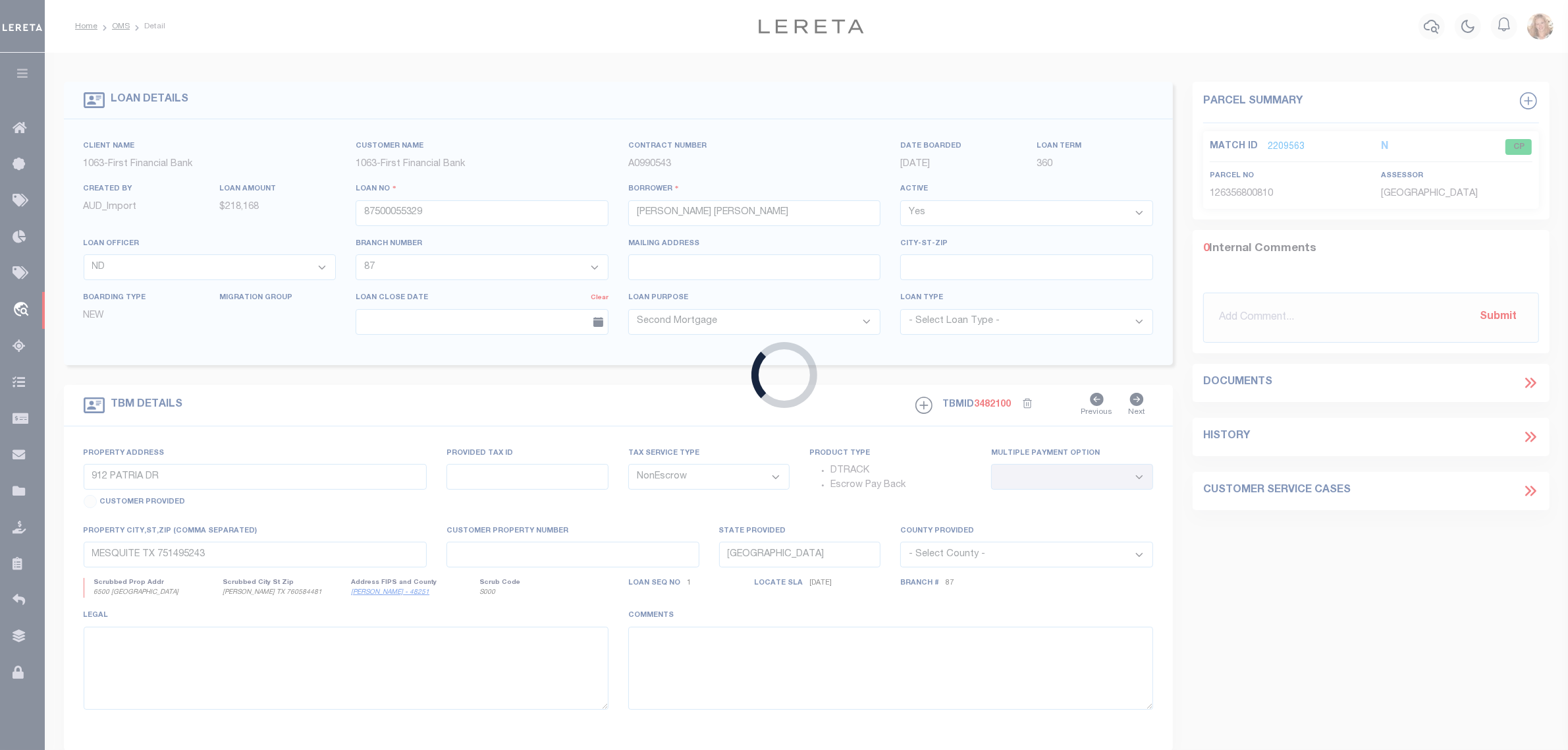
select select "535"
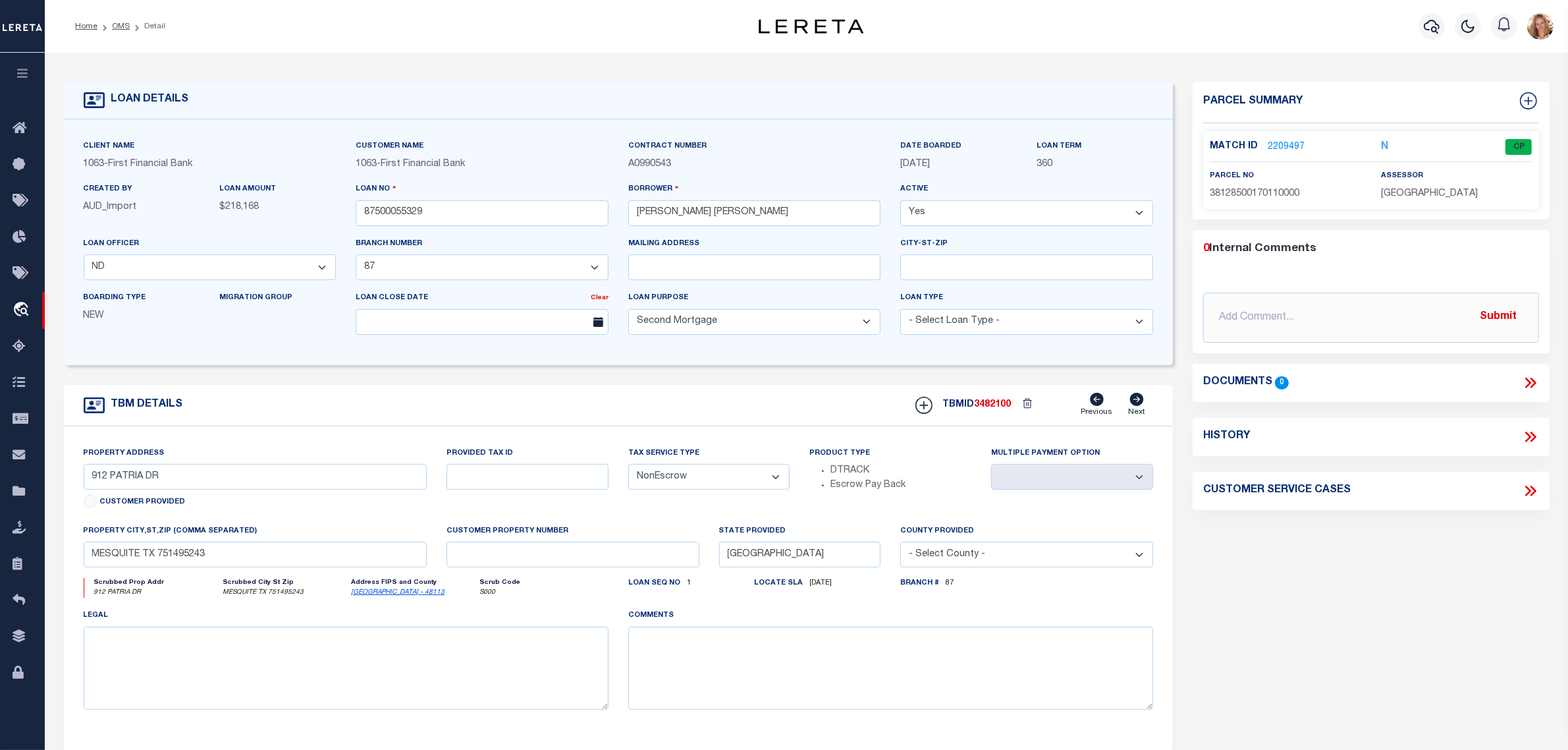
drag, startPoint x: 719, startPoint y: 479, endPoint x: 718, endPoint y: 493, distance: 14.0
click at [719, 479] on select "- Select Tax Service Type - Escrow NonEscrow" at bounding box center [709, 476] width 162 height 25
select select "Escrow"
click at [628, 468] on select "- Select Tax Service Type - Escrow NonEscrow" at bounding box center [709, 476] width 162 height 25
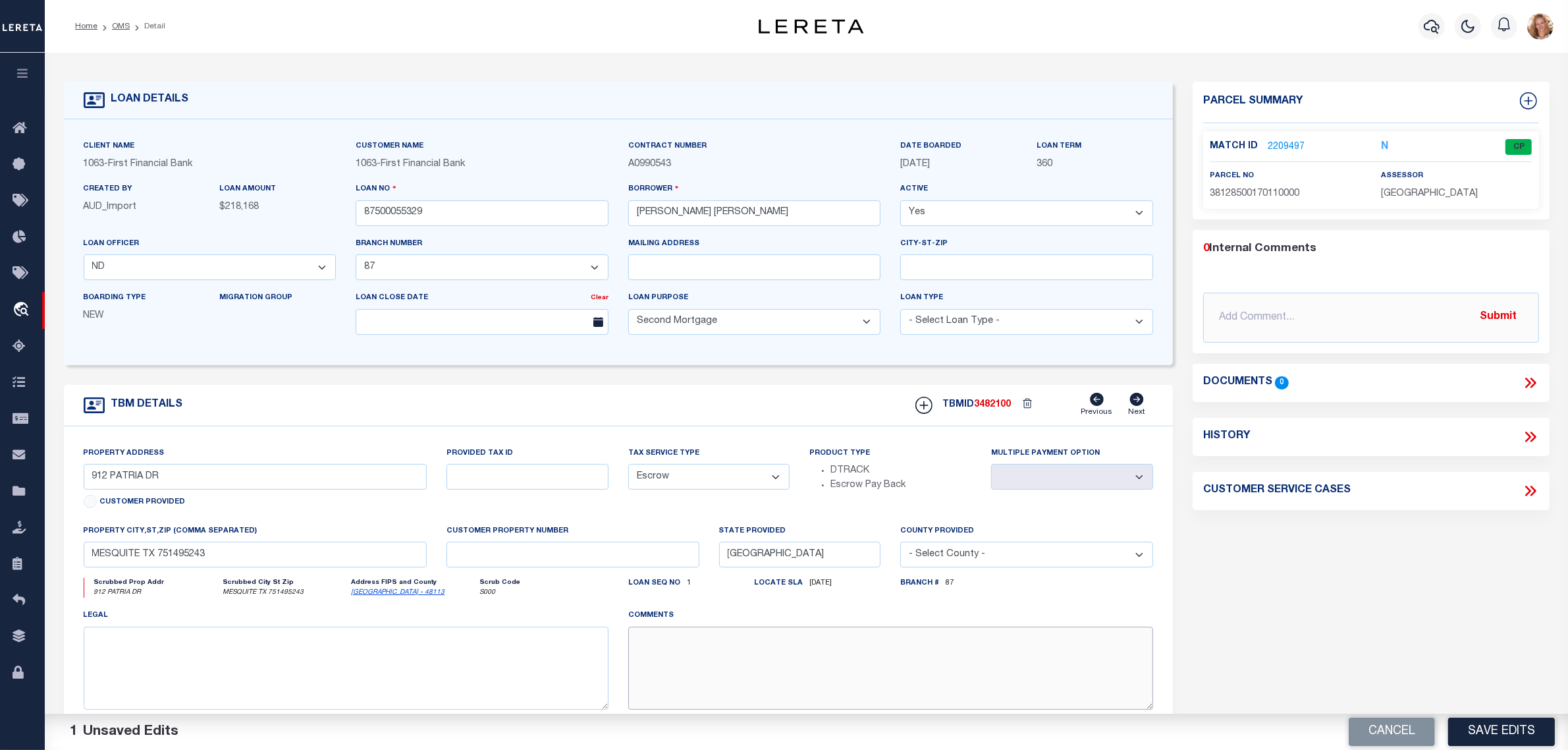
click at [709, 647] on textarea at bounding box center [890, 668] width 525 height 83
paste textarea "Should be TPS per customer's file. MLC"
type textarea "Should be TPS per customer's file. MLC"
drag, startPoint x: 1307, startPoint y: 649, endPoint x: 1384, endPoint y: 695, distance: 89.7
click at [1308, 650] on div "Parcel Summary Match ID 2209497 N parcel no 38128500170110000 0" at bounding box center [1371, 442] width 377 height 720
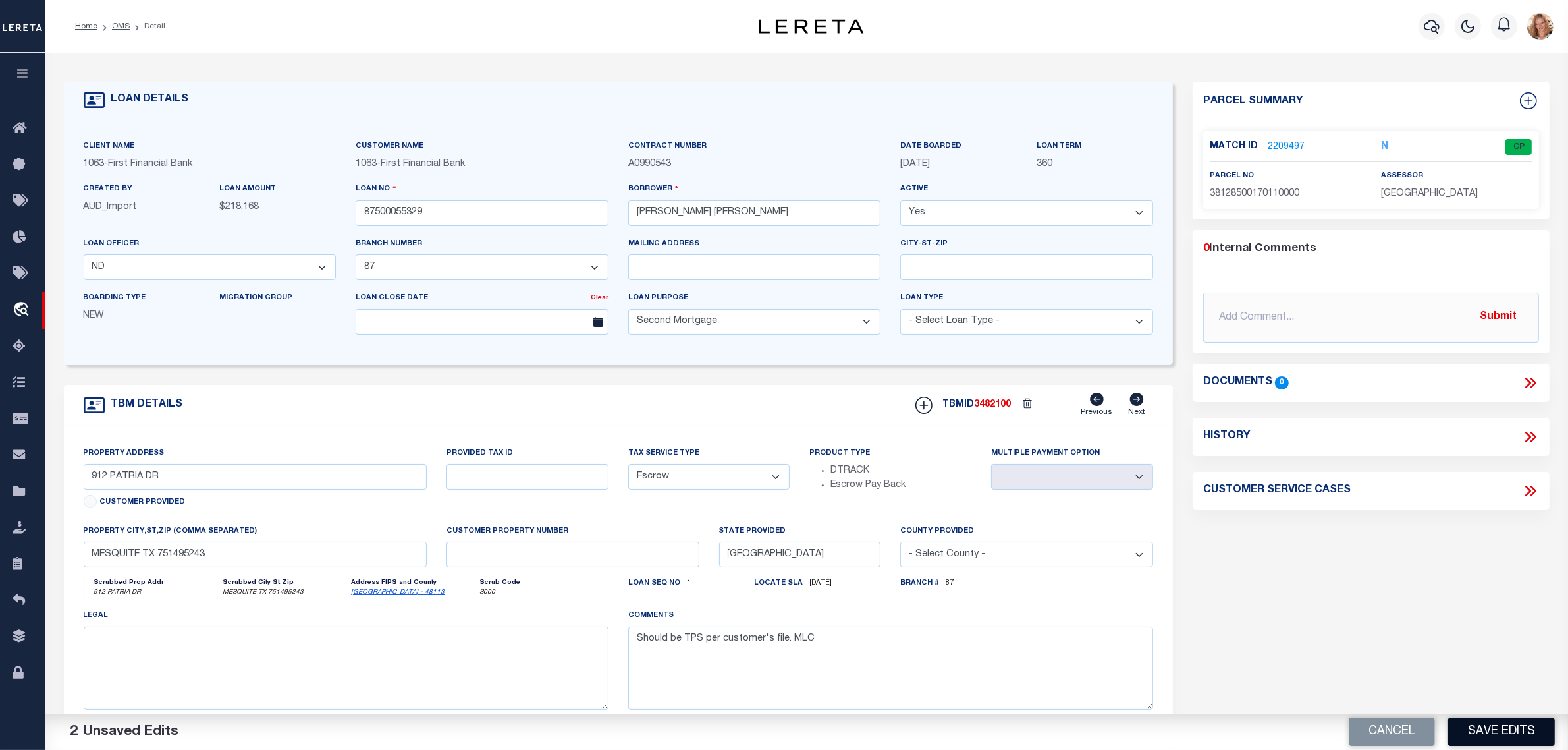
click at [1487, 732] on button "Save Edits" at bounding box center [1501, 732] width 106 height 28
